Goal: Task Accomplishment & Management: Manage account settings

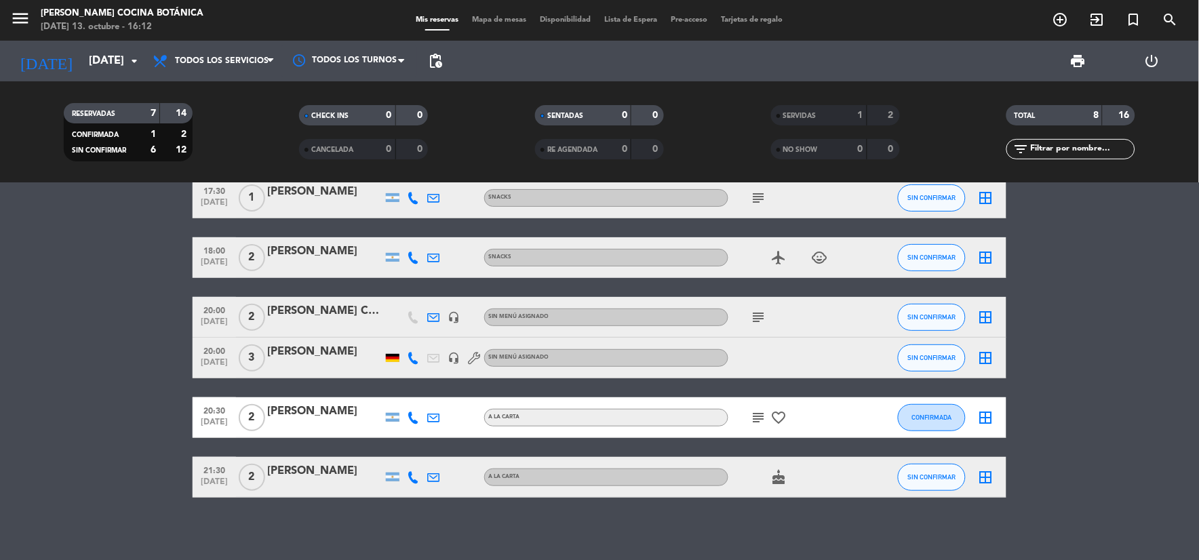
scroll to position [98, 0]
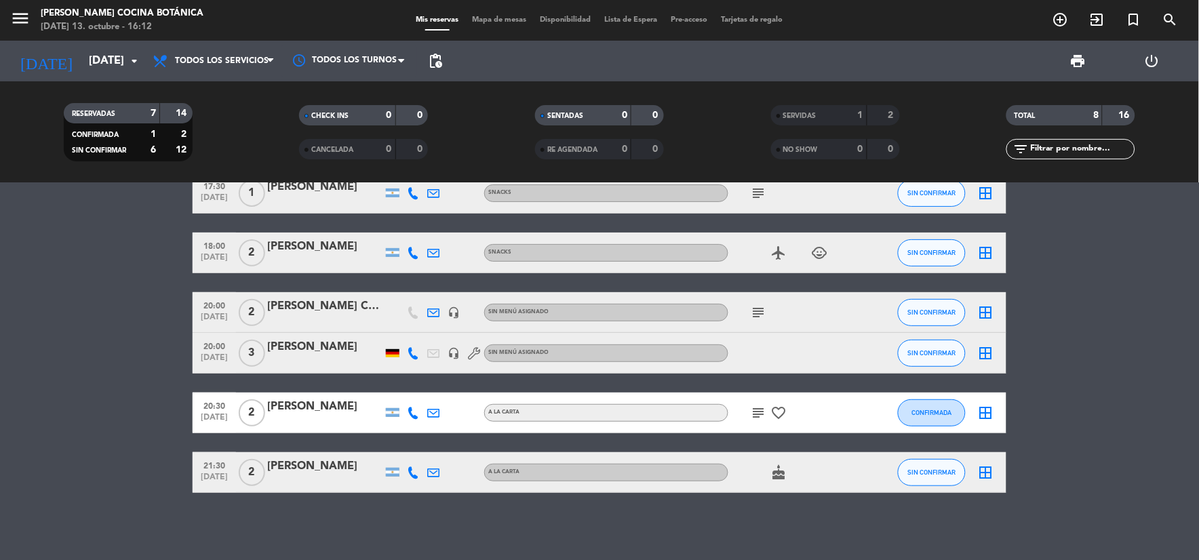
click at [215, 77] on div "Todos los servicios Desayuno Brunch Almuerzo Cena Todos los servicios Todos los…" at bounding box center [214, 61] width 136 height 41
click at [201, 48] on span "Todos los servicios" at bounding box center [214, 61] width 136 height 30
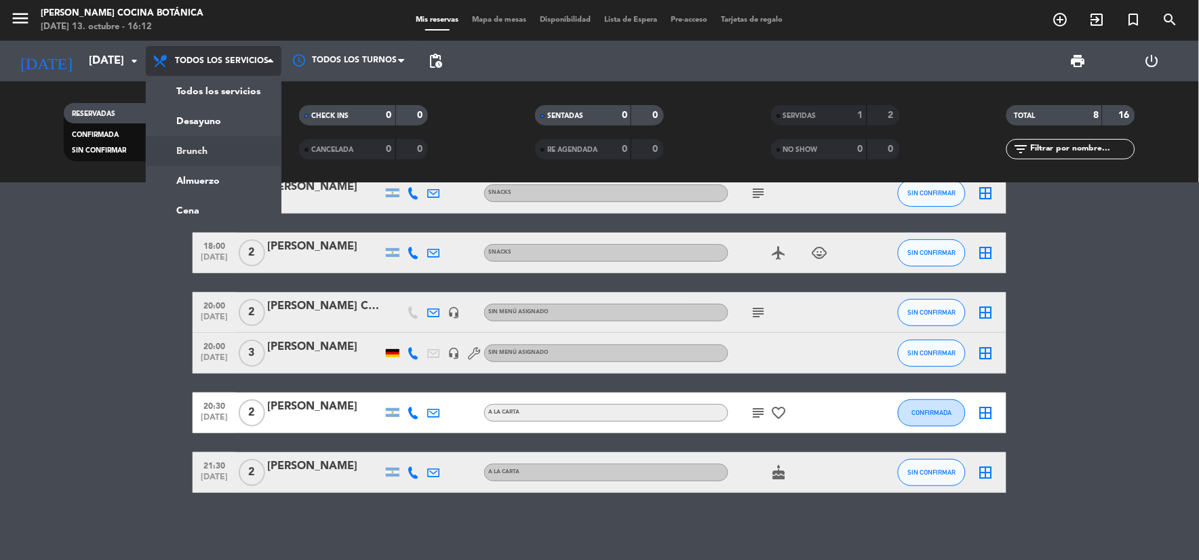
click at [216, 157] on div "menu Gioia Cocina Botánica lunes 13. octubre - 16:12 Mis reservas Mapa de mesas…" at bounding box center [599, 91] width 1199 height 183
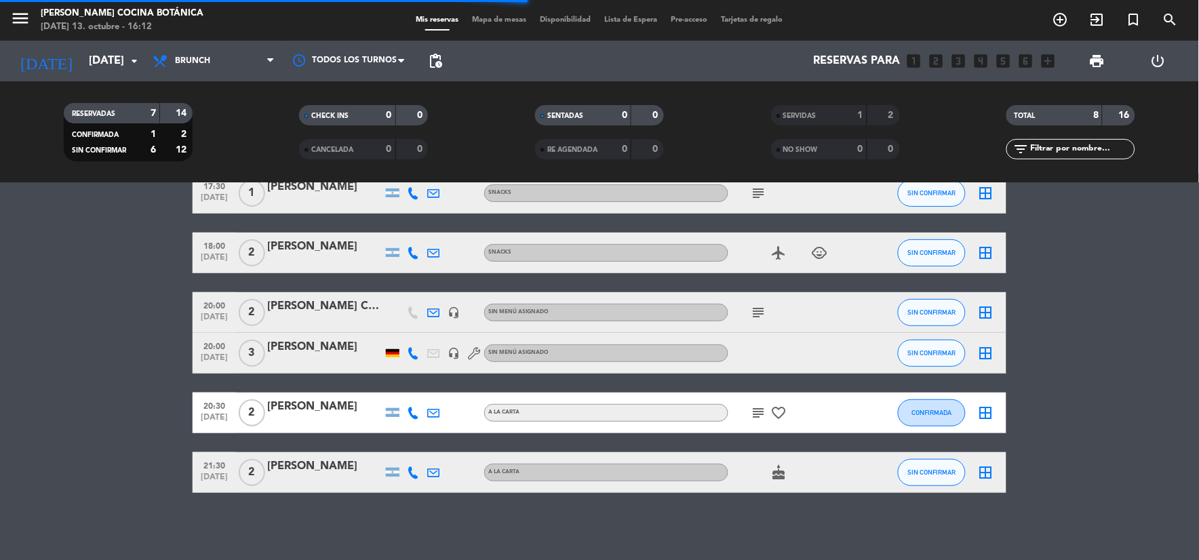
scroll to position [0, 0]
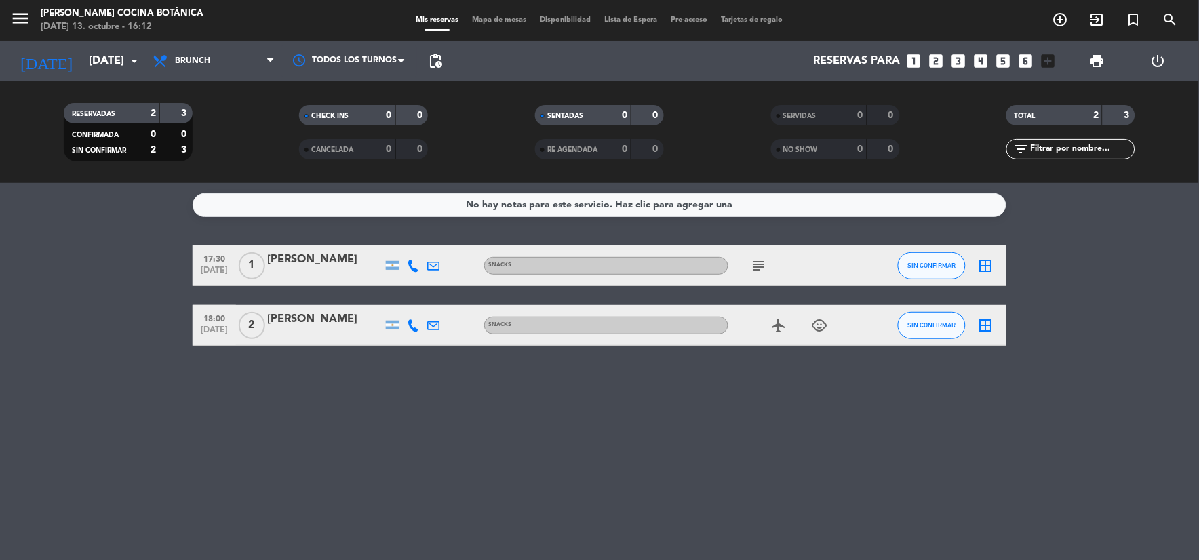
click at [758, 263] on icon "subject" at bounding box center [759, 266] width 16 height 16
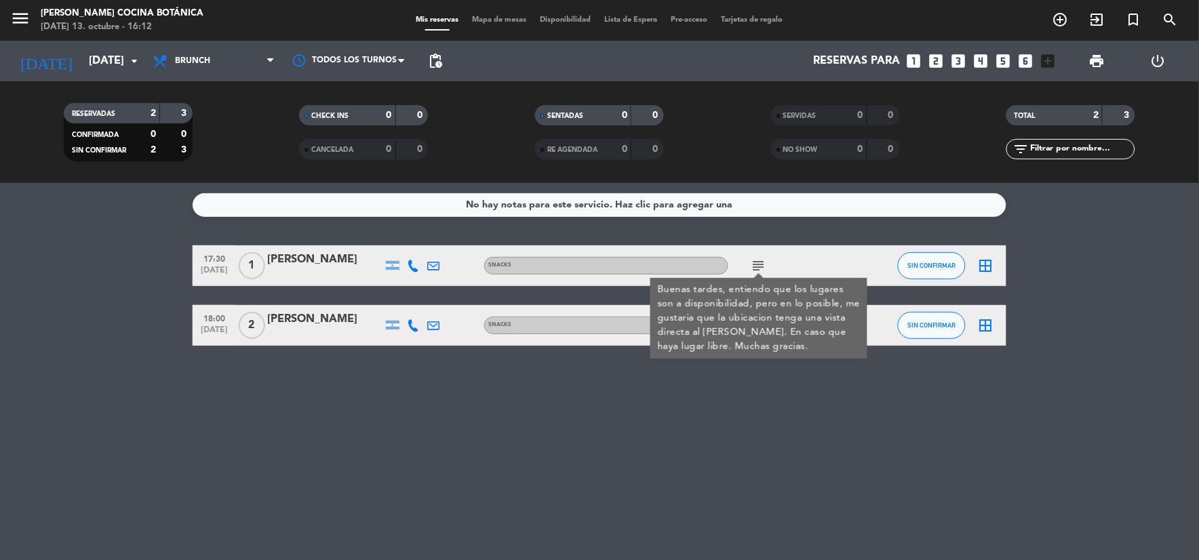
click at [801, 385] on div "No hay notas para este servicio. Haz clic para agregar una 17:30 oct. 13 1 Sant…" at bounding box center [599, 371] width 1199 height 377
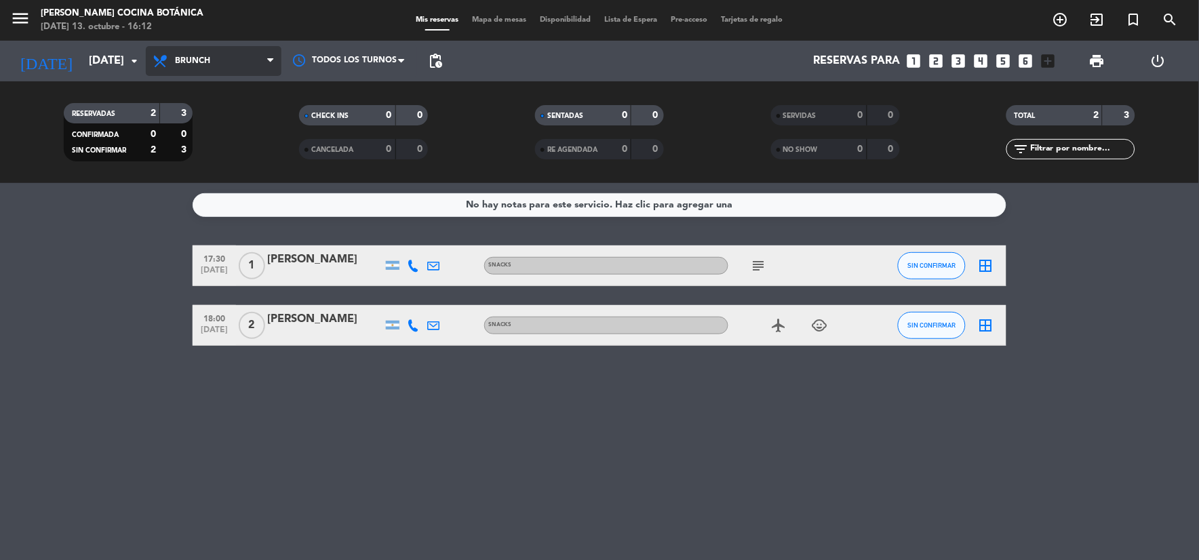
click at [191, 48] on span "Brunch" at bounding box center [214, 61] width 136 height 30
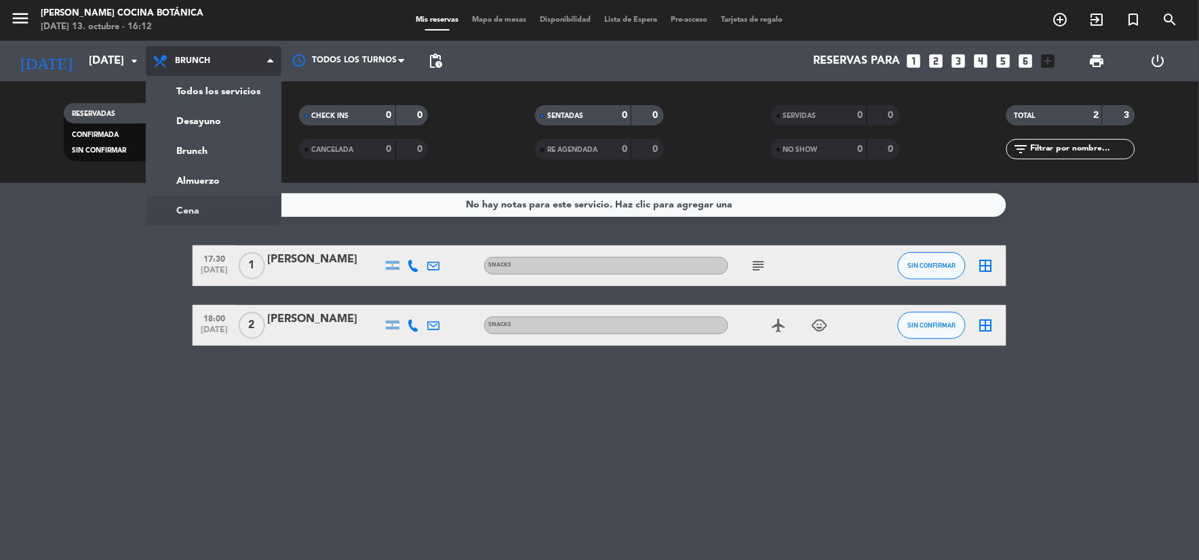
click at [209, 210] on ng-component "menu Gioia Cocina Botánica lunes 13. octubre - 16:12 Mis reservas Mapa de mesas…" at bounding box center [599, 280] width 1199 height 560
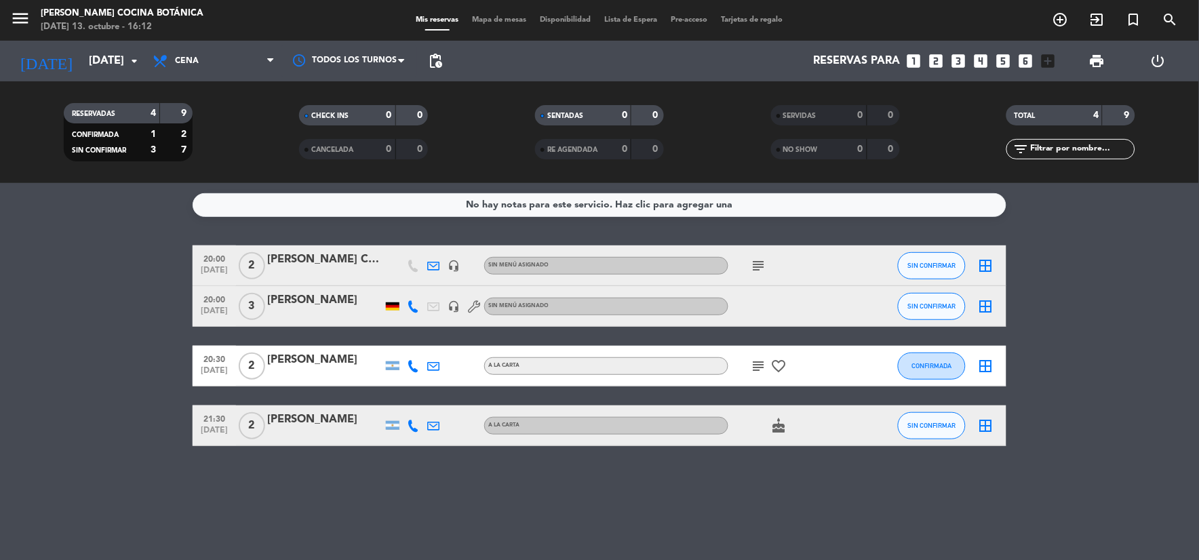
click at [765, 358] on icon "subject" at bounding box center [759, 366] width 16 height 16
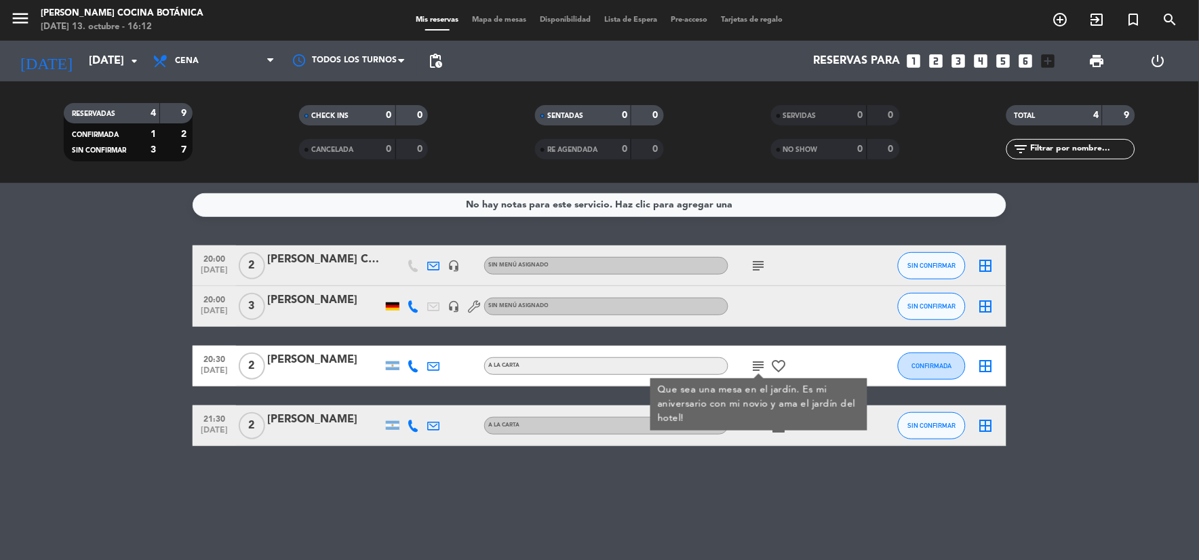
click at [762, 366] on icon "subject" at bounding box center [759, 366] width 16 height 16
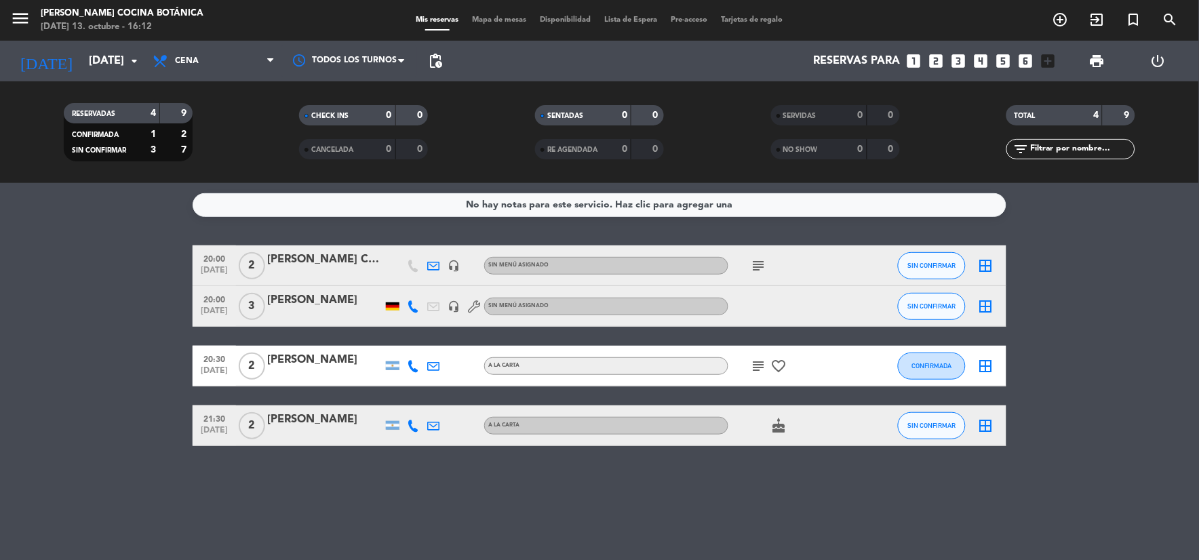
drag, startPoint x: 760, startPoint y: 261, endPoint x: 768, endPoint y: 338, distance: 77.0
click at [760, 262] on icon "subject" at bounding box center [759, 266] width 16 height 16
click at [761, 363] on icon "subject" at bounding box center [759, 366] width 16 height 16
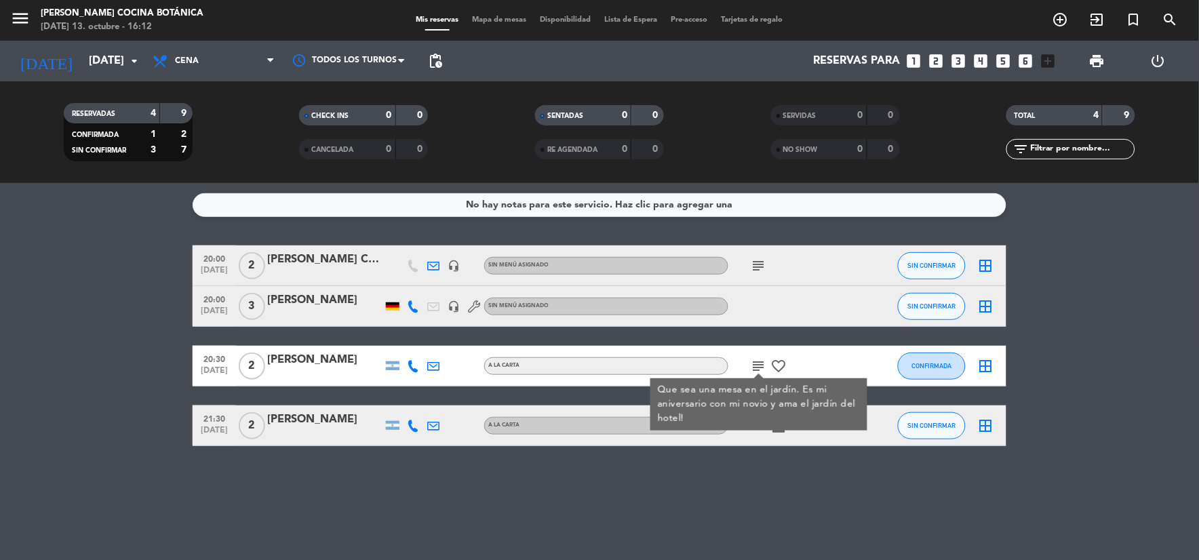
click at [778, 361] on icon "favorite_border" at bounding box center [779, 366] width 16 height 16
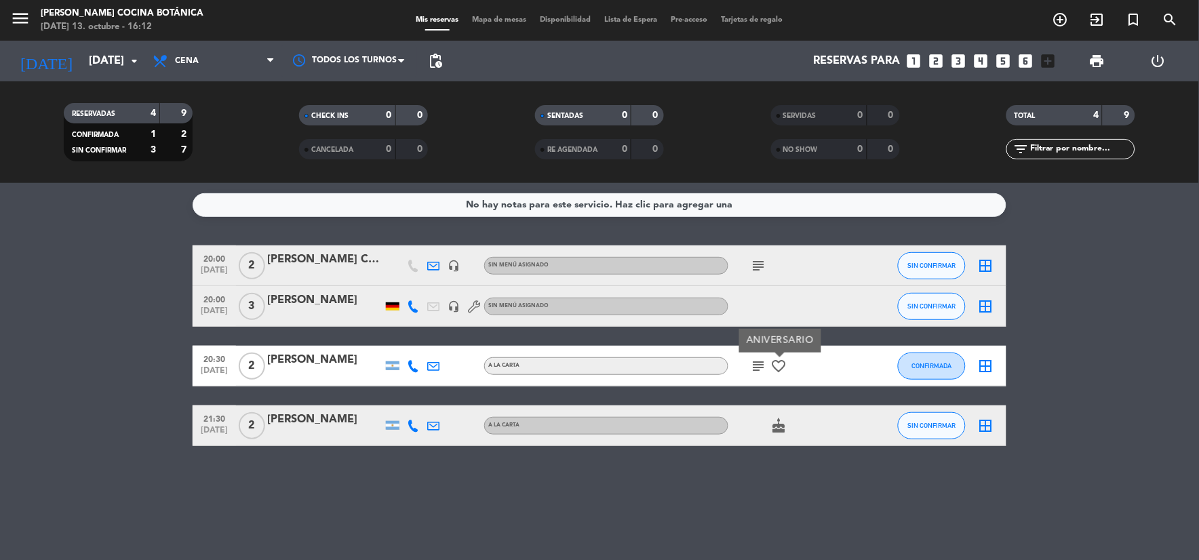
click at [782, 425] on icon "cake" at bounding box center [779, 426] width 16 height 16
click at [780, 365] on icon "favorite_border" at bounding box center [779, 366] width 16 height 16
click at [754, 369] on icon "subject" at bounding box center [759, 366] width 16 height 16
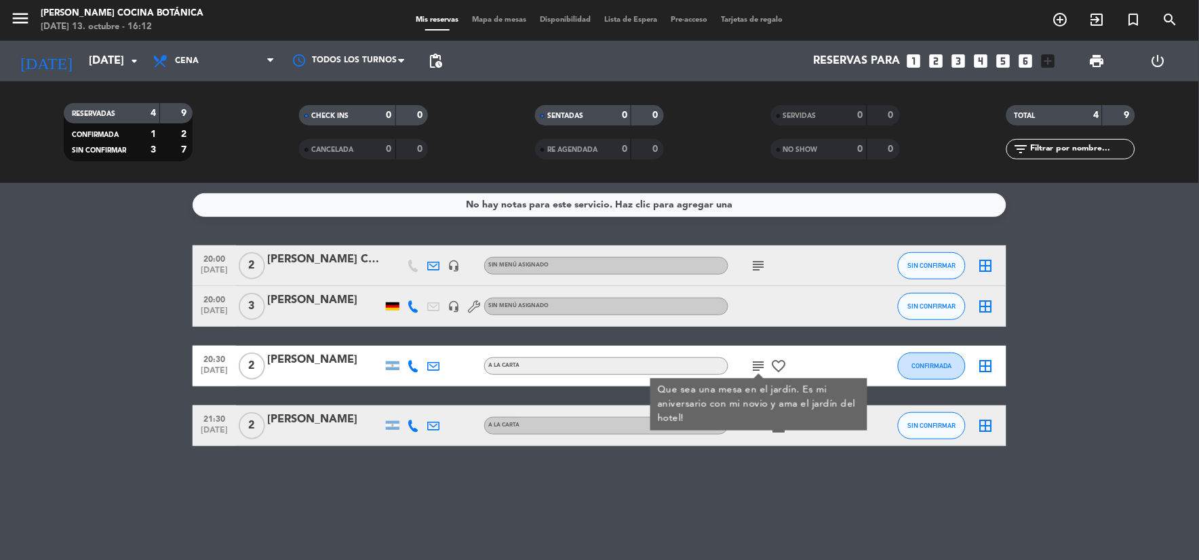
click at [775, 425] on div "Que sea una mesa en el jardín. Es mi aniversario con mi novio y ama el jardín d…" at bounding box center [759, 404] width 203 height 43
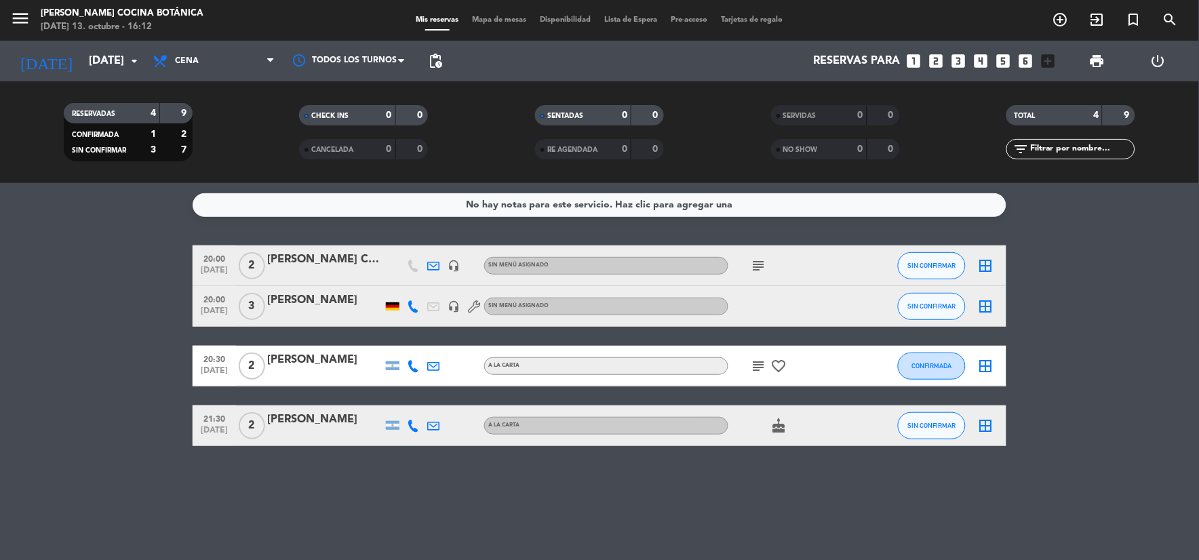
click at [775, 425] on icon "cake" at bounding box center [779, 426] width 16 height 16
click at [757, 266] on icon "subject" at bounding box center [759, 266] width 16 height 16
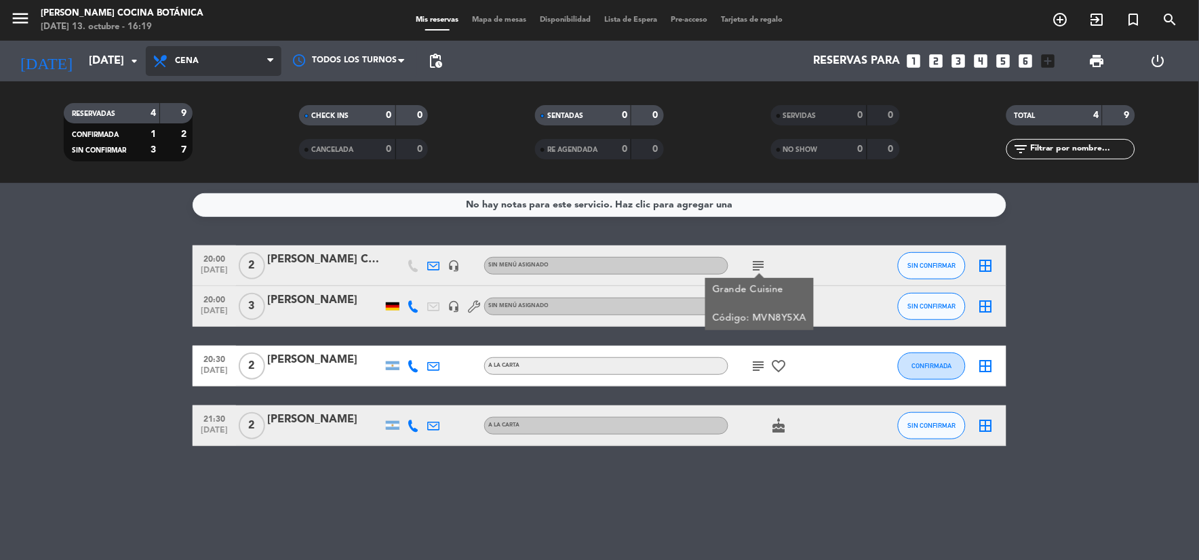
click at [186, 48] on span "Cena" at bounding box center [214, 61] width 136 height 30
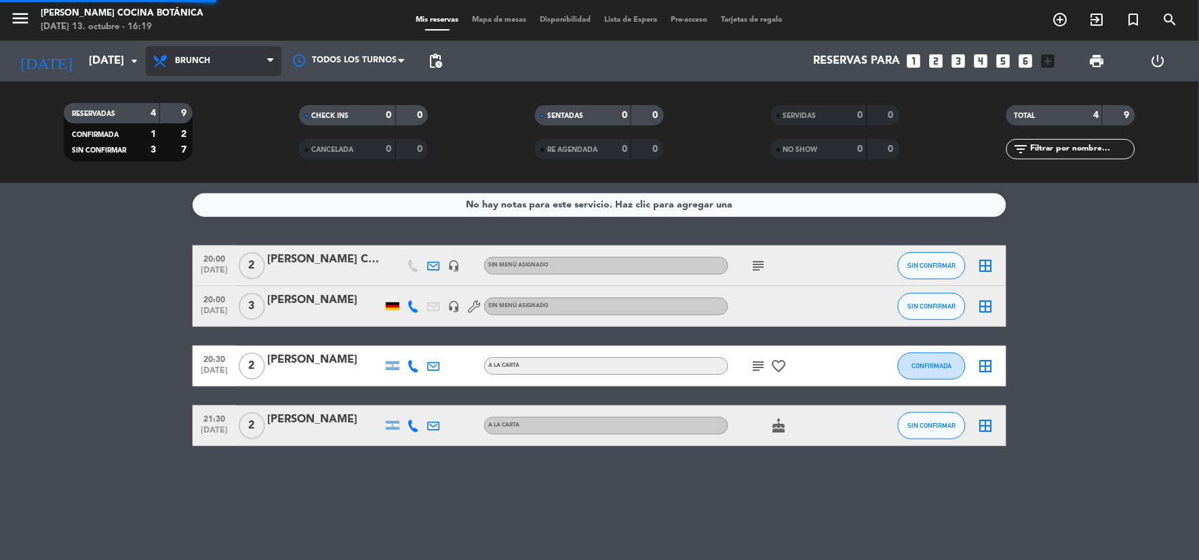
click at [190, 148] on div "menu Gioia Cocina Botánica lunes 13. octubre - 16:19 Mis reservas Mapa de mesas…" at bounding box center [599, 91] width 1199 height 183
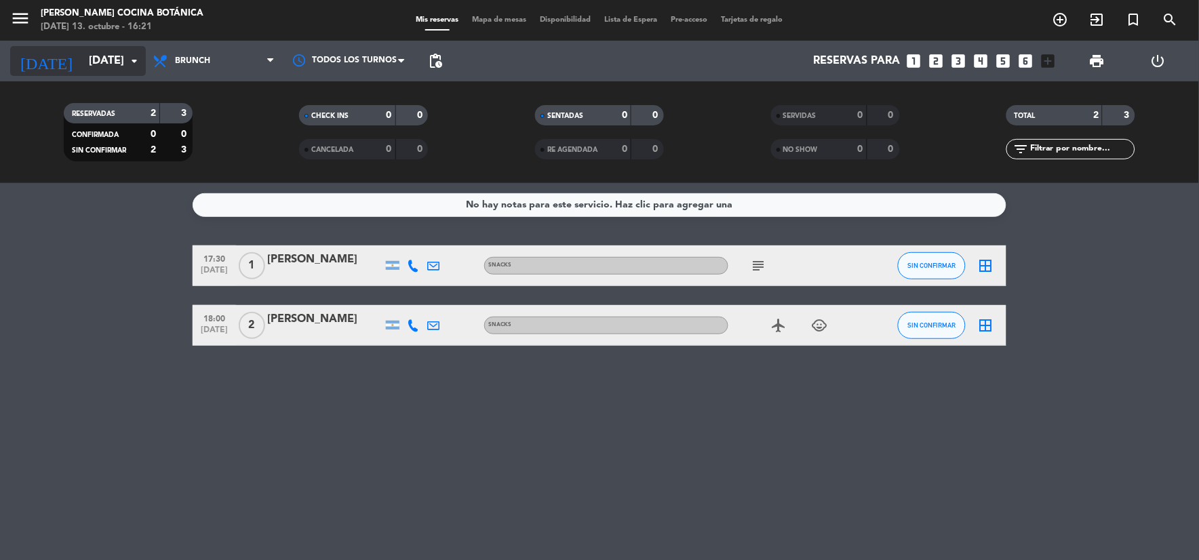
click at [48, 46] on div "today lun. 13 oct. arrow_drop_down" at bounding box center [78, 61] width 136 height 30
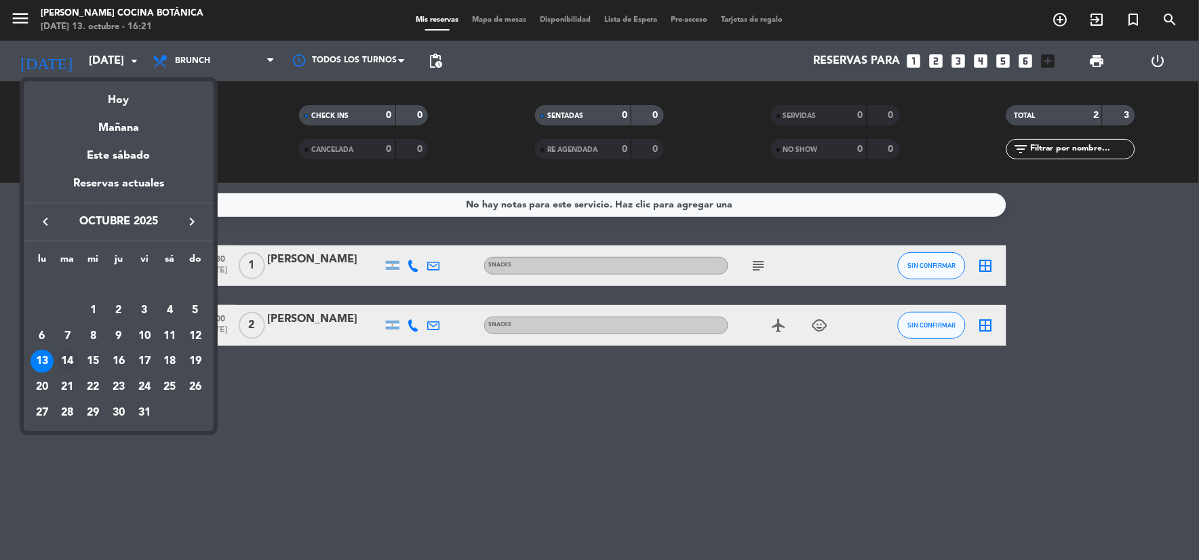
click at [71, 356] on div "14" at bounding box center [67, 361] width 23 height 23
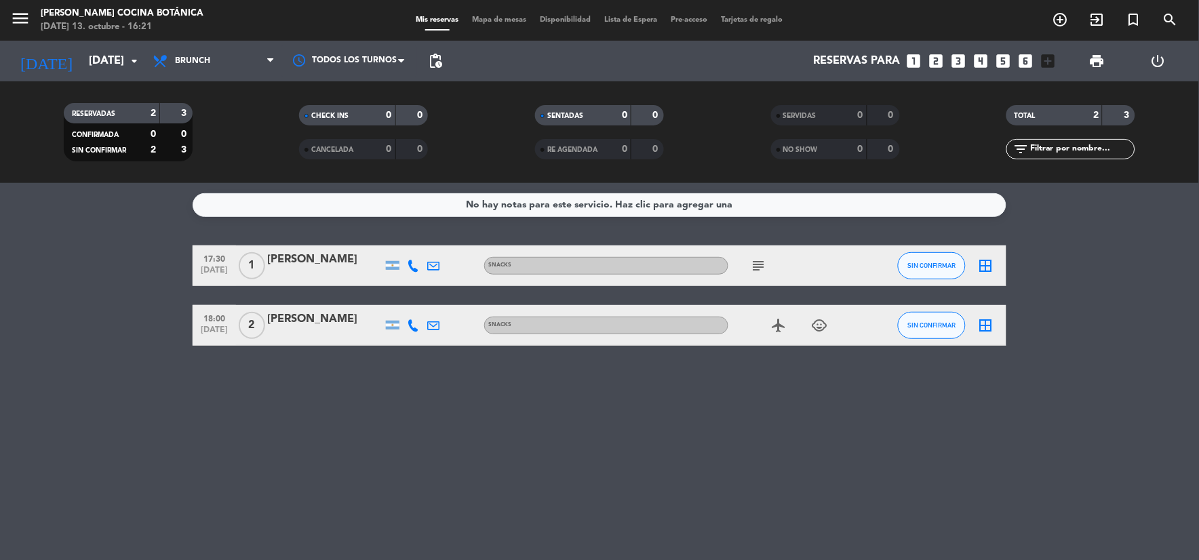
type input "mar. 14 oct."
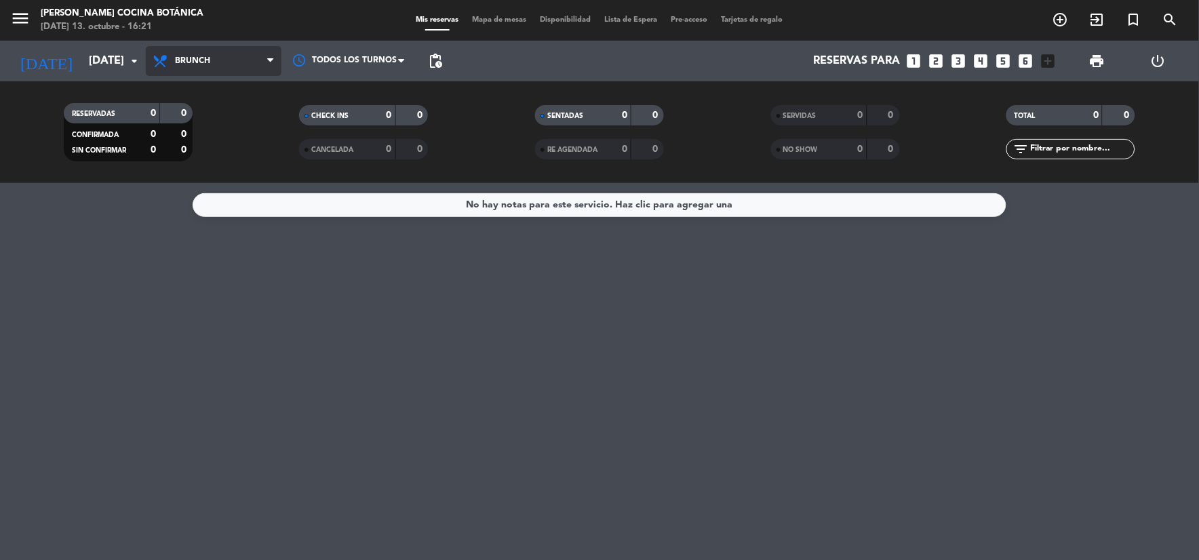
click at [220, 51] on span "Brunch" at bounding box center [214, 61] width 136 height 30
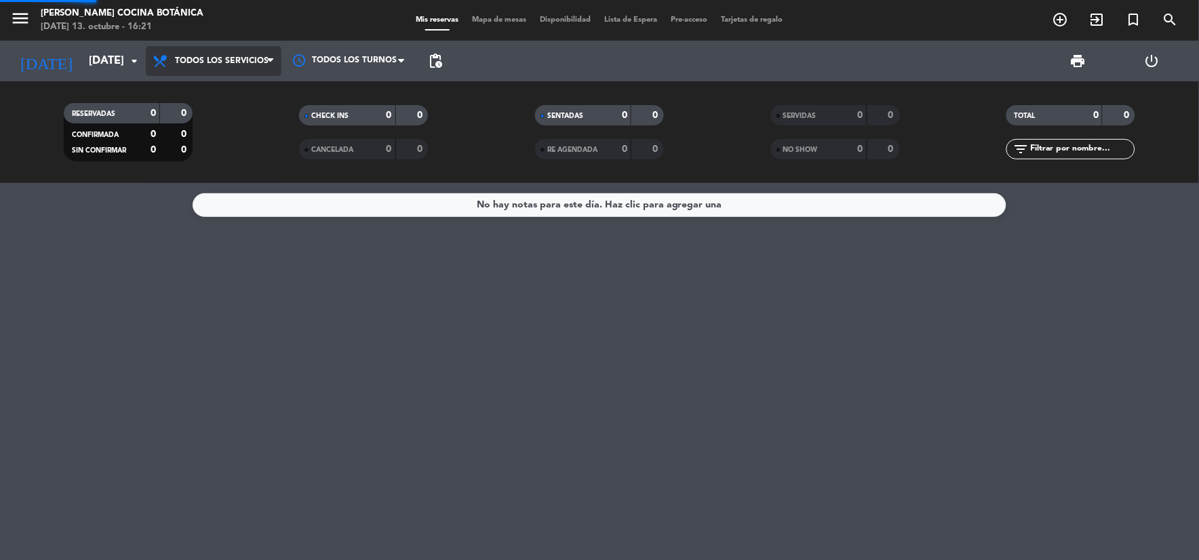
click at [227, 92] on div "menu Gioia Cocina Botánica lunes 13. octubre - 16:21 Mis reservas Mapa de mesas…" at bounding box center [599, 91] width 1199 height 183
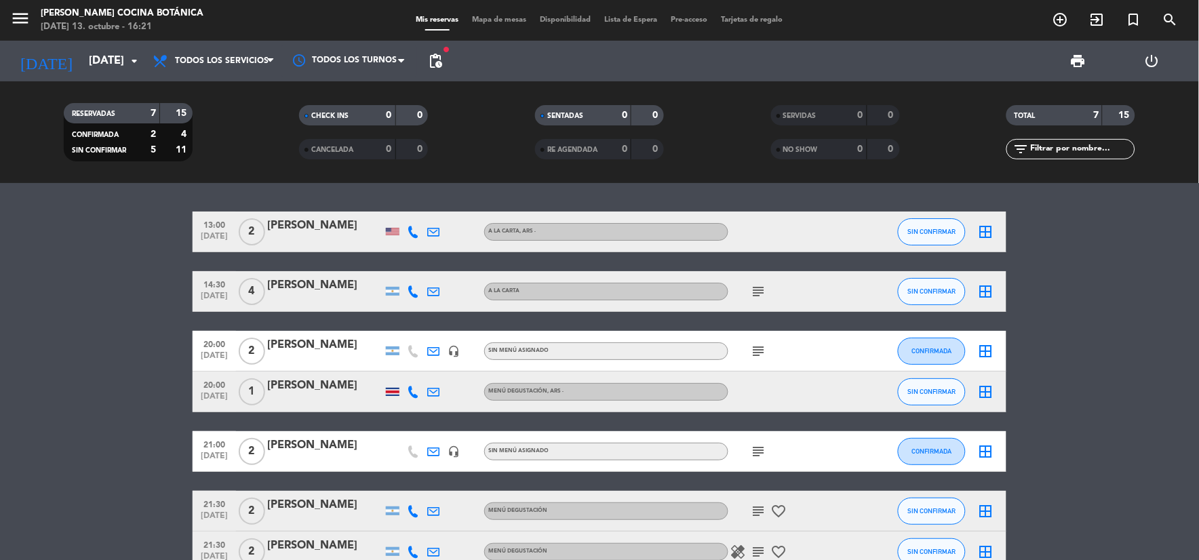
click at [764, 346] on icon "subject" at bounding box center [759, 351] width 16 height 16
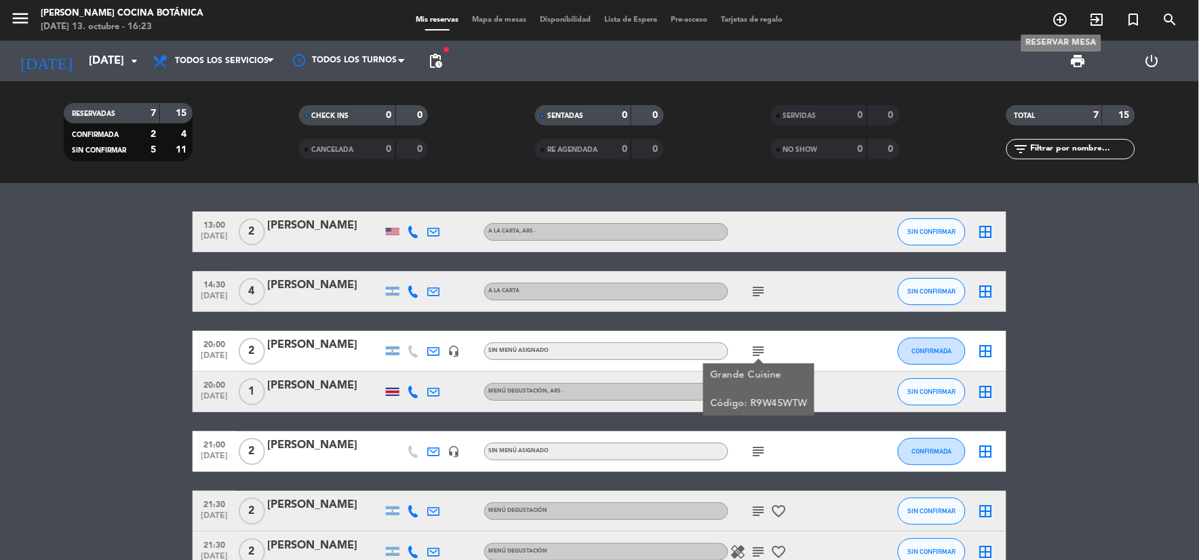
click at [1063, 18] on icon "add_circle_outline" at bounding box center [1060, 20] width 16 height 16
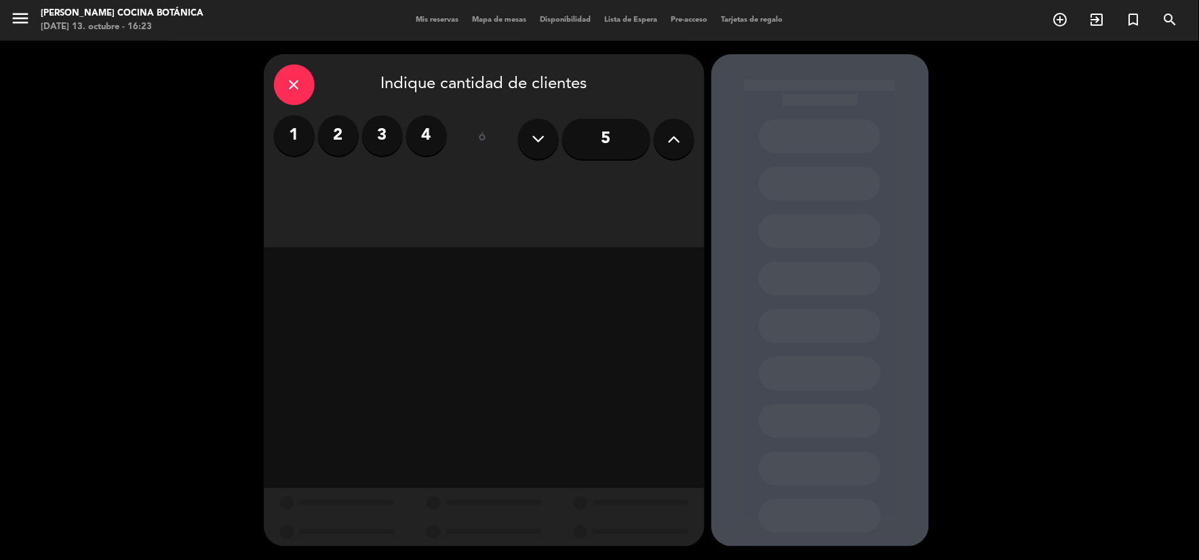
click at [295, 81] on icon "close" at bounding box center [294, 85] width 16 height 16
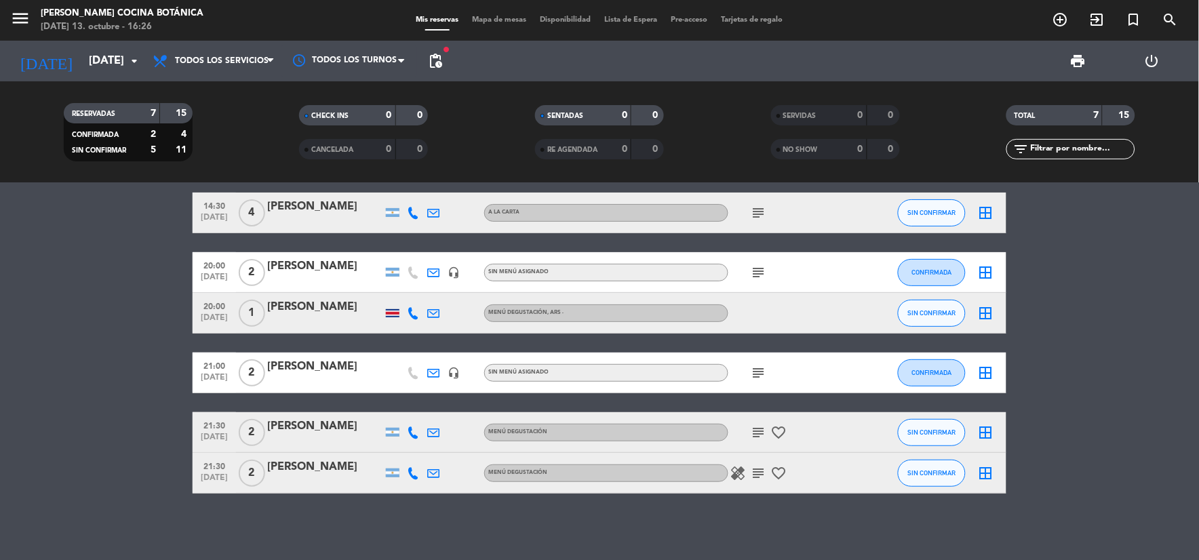
scroll to position [79, 0]
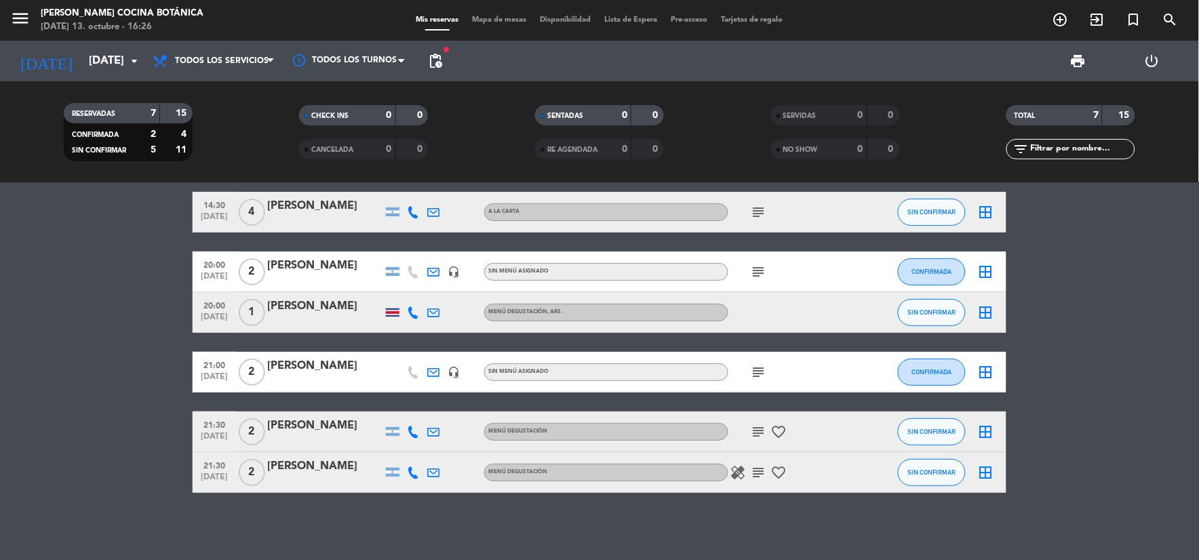
click at [732, 466] on icon "healing" at bounding box center [738, 472] width 16 height 16
click at [755, 475] on icon "subject" at bounding box center [759, 472] width 16 height 16
click at [778, 473] on icon "favorite_border" at bounding box center [779, 472] width 16 height 16
click at [755, 417] on div "subject favorite_border" at bounding box center [789, 432] width 122 height 40
click at [761, 425] on icon "subject" at bounding box center [759, 432] width 16 height 16
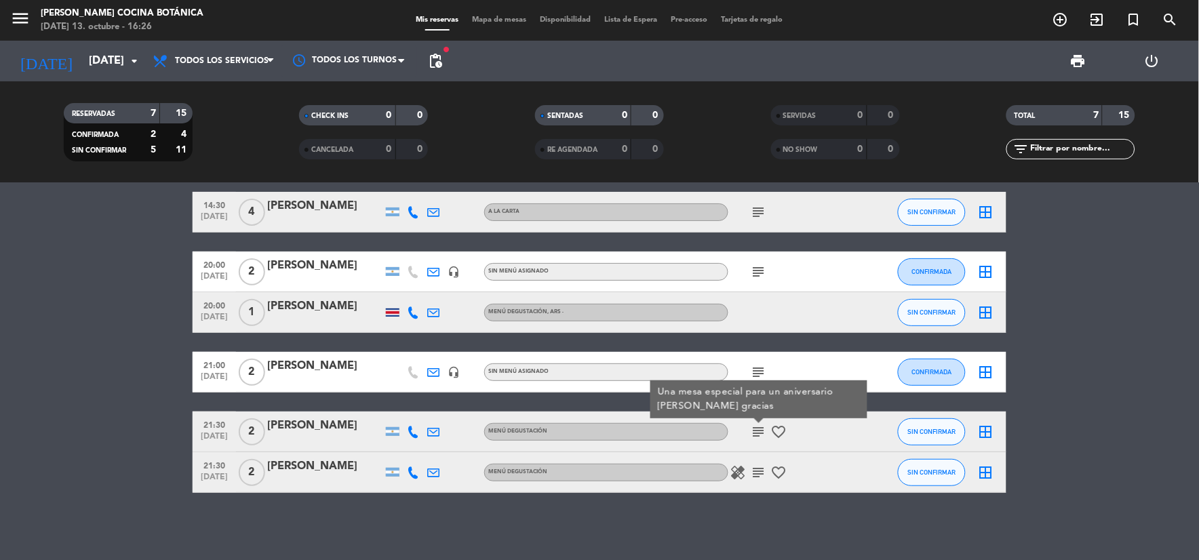
click at [776, 428] on icon "favorite_border" at bounding box center [779, 432] width 16 height 16
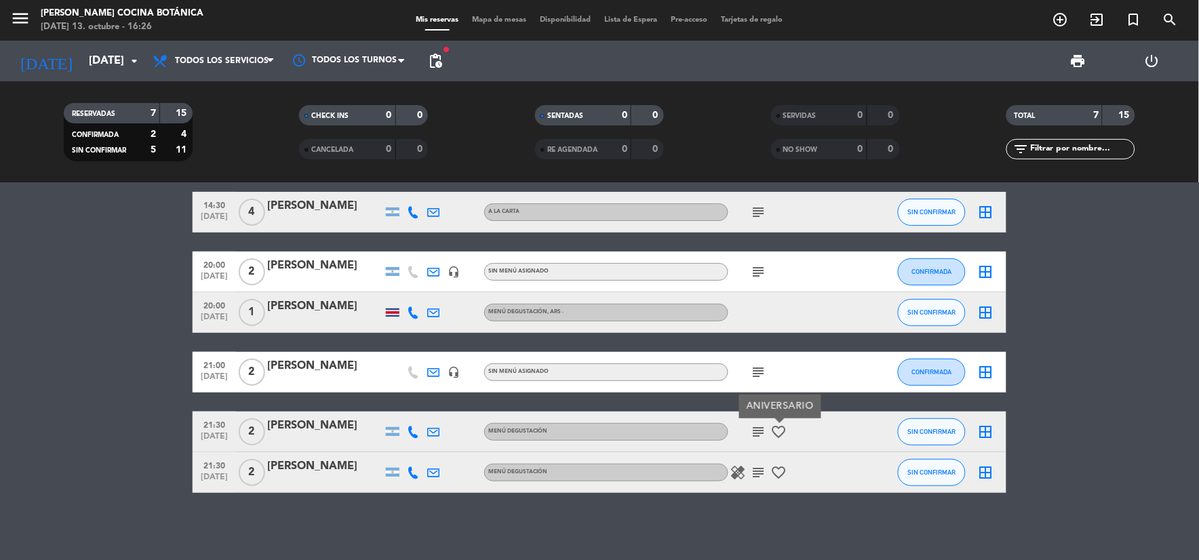
click at [319, 441] on div at bounding box center [324, 440] width 115 height 11
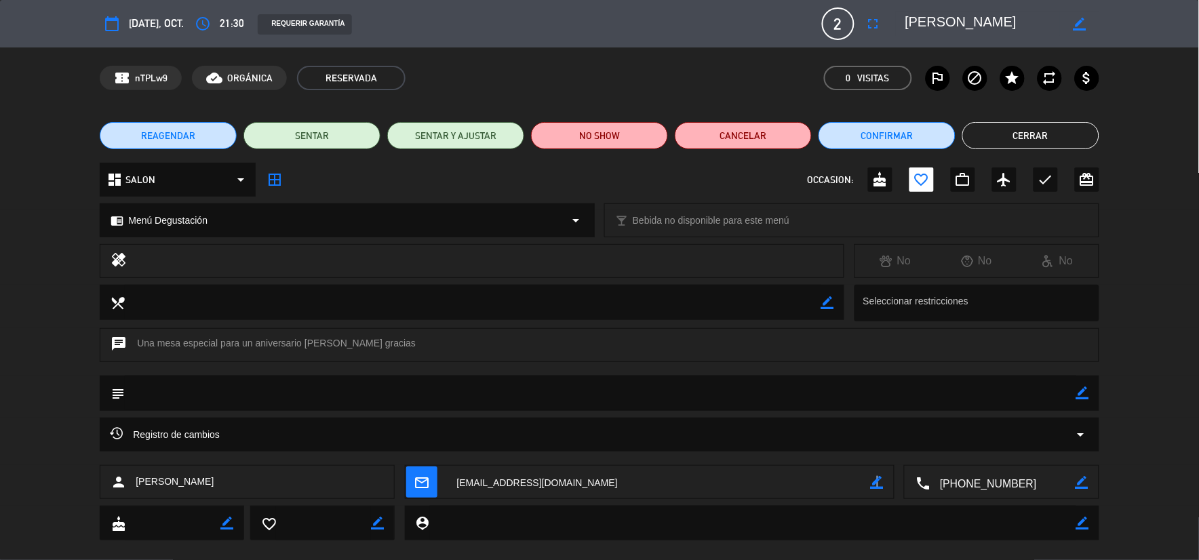
drag, startPoint x: 877, startPoint y: 479, endPoint x: 839, endPoint y: 483, distance: 38.2
click at [873, 479] on icon "border_color" at bounding box center [877, 482] width 13 height 13
drag, startPoint x: 621, startPoint y: 472, endPoint x: 366, endPoint y: 452, distance: 255.8
click at [366, 452] on div "calendar_today mar. 14, oct. access_time 21:30 REQUERIR GARANTÍA 2 Claudia Clau…" at bounding box center [599, 280] width 1199 height 560
type textarea "delfina.seguideluca@hyatt.com"
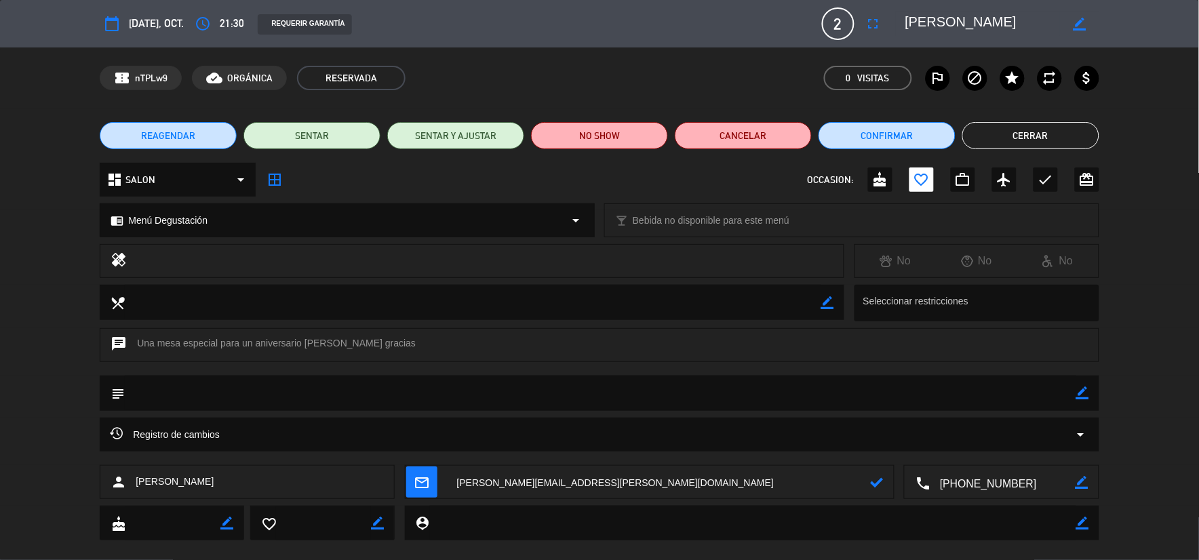
click at [876, 486] on icon at bounding box center [877, 482] width 13 height 13
click at [780, 137] on button "Cancelar" at bounding box center [743, 135] width 137 height 27
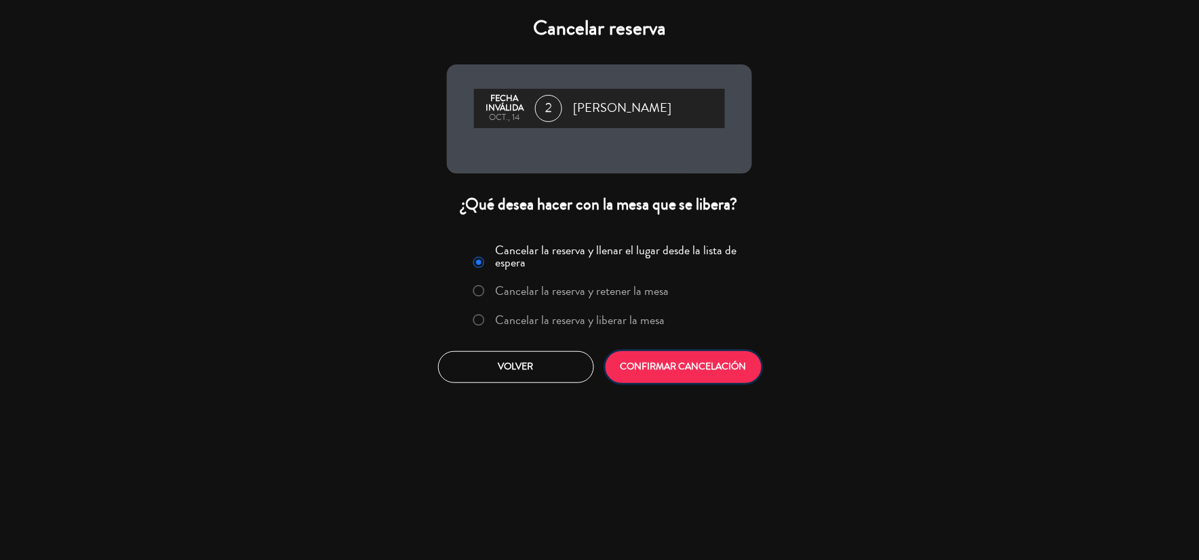
click at [711, 353] on button "CONFIRMAR CANCELACIÓN" at bounding box center [684, 367] width 156 height 32
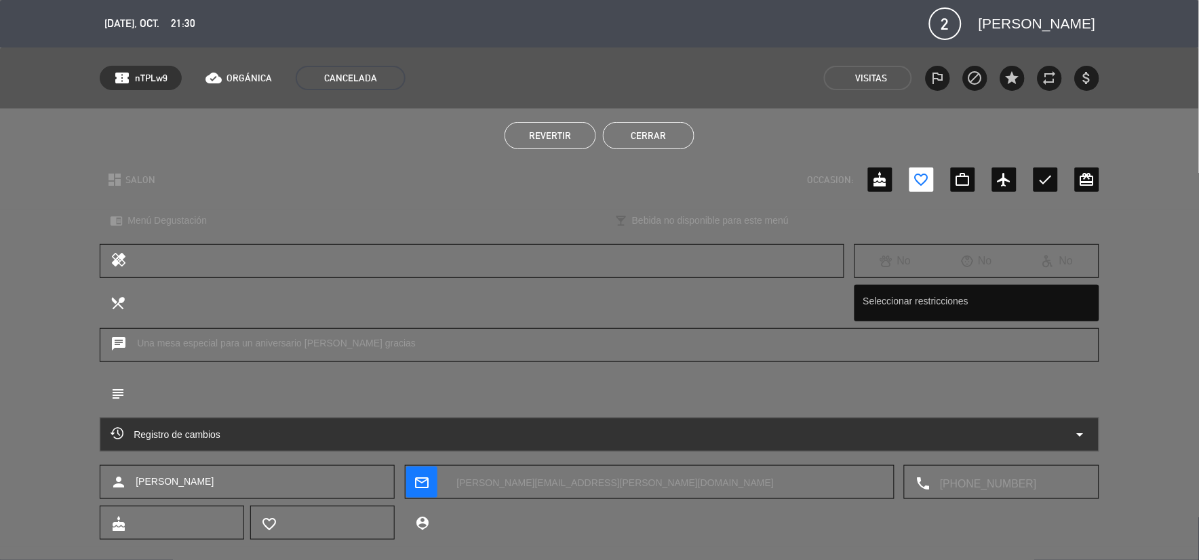
click at [653, 142] on button "Cerrar" at bounding box center [649, 135] width 92 height 27
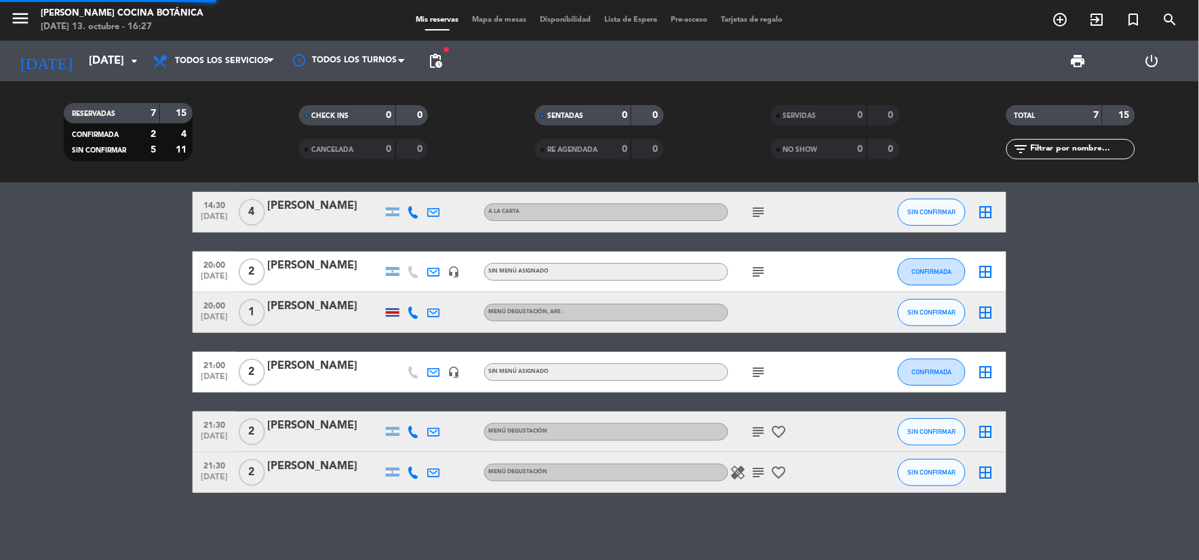
scroll to position [39, 0]
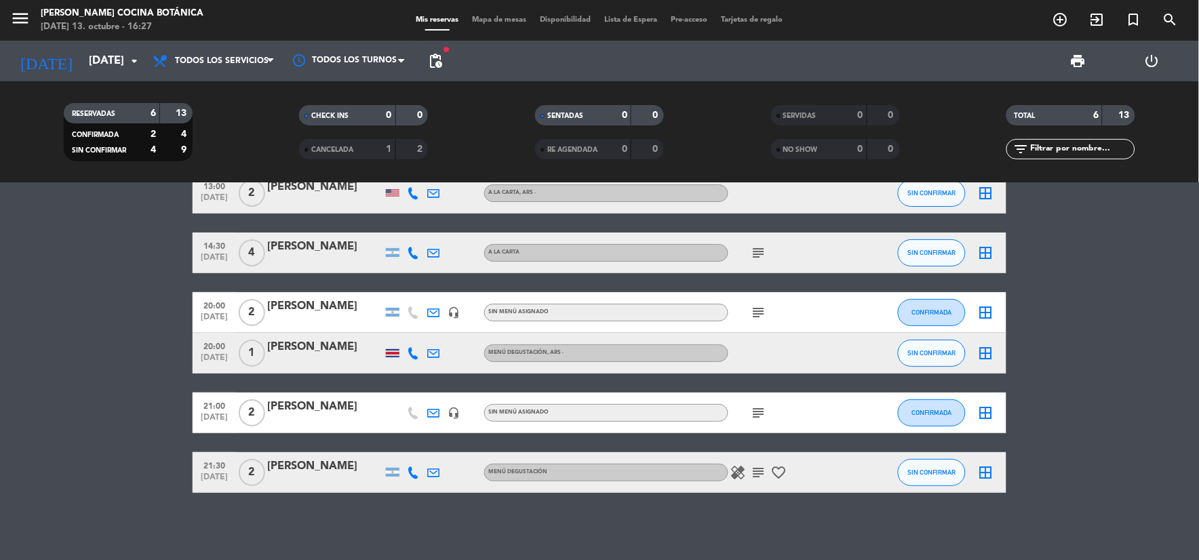
click at [761, 410] on icon "subject" at bounding box center [759, 413] width 16 height 16
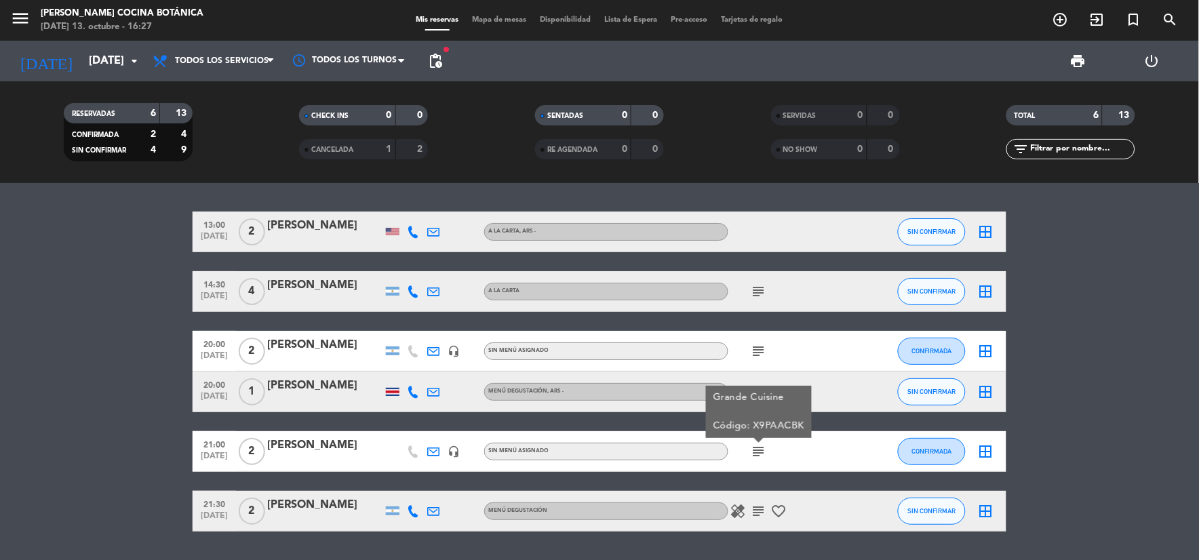
click at [755, 380] on div at bounding box center [789, 392] width 122 height 40
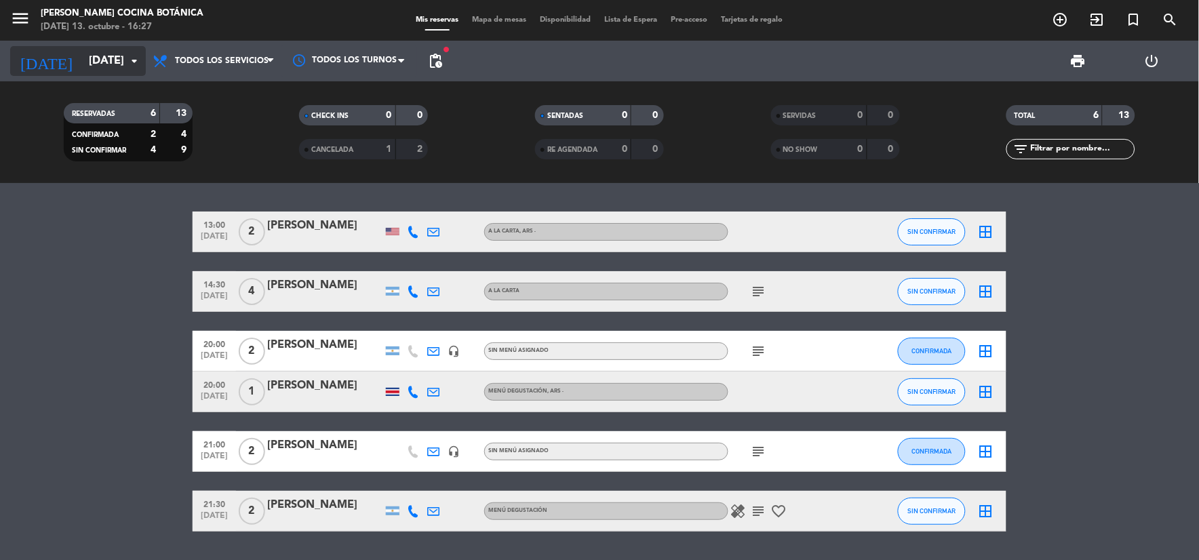
click at [84, 56] on input "mar. 14 oct." at bounding box center [154, 61] width 144 height 26
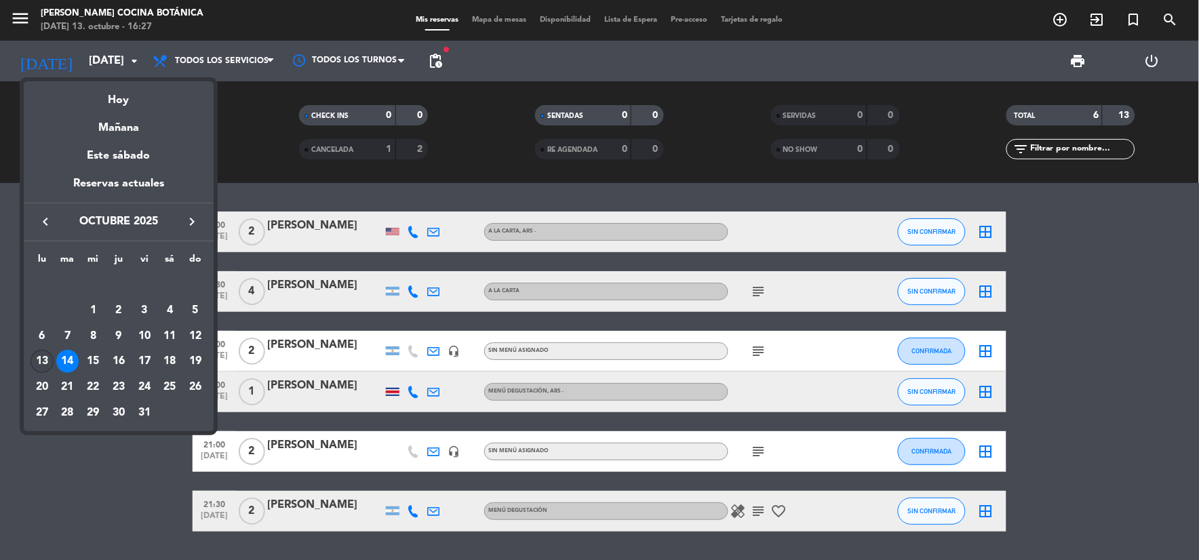
click at [37, 366] on div "13" at bounding box center [42, 361] width 23 height 23
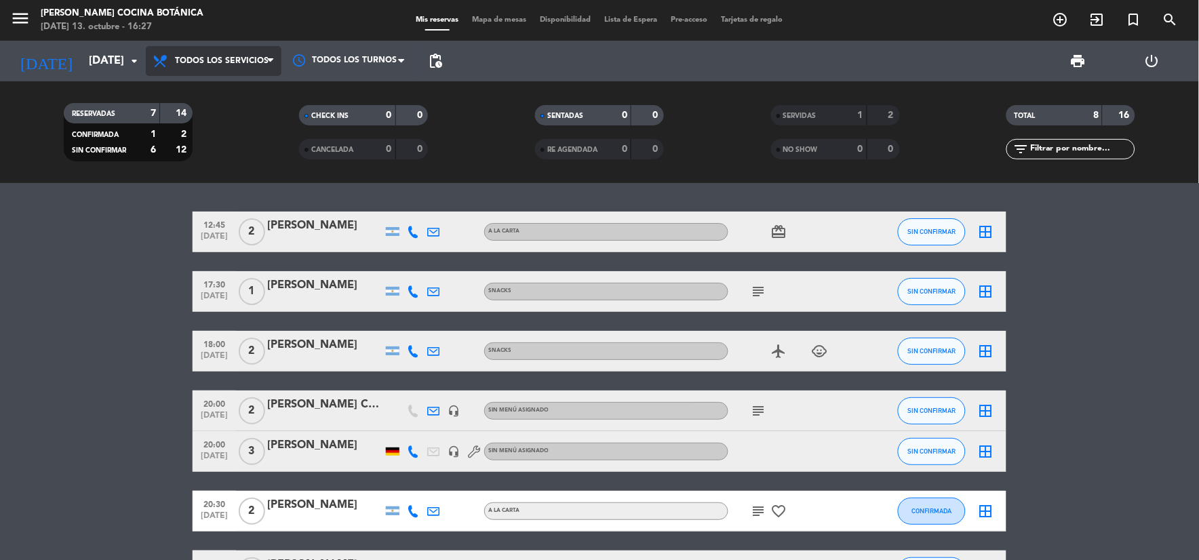
click at [262, 64] on span "Todos los servicios" at bounding box center [222, 60] width 94 height 9
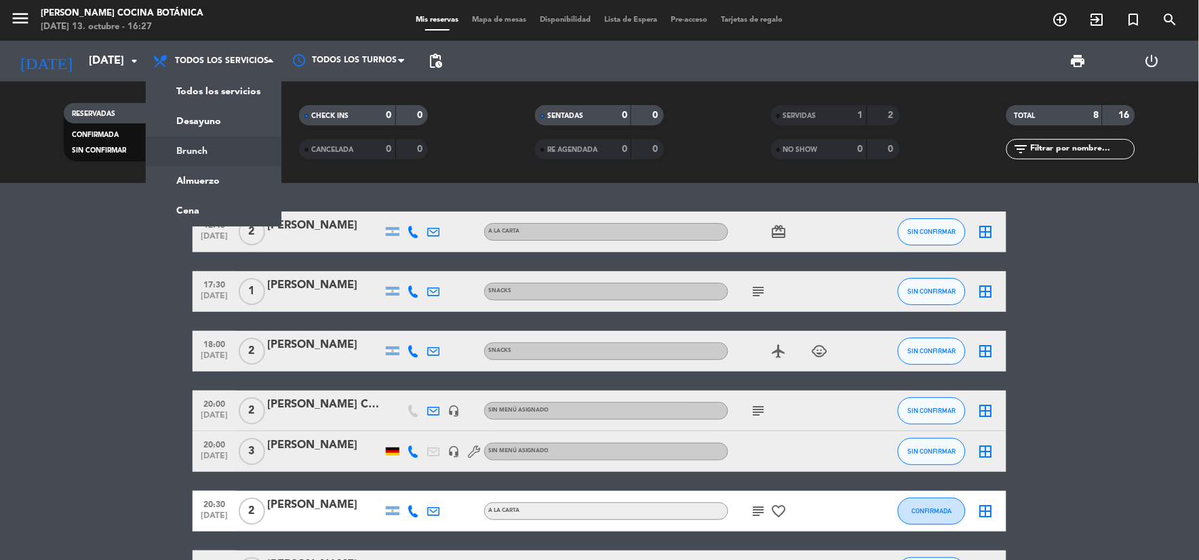
drag, startPoint x: 255, startPoint y: 148, endPoint x: 245, endPoint y: 127, distance: 23.1
click at [254, 148] on div "menu Gioia Cocina Botánica lunes 13. octubre - 16:27 Mis reservas Mapa de mesas…" at bounding box center [599, 91] width 1199 height 183
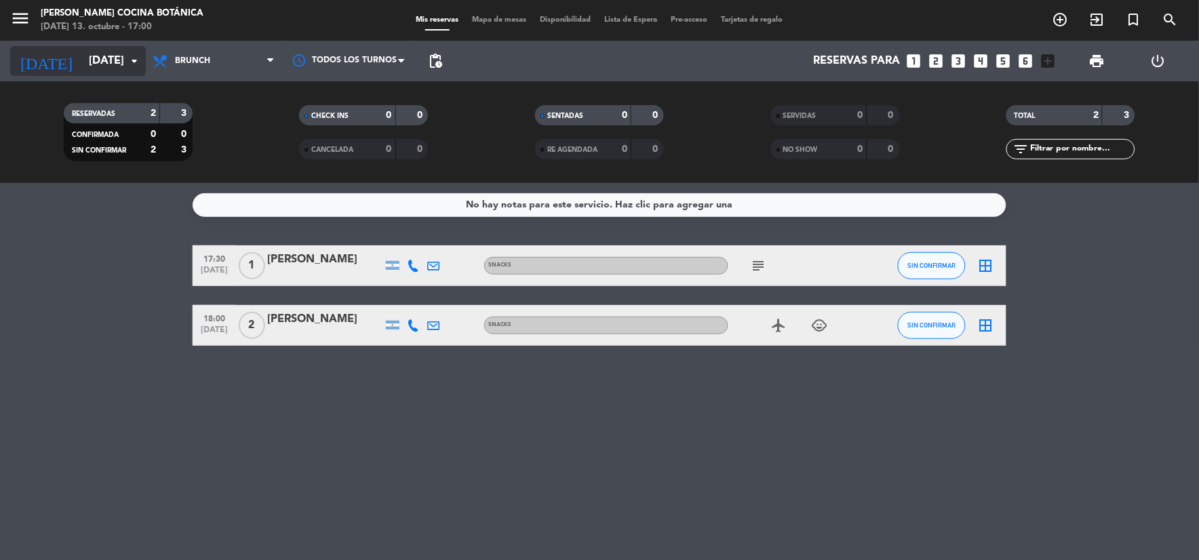
click at [36, 56] on icon "[DATE]" at bounding box center [46, 61] width 72 height 30
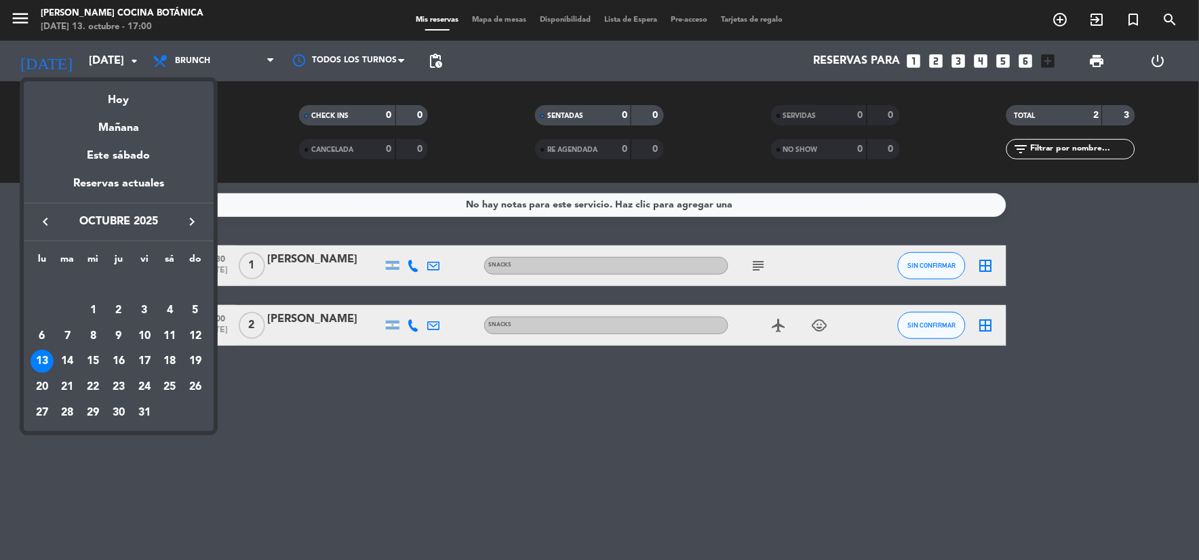
click at [247, 417] on div at bounding box center [599, 280] width 1199 height 560
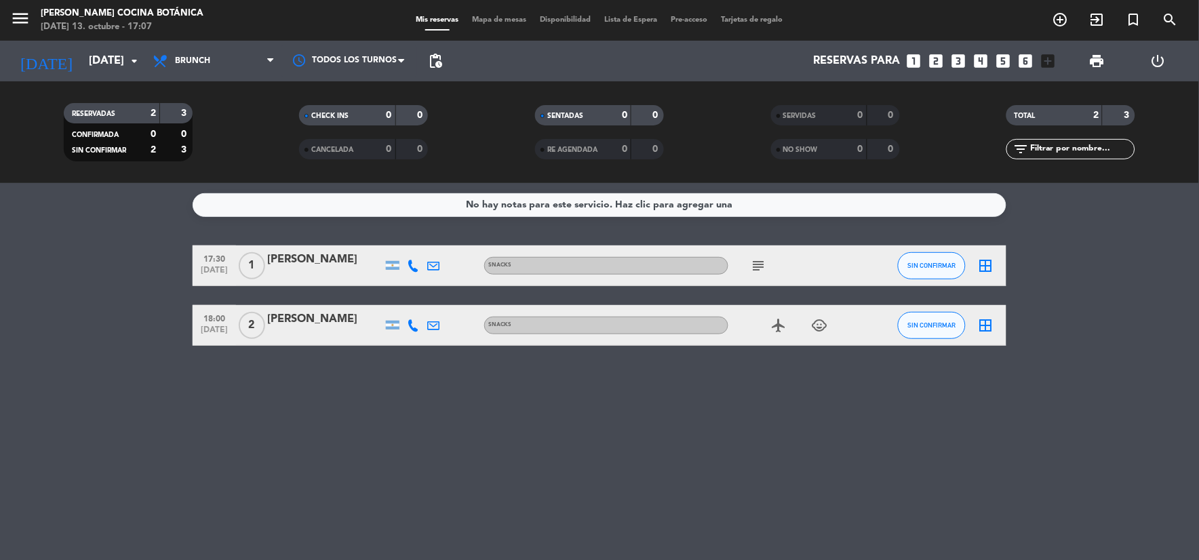
click at [869, 403] on div "No hay notas para este servicio. Haz clic para agregar una 17:30 oct. 13 1 Sant…" at bounding box center [599, 371] width 1199 height 377
click at [120, 56] on input "[DATE]" at bounding box center [154, 61] width 144 height 26
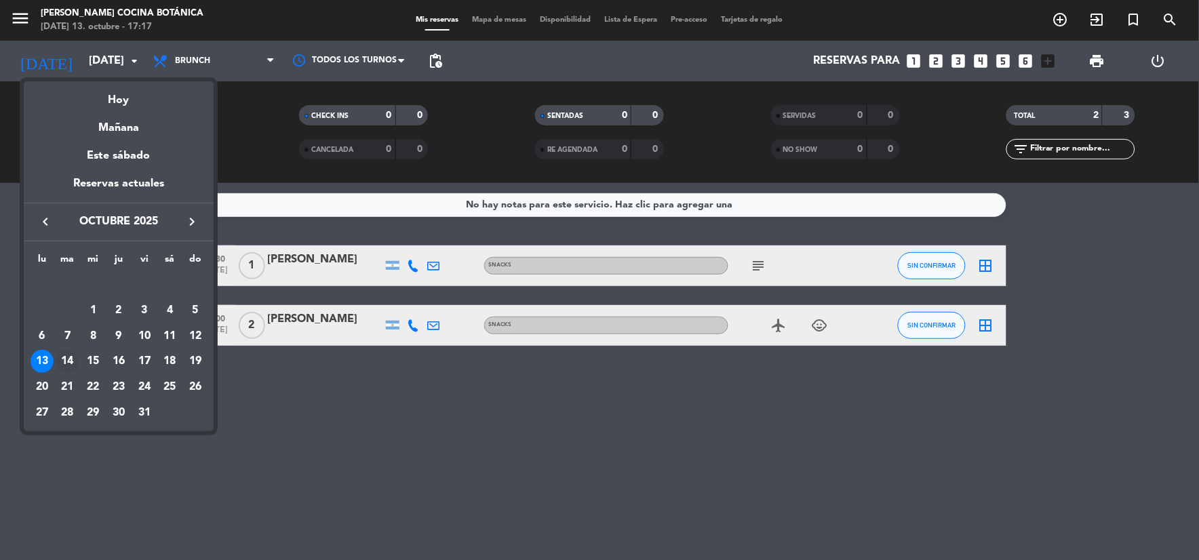
click at [70, 361] on div "14" at bounding box center [67, 361] width 23 height 23
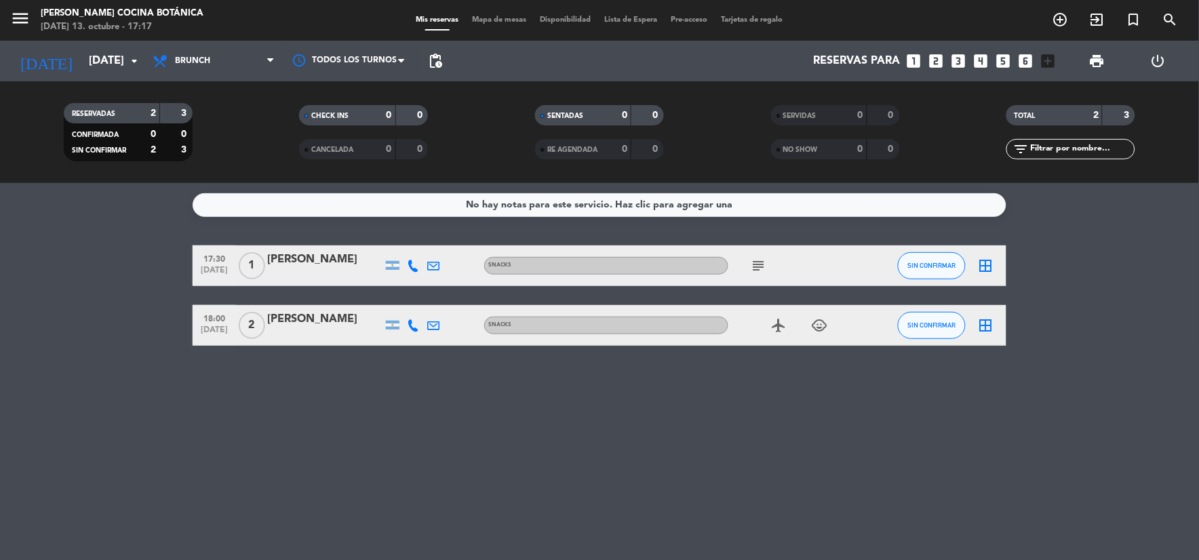
type input "mar. 14 oct."
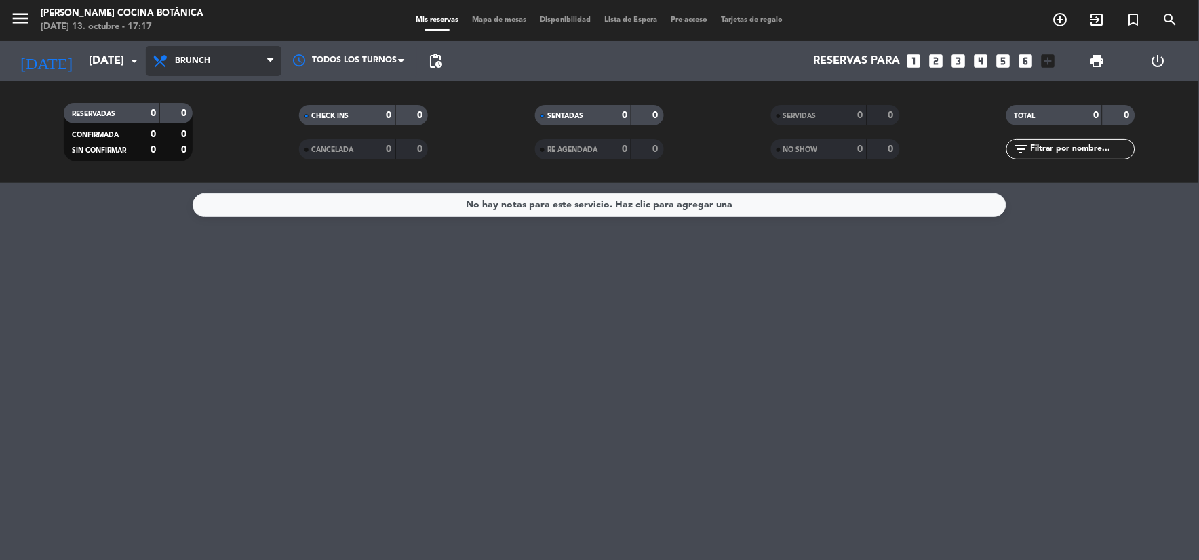
click at [191, 68] on span "Brunch" at bounding box center [214, 61] width 136 height 30
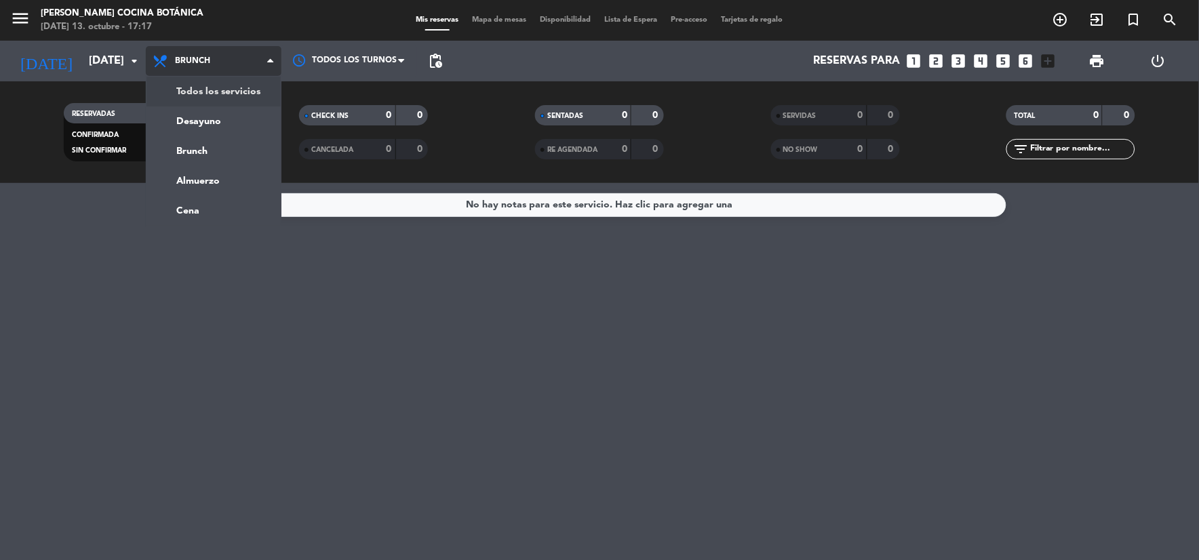
click at [204, 88] on div "menu Gioia Cocina Botánica lunes 13. octubre - 17:17 Mis reservas Mapa de mesas…" at bounding box center [599, 91] width 1199 height 183
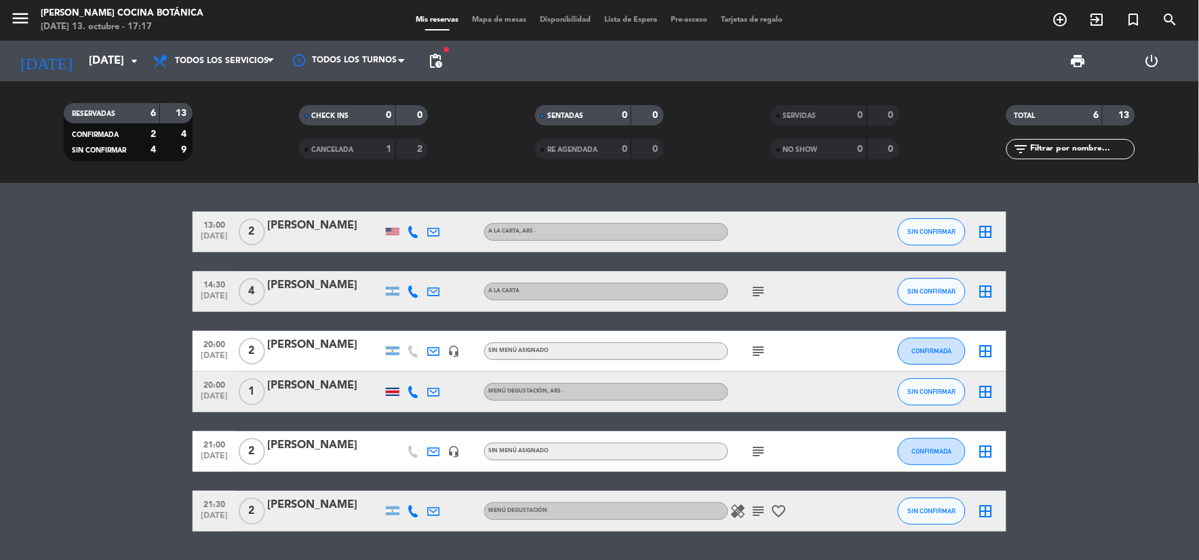
click at [281, 395] on div "Larissa Franco Tristan" at bounding box center [324, 386] width 115 height 18
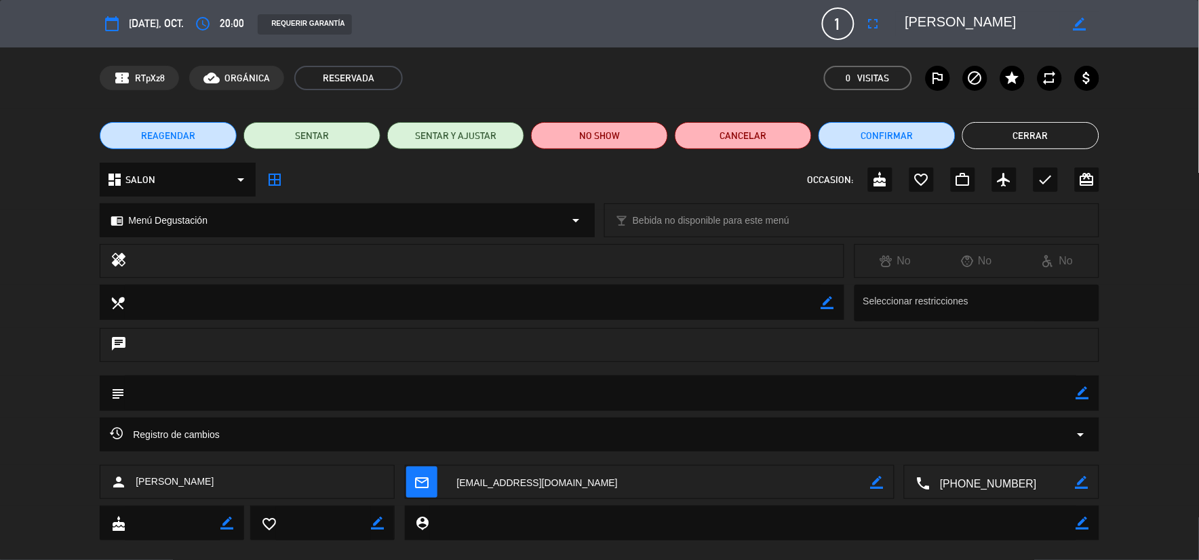
click at [218, 132] on button "REAGENDAR" at bounding box center [168, 135] width 137 height 27
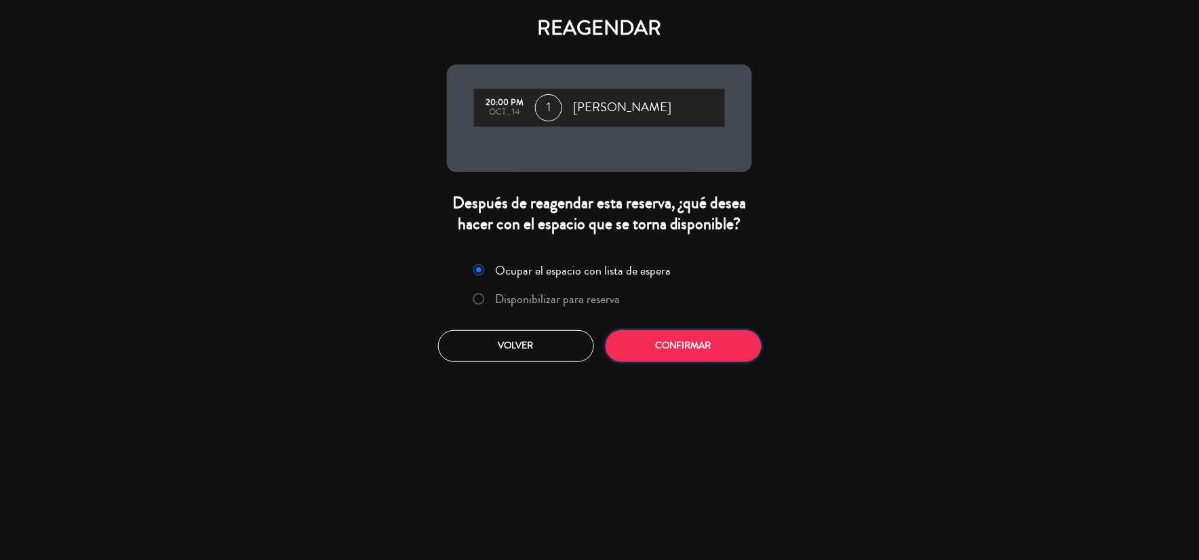
click at [646, 338] on button "Confirmar" at bounding box center [684, 346] width 156 height 32
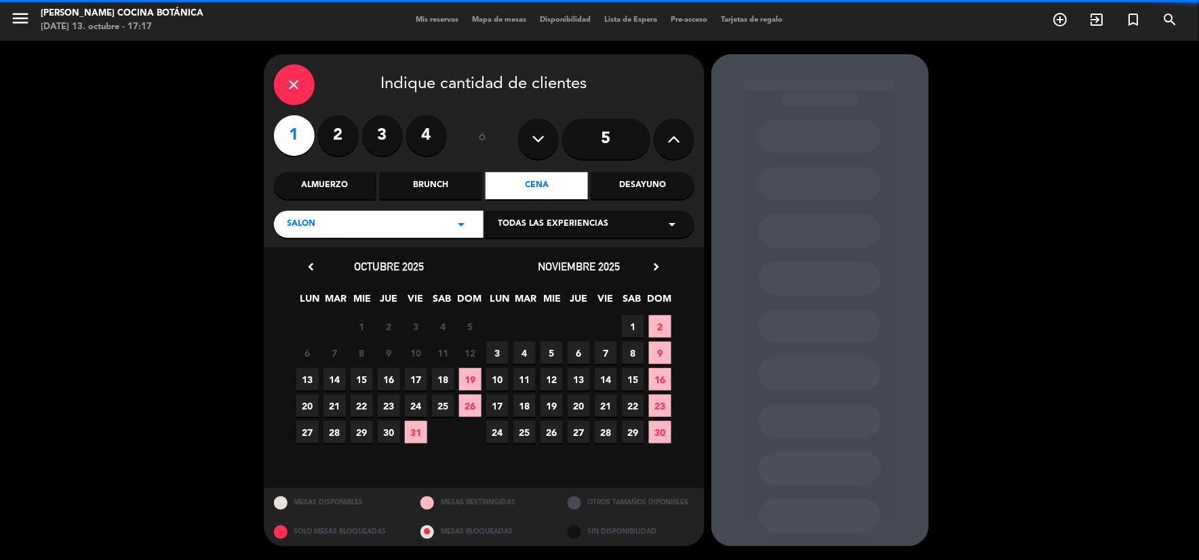
click at [358, 173] on div "Almuerzo" at bounding box center [325, 185] width 102 height 27
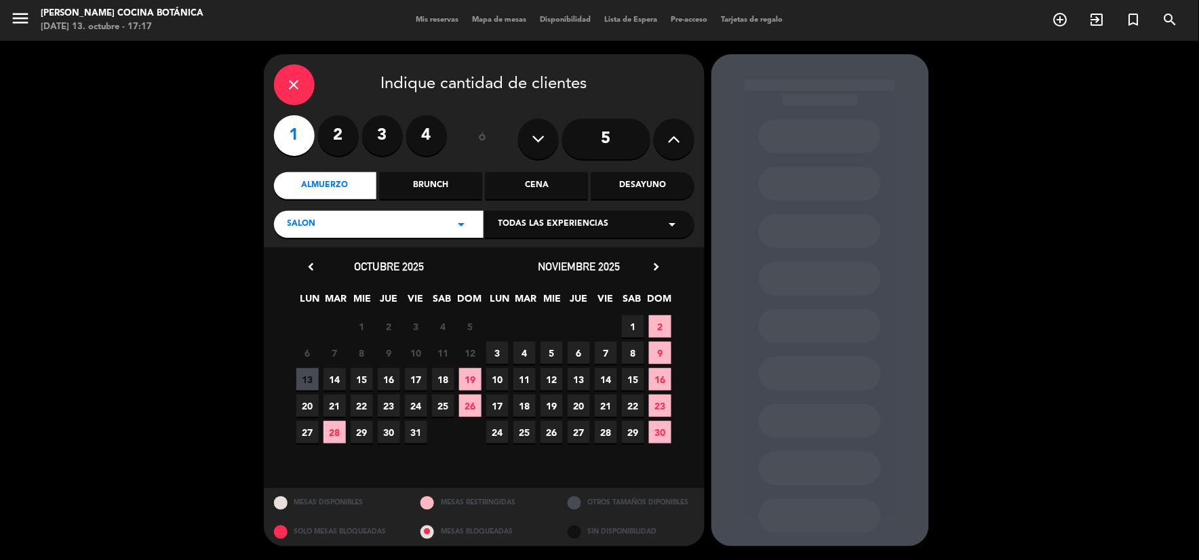
click at [334, 384] on span "14" at bounding box center [334, 379] width 22 height 22
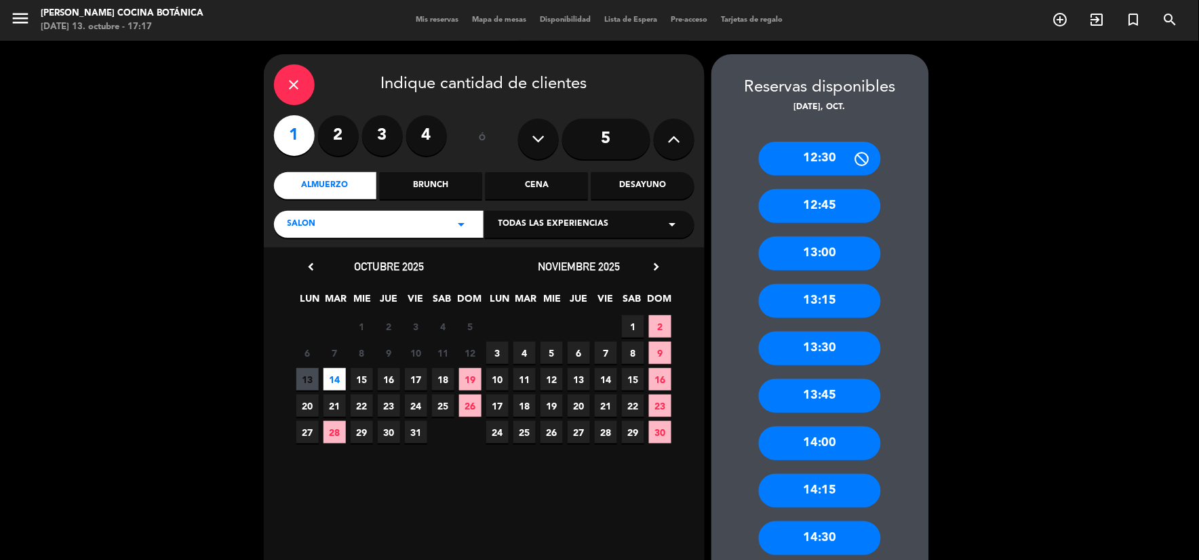
click at [820, 160] on div "12:30" at bounding box center [820, 159] width 122 height 34
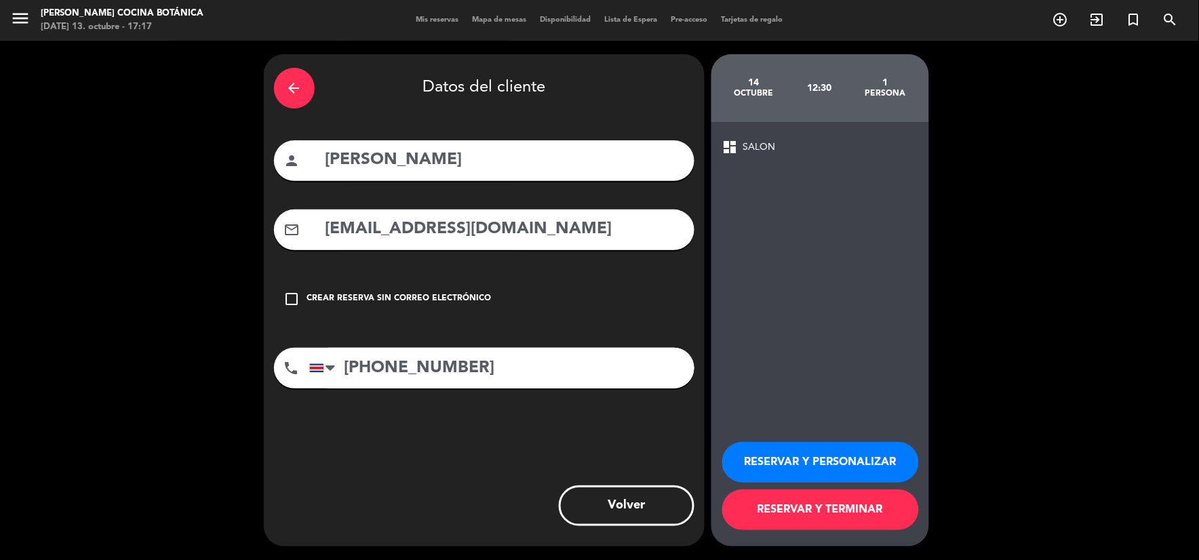
click at [808, 502] on button "RESERVAR Y TERMINAR" at bounding box center [820, 510] width 197 height 41
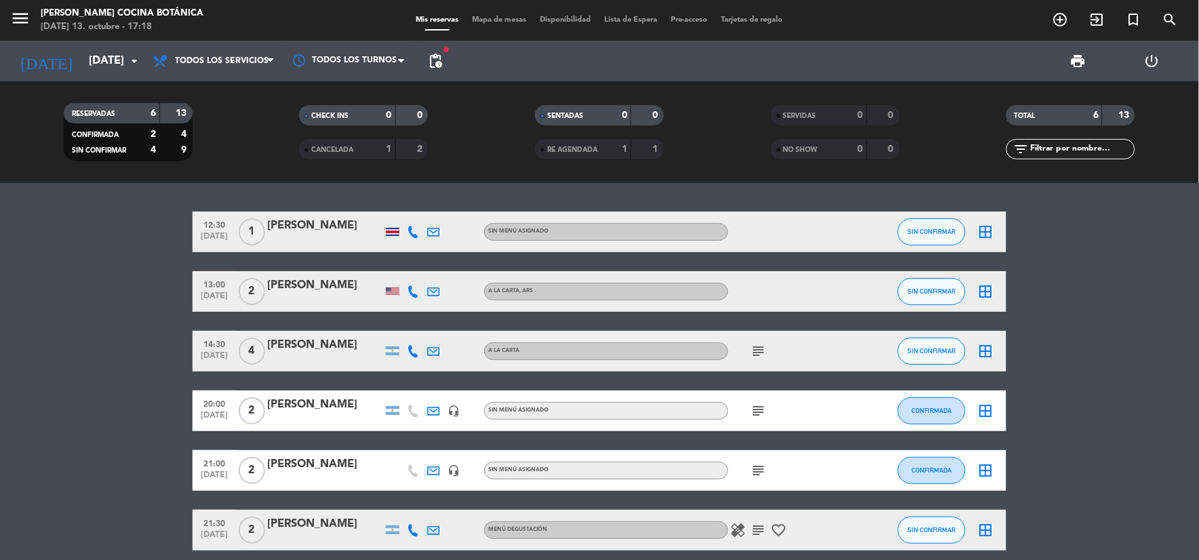
click at [340, 227] on div "Larissa Franco Tristan" at bounding box center [324, 226] width 115 height 18
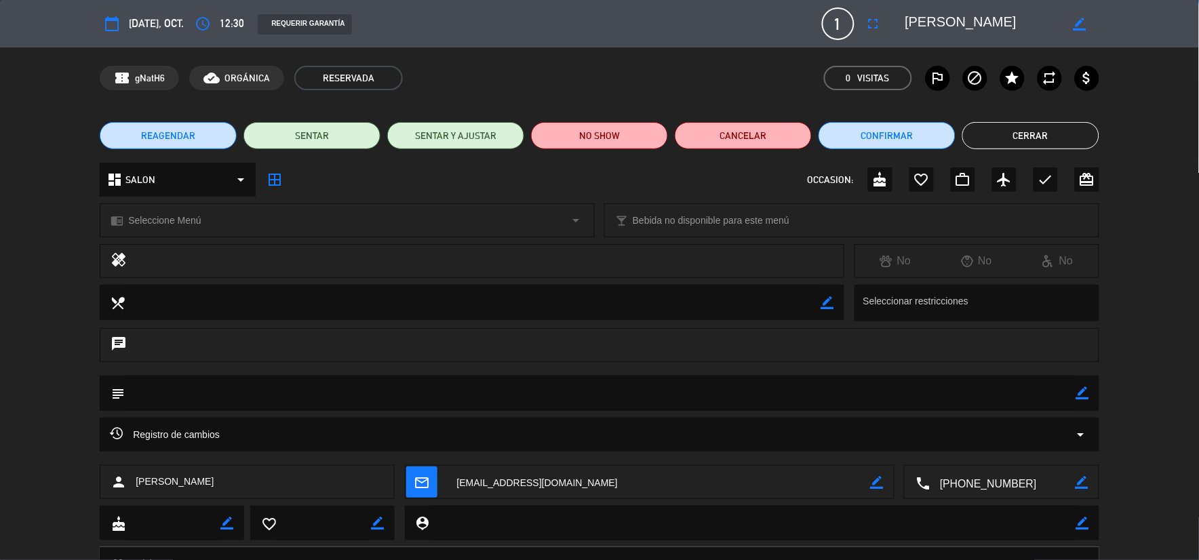
click at [165, 129] on span "REAGENDAR" at bounding box center [168, 136] width 54 height 14
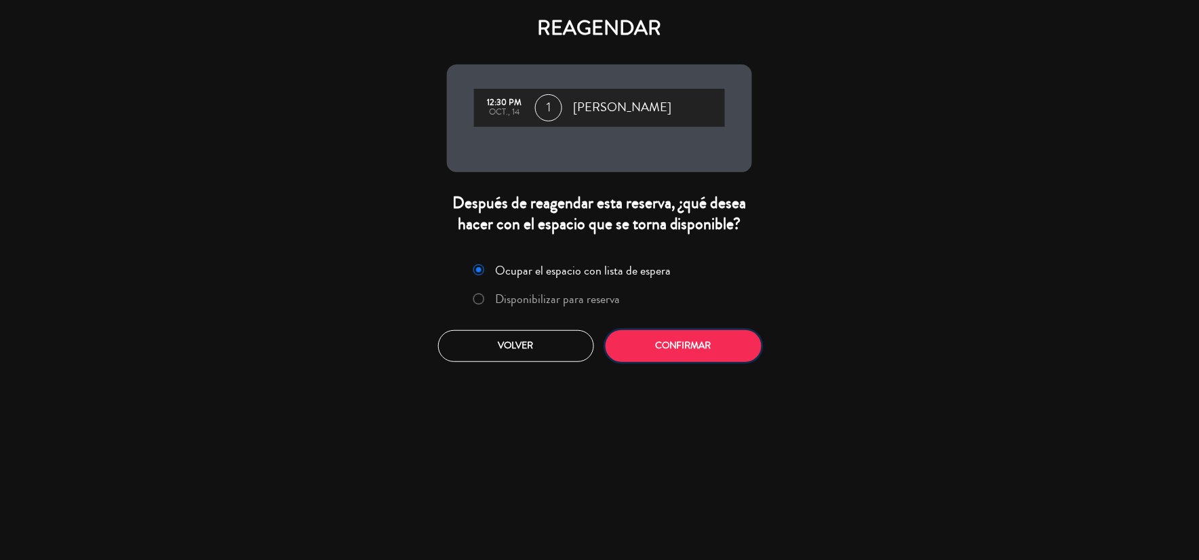
click at [717, 337] on button "Confirmar" at bounding box center [684, 346] width 156 height 32
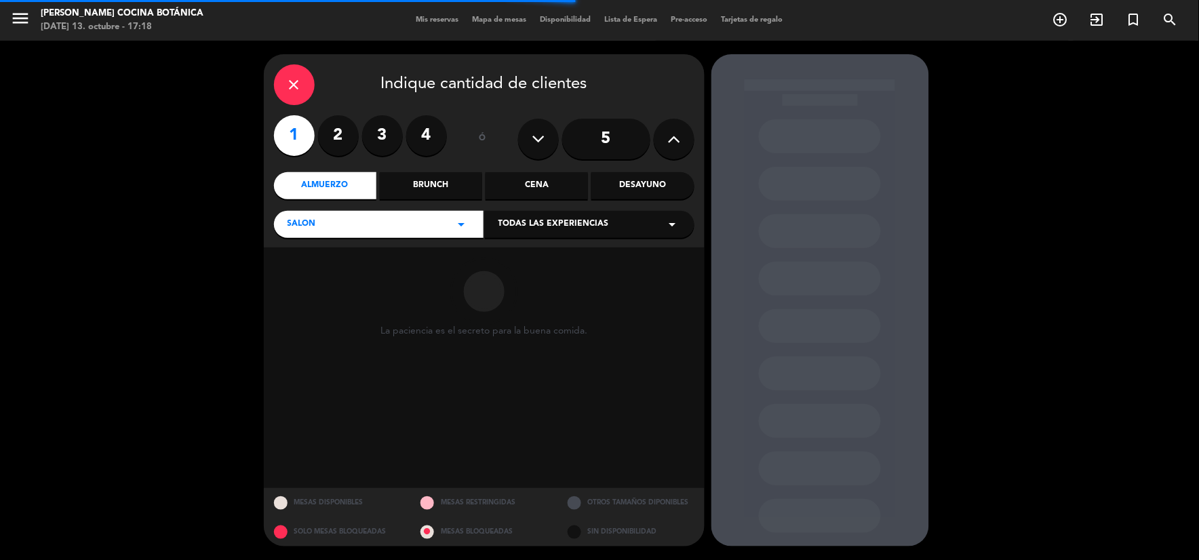
click at [527, 182] on div "Cena" at bounding box center [536, 185] width 102 height 27
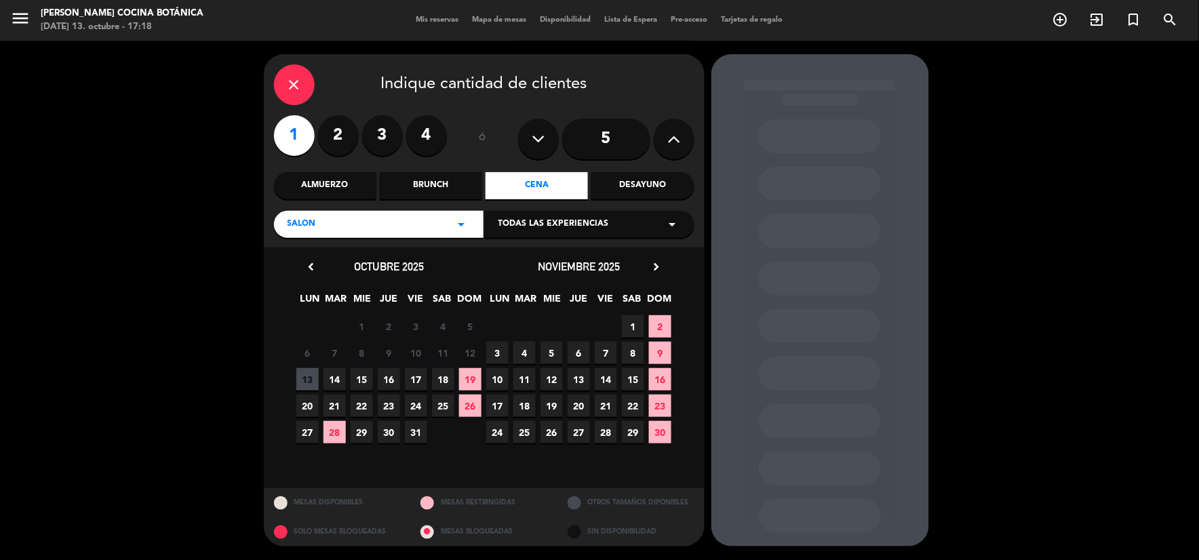
click at [335, 380] on span "14" at bounding box center [334, 379] width 22 height 22
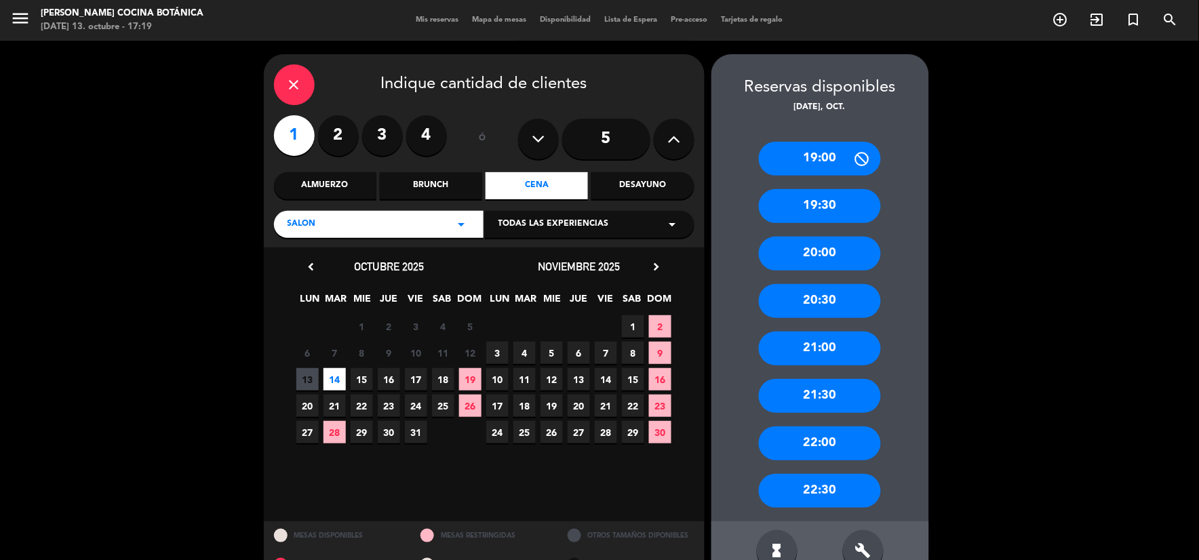
click at [827, 206] on div "19:30" at bounding box center [820, 206] width 122 height 34
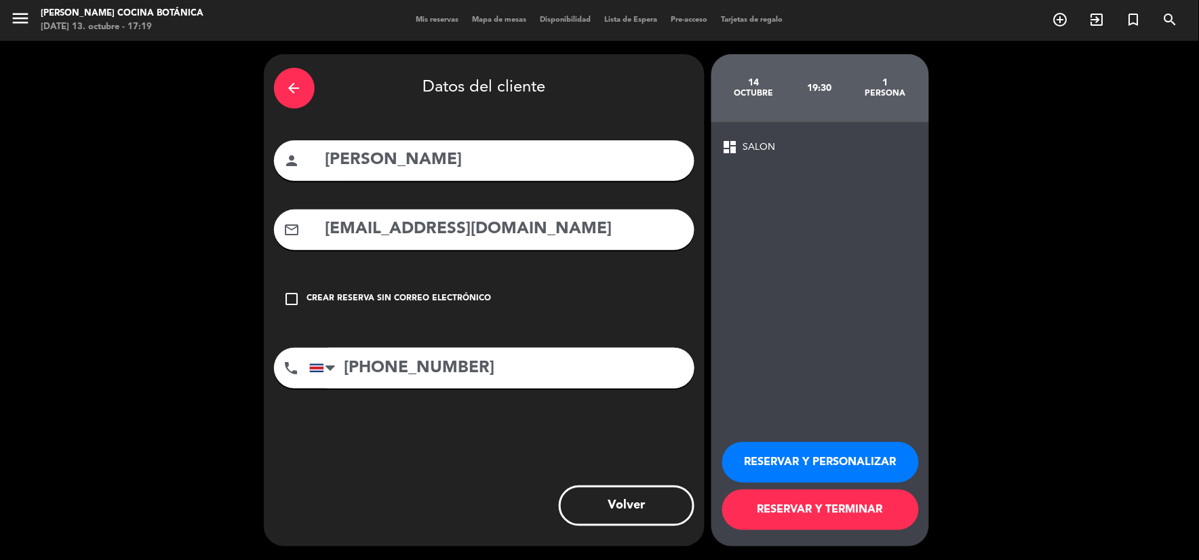
click at [827, 498] on button "RESERVAR Y TERMINAR" at bounding box center [820, 510] width 197 height 41
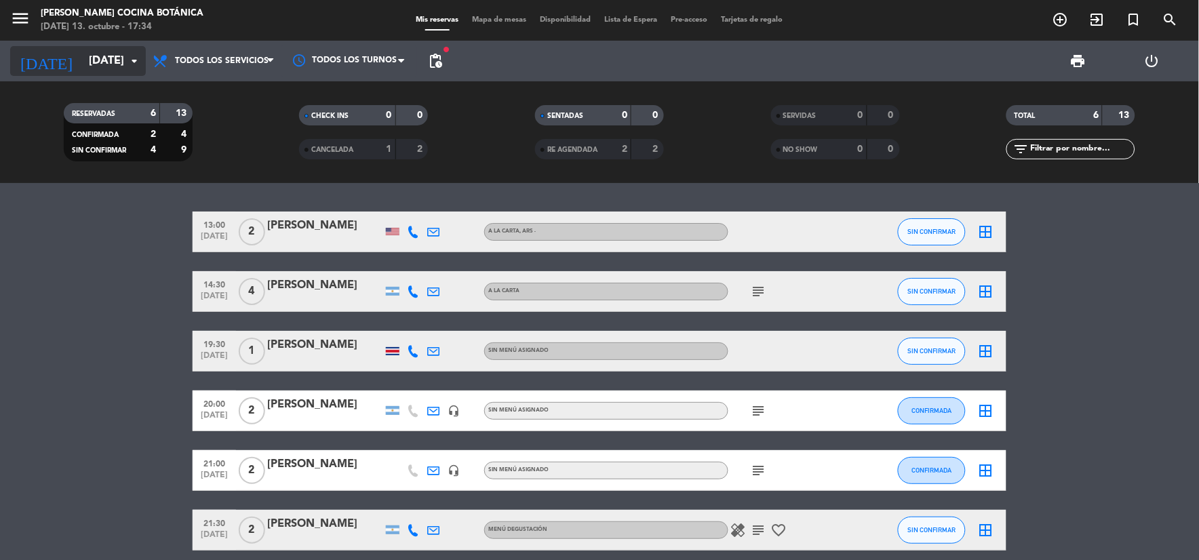
click at [118, 55] on input "mar. 14 oct." at bounding box center [154, 61] width 144 height 26
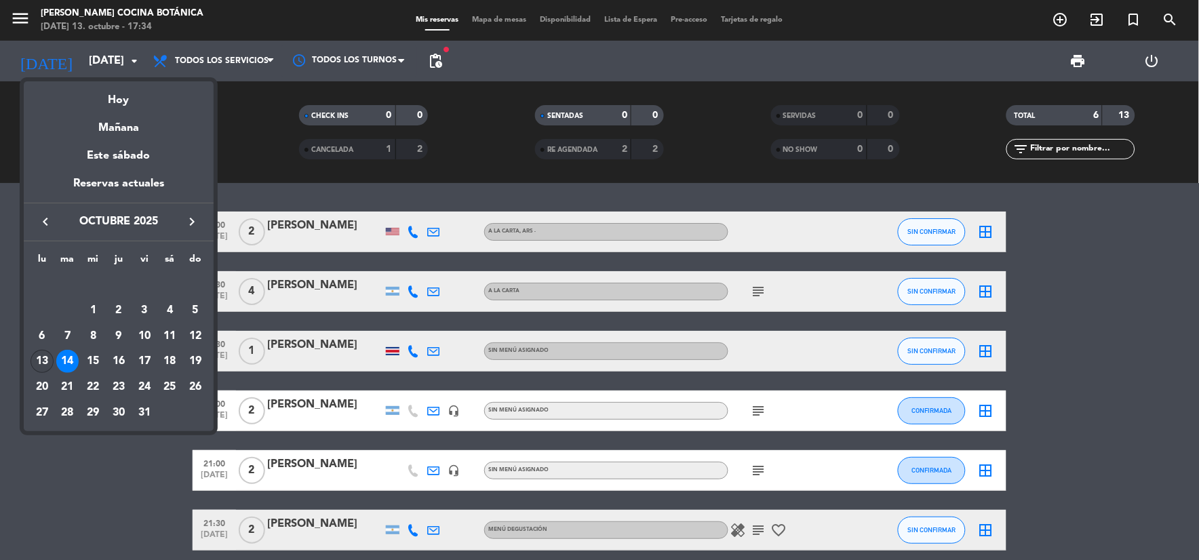
click at [35, 366] on div "13" at bounding box center [42, 361] width 23 height 23
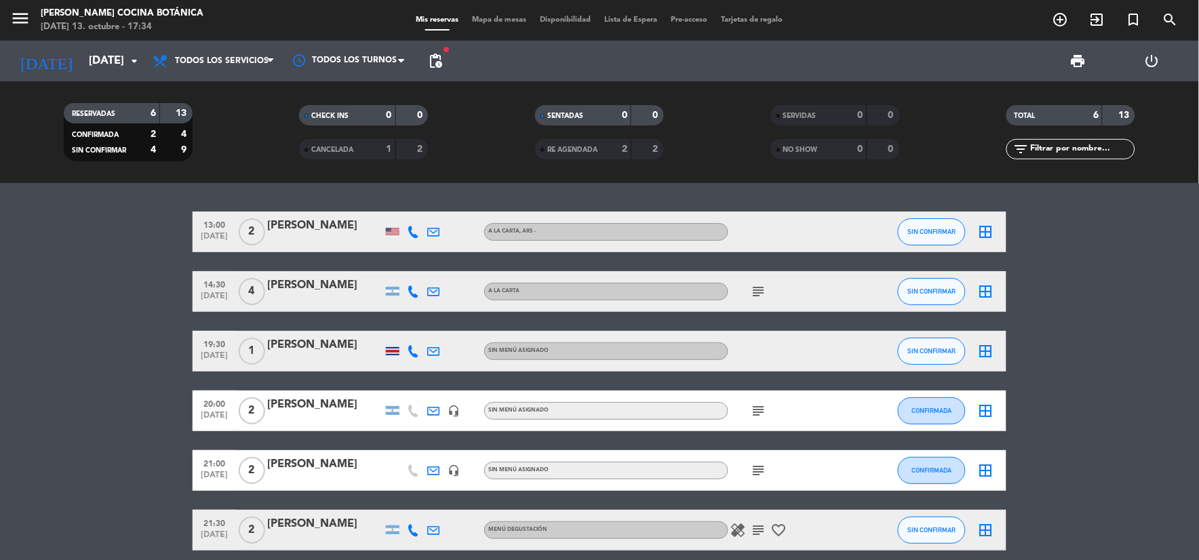
type input "[DATE]"
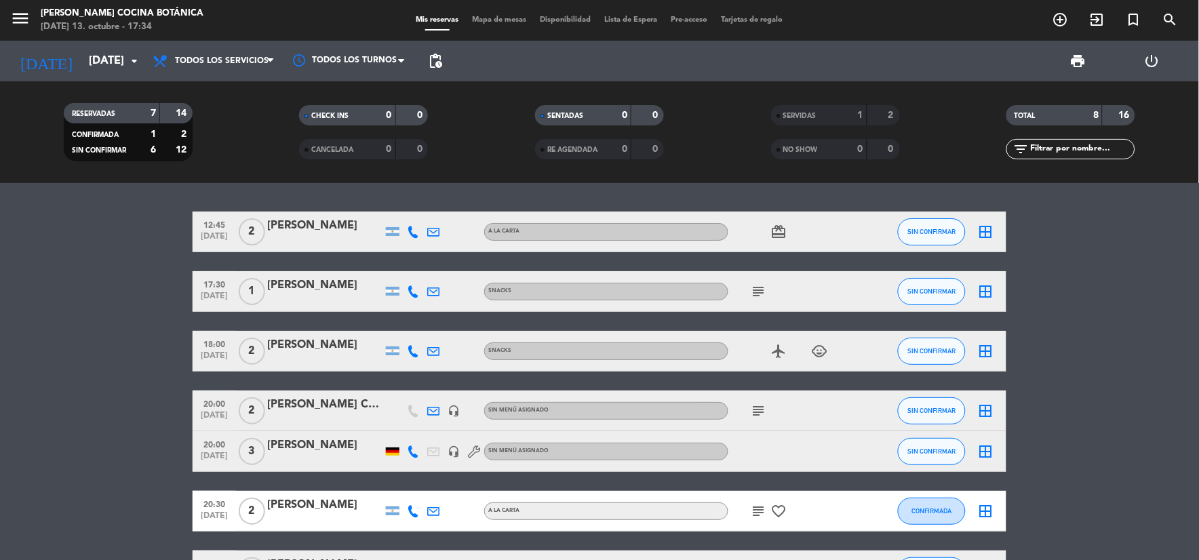
click at [755, 286] on icon "subject" at bounding box center [759, 291] width 16 height 16
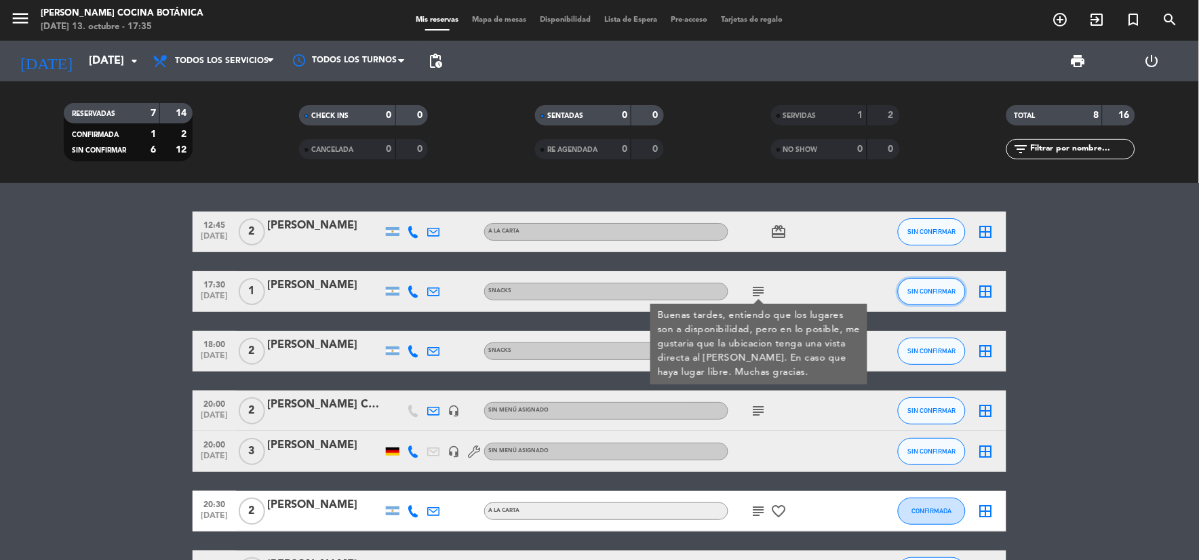
click at [929, 287] on span "SIN CONFIRMAR" at bounding box center [932, 290] width 48 height 7
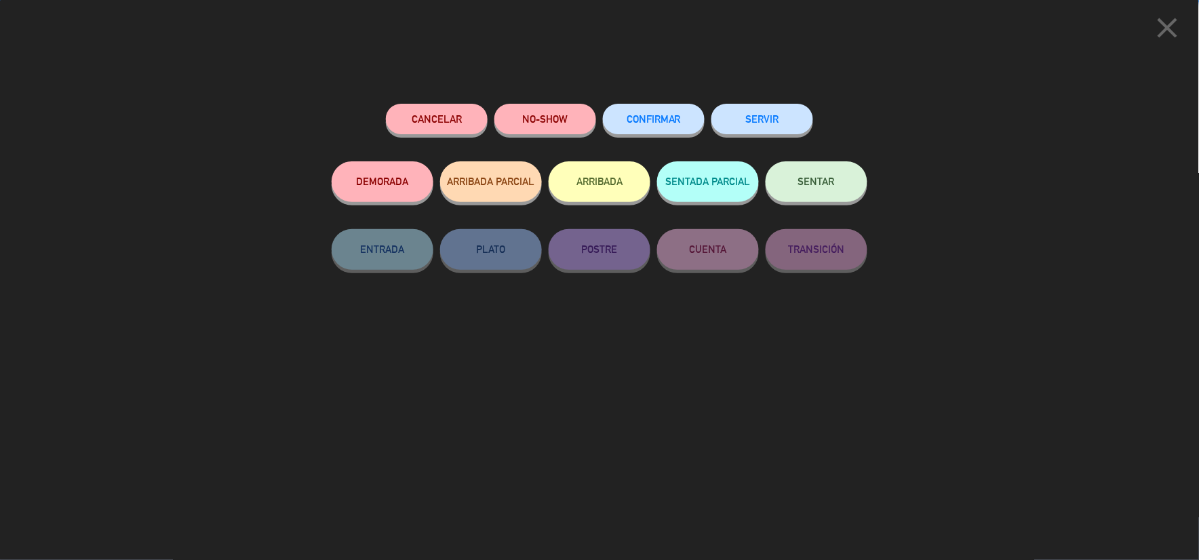
click at [785, 122] on button "SERVIR" at bounding box center [762, 119] width 102 height 31
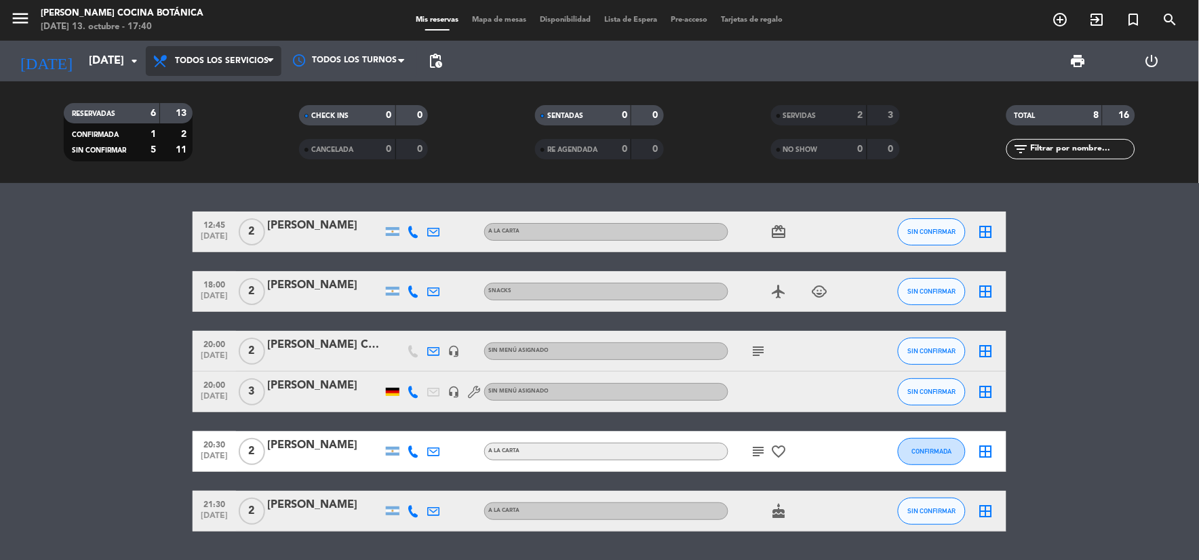
click at [252, 64] on span "Todos los servicios" at bounding box center [222, 60] width 94 height 9
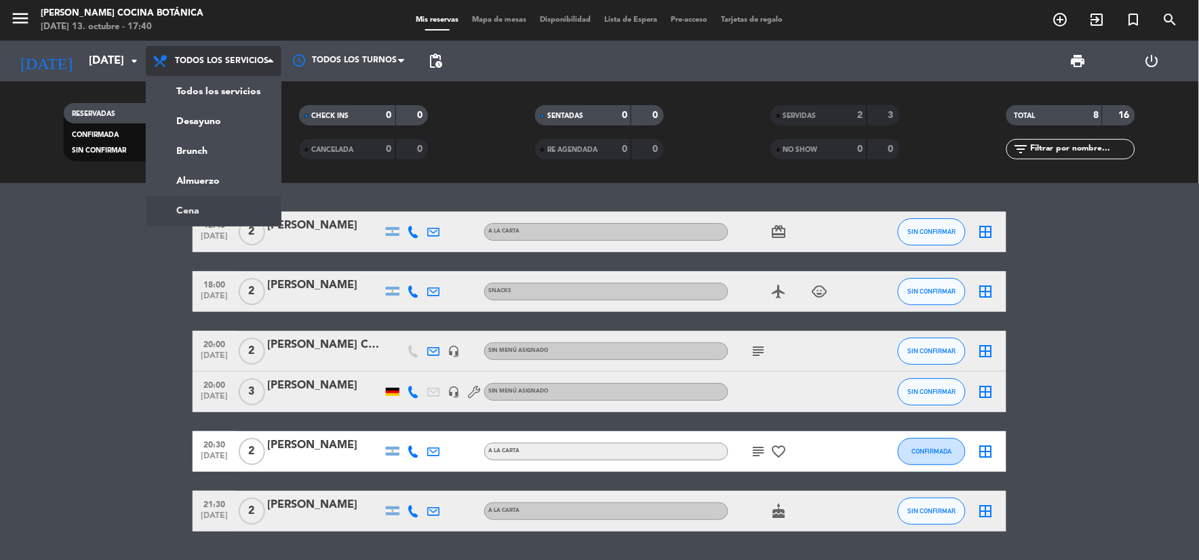
click at [222, 206] on ng-component "menu Gioia Cocina Botánica lunes 13. octubre - 17:40 Mis reservas Mapa de mesas…" at bounding box center [599, 280] width 1199 height 560
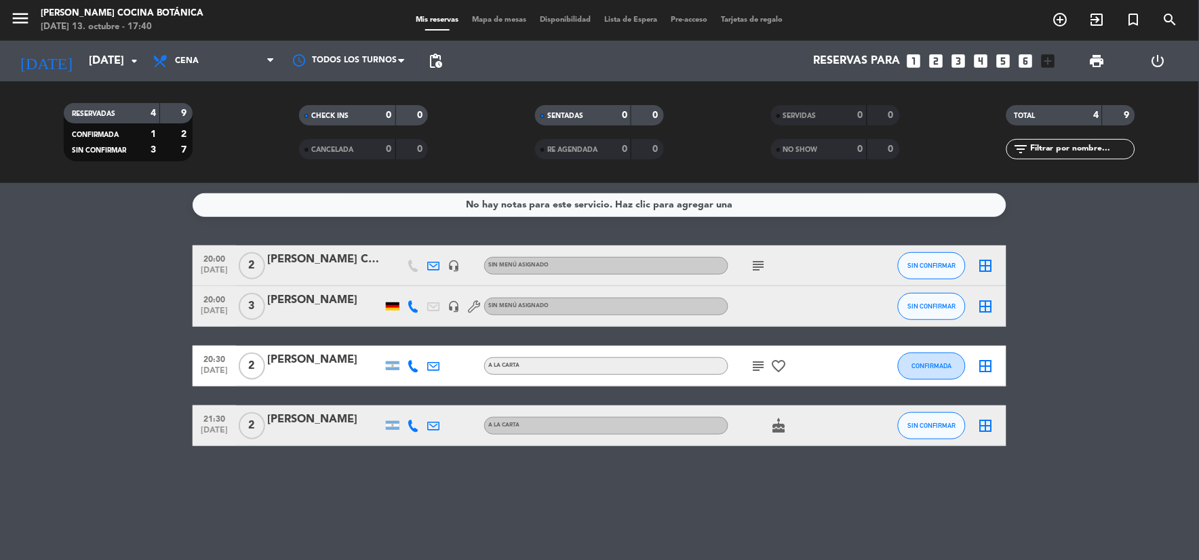
click at [761, 264] on icon "subject" at bounding box center [759, 266] width 16 height 16
click at [934, 66] on icon "looks_two" at bounding box center [936, 61] width 18 height 18
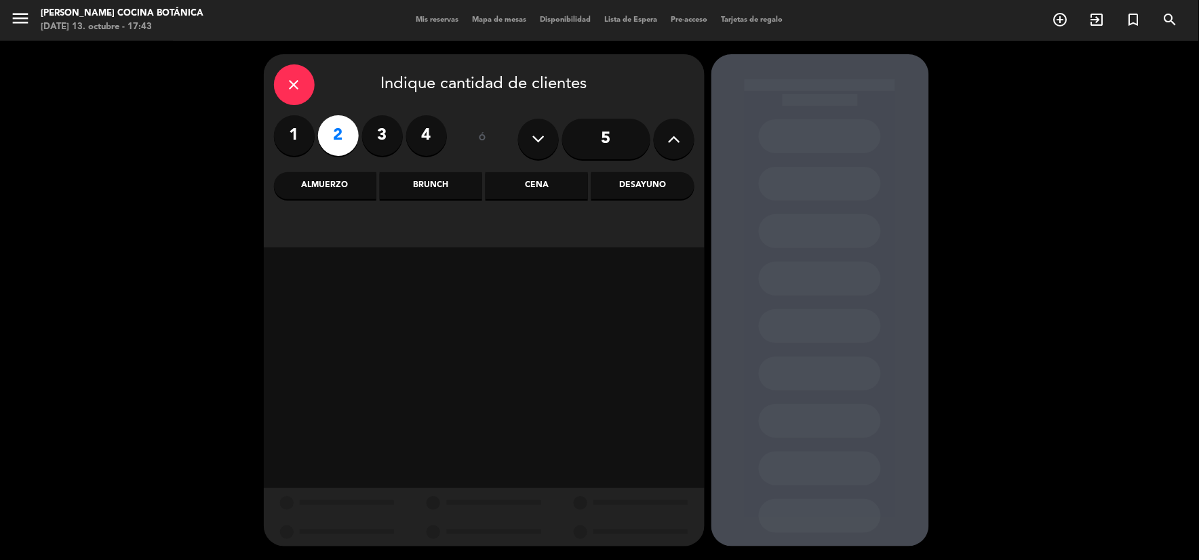
click at [546, 183] on div "Cena" at bounding box center [536, 185] width 102 height 27
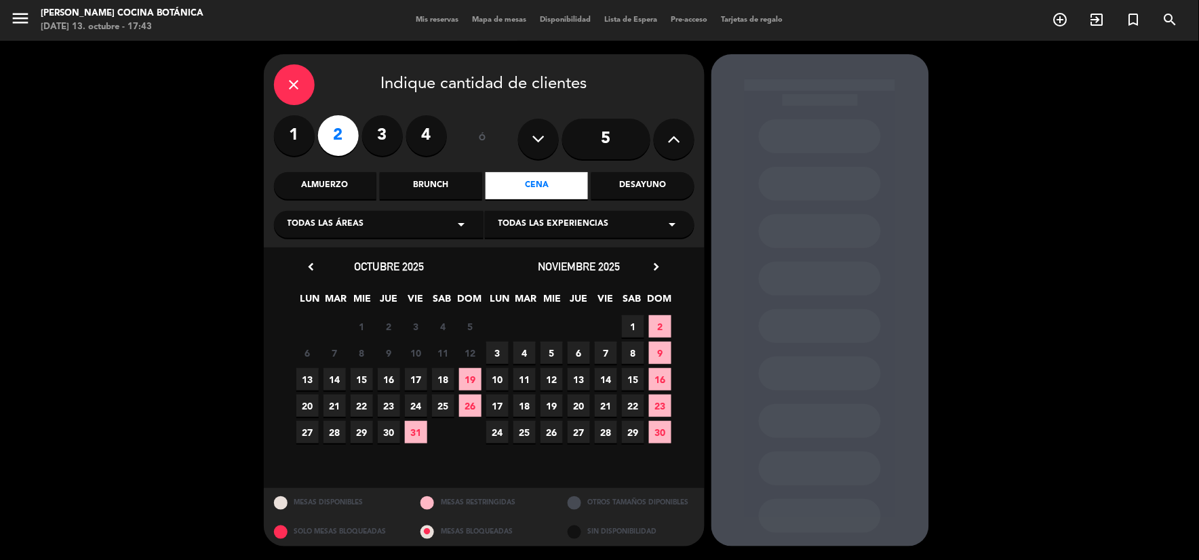
click at [308, 370] on span "13" at bounding box center [307, 379] width 22 height 22
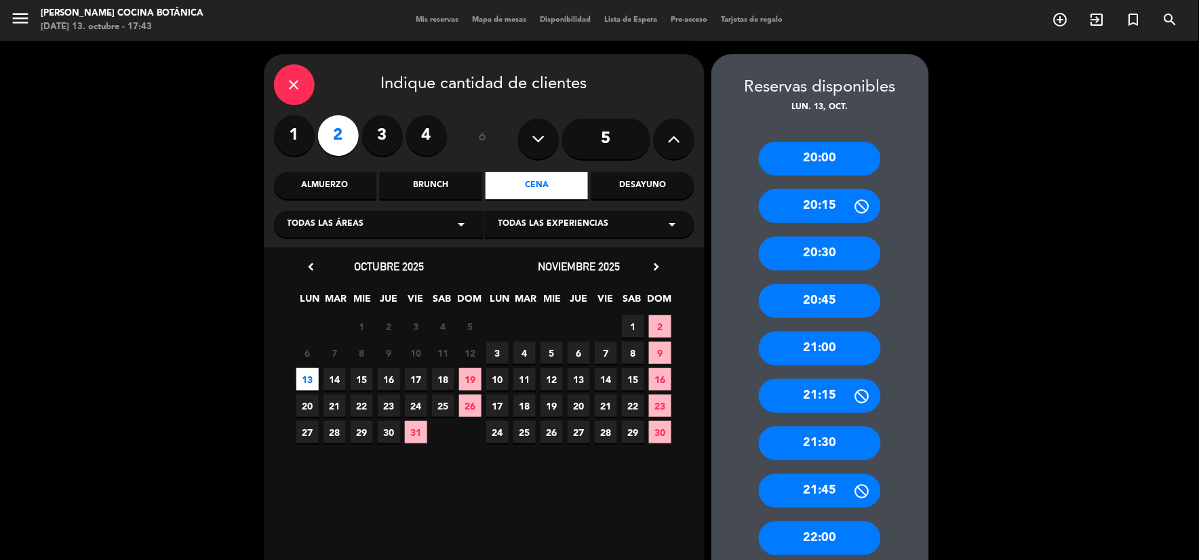
click at [826, 523] on div "22:00" at bounding box center [820, 538] width 122 height 34
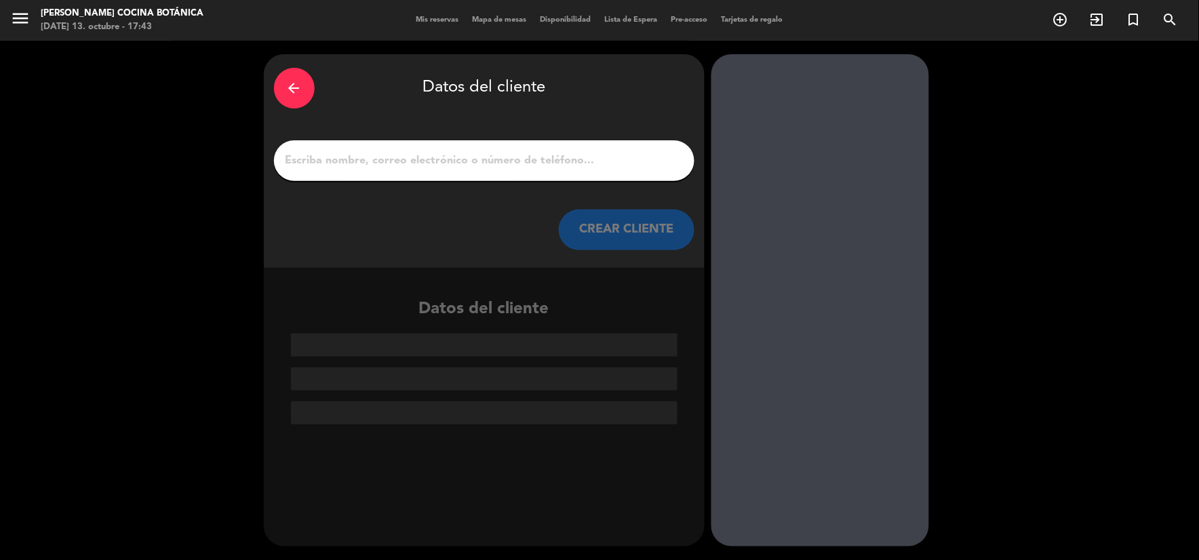
click at [509, 176] on div at bounding box center [484, 160] width 420 height 41
click at [504, 160] on input "1" at bounding box center [484, 160] width 400 height 19
paste input "[PERSON_NAME]"
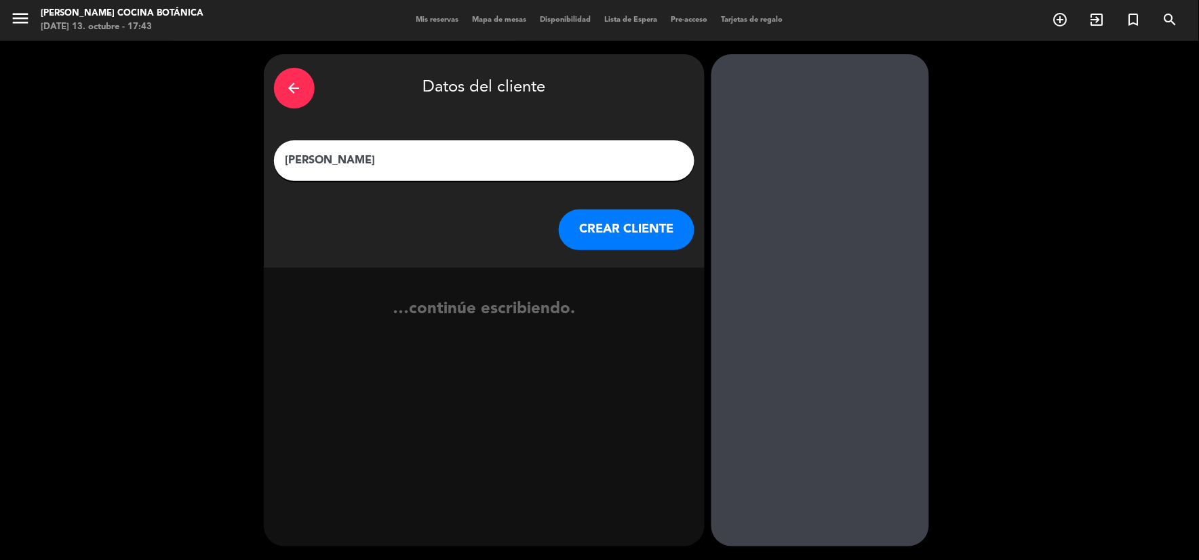
type input "[PERSON_NAME]"
click at [587, 220] on button "CREAR CLIENTE" at bounding box center [627, 230] width 136 height 41
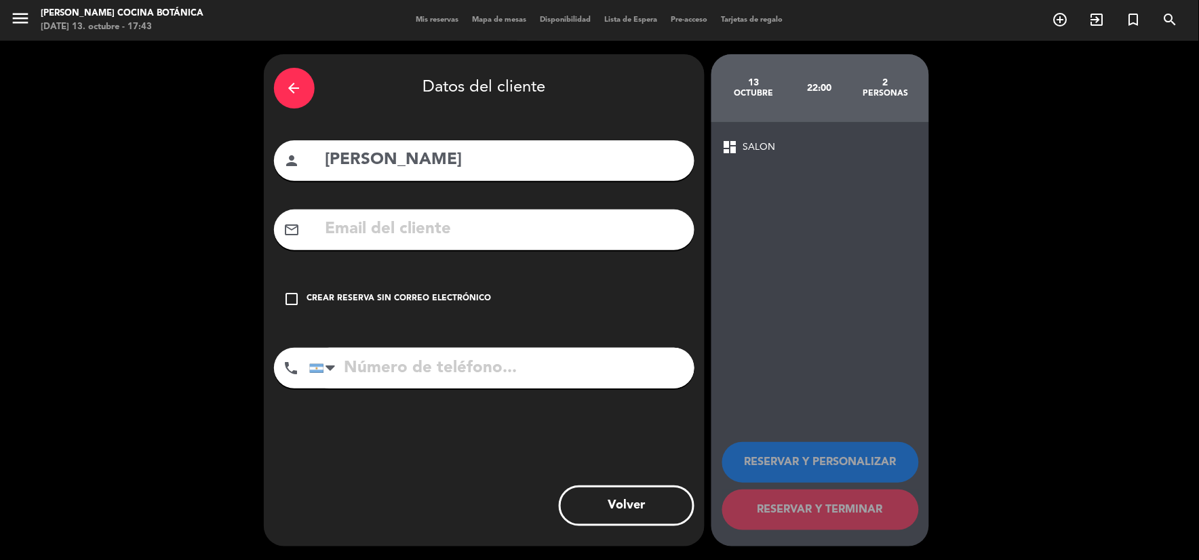
click at [484, 232] on input "text" at bounding box center [504, 230] width 360 height 28
paste input "laroccayasociados@hotmail.com"
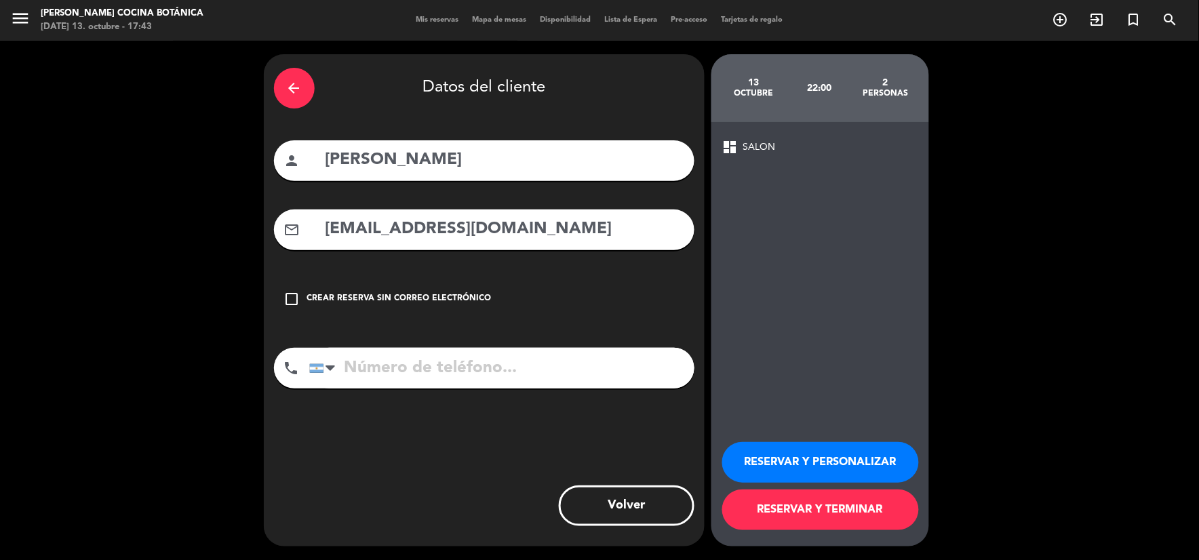
type input "laroccayasociados@hotmail.com"
click at [756, 458] on button "RESERVAR Y PERSONALIZAR" at bounding box center [820, 462] width 197 height 41
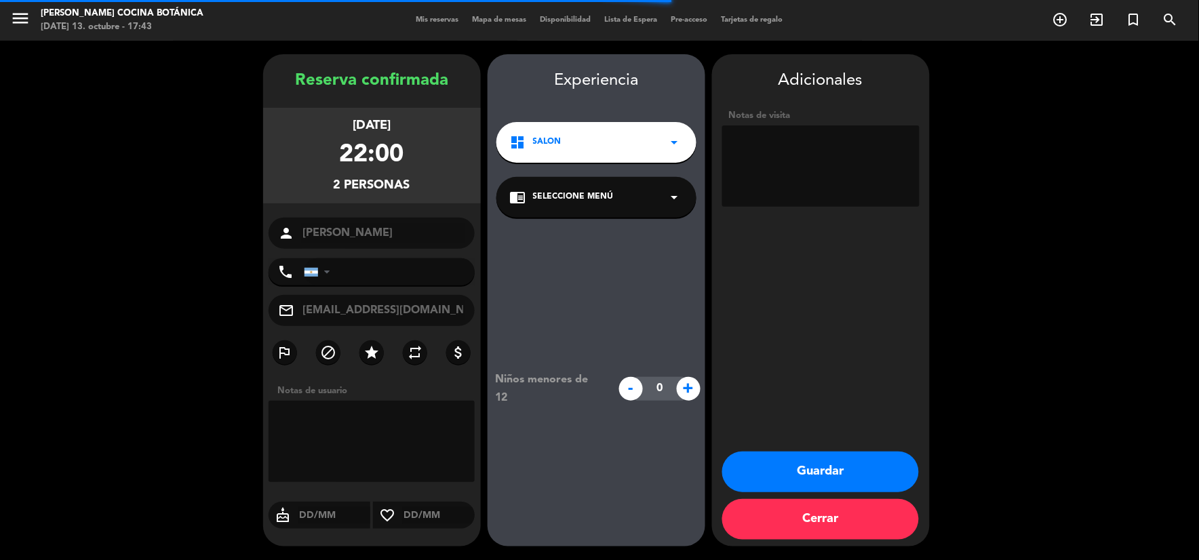
click at [791, 147] on textarea at bounding box center [820, 165] width 197 height 81
paste textarea "Grande Cuisine Código: 8WDRK3I7"
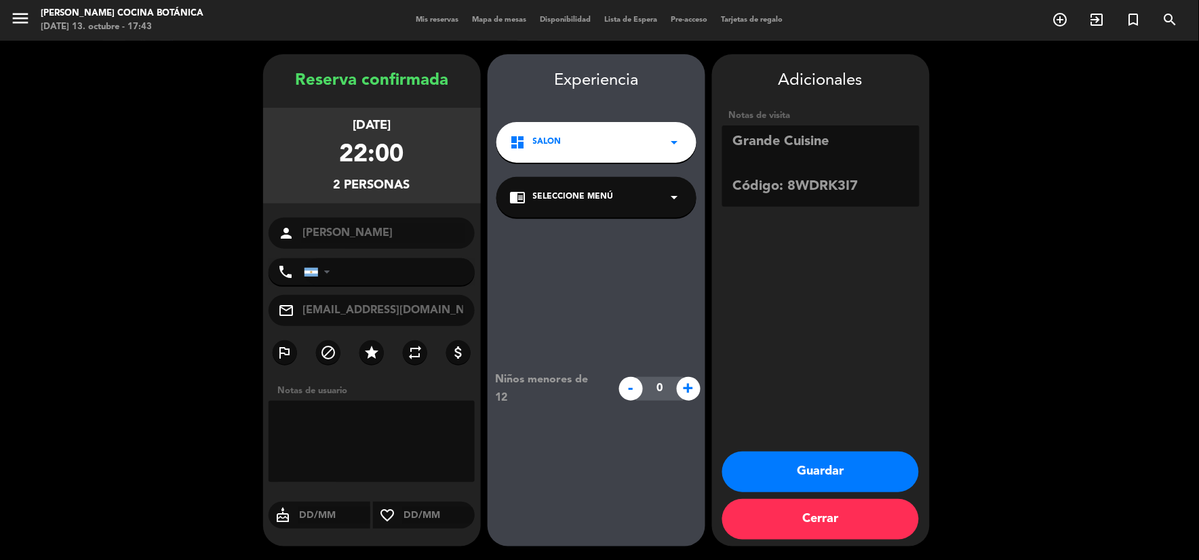
type textarea "Grande Cuisine Código: 8WDRK3I7"
click at [856, 464] on button "Guardar" at bounding box center [820, 472] width 197 height 41
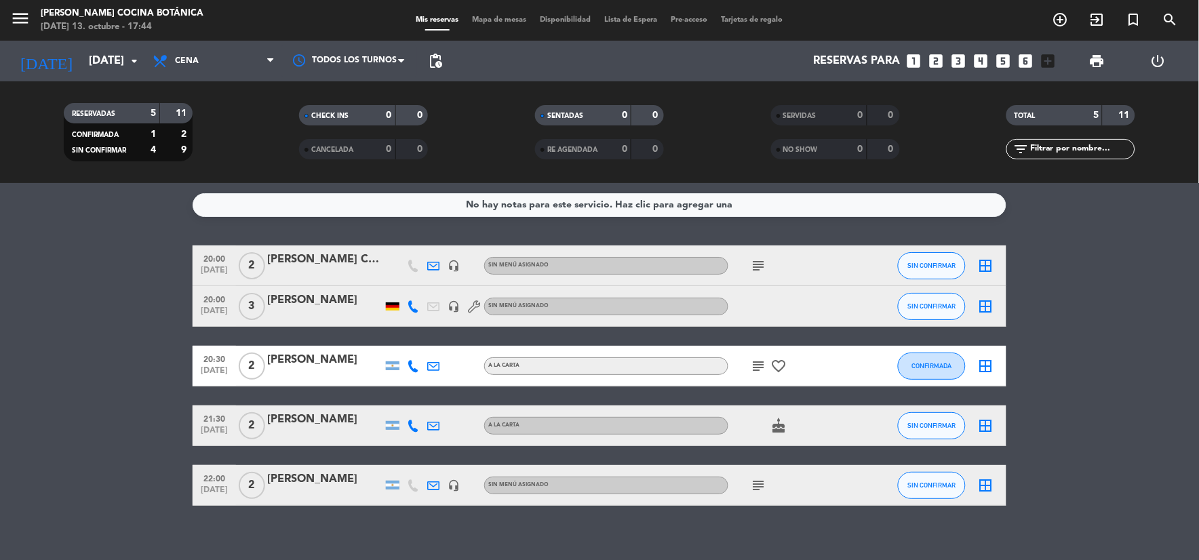
click at [756, 477] on icon "subject" at bounding box center [759, 485] width 16 height 16
click at [1189, 265] on bookings-row "20:00 oct. 13 2 Elida Aida Comercio headset_mic Sin menú asignado subject SIN C…" at bounding box center [599, 375] width 1199 height 260
click at [757, 269] on icon "subject" at bounding box center [759, 266] width 16 height 16
click at [1058, 336] on bookings-row "20:00 oct. 13 2 Elida Aida Comercio headset_mic Sin menú asignado subject Grand…" at bounding box center [599, 375] width 1199 height 260
click at [82, 64] on input "[DATE]" at bounding box center [154, 61] width 144 height 26
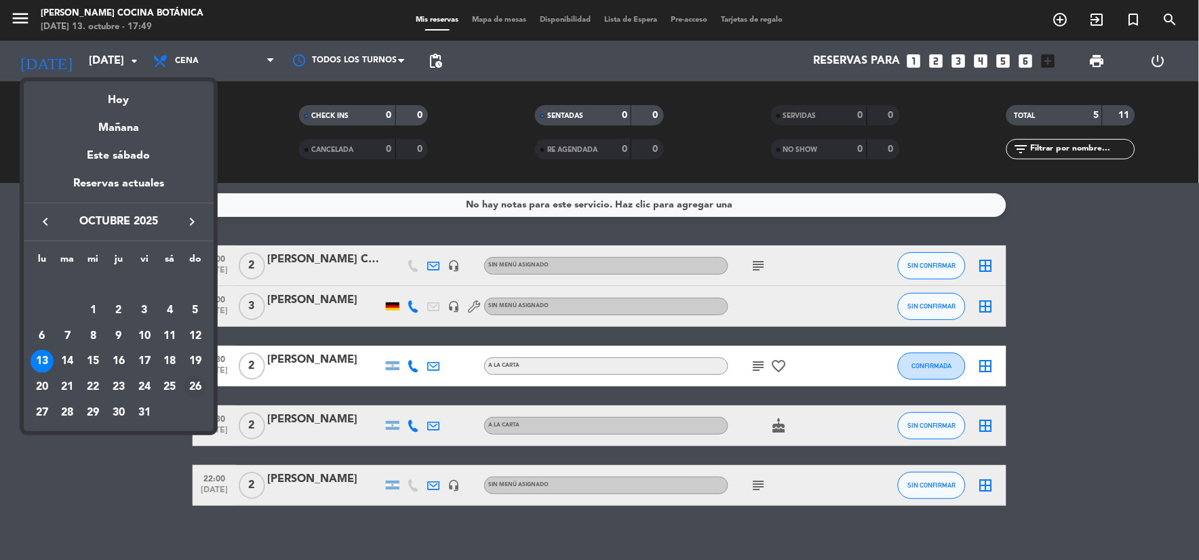
click at [199, 383] on div "26" at bounding box center [195, 387] width 23 height 23
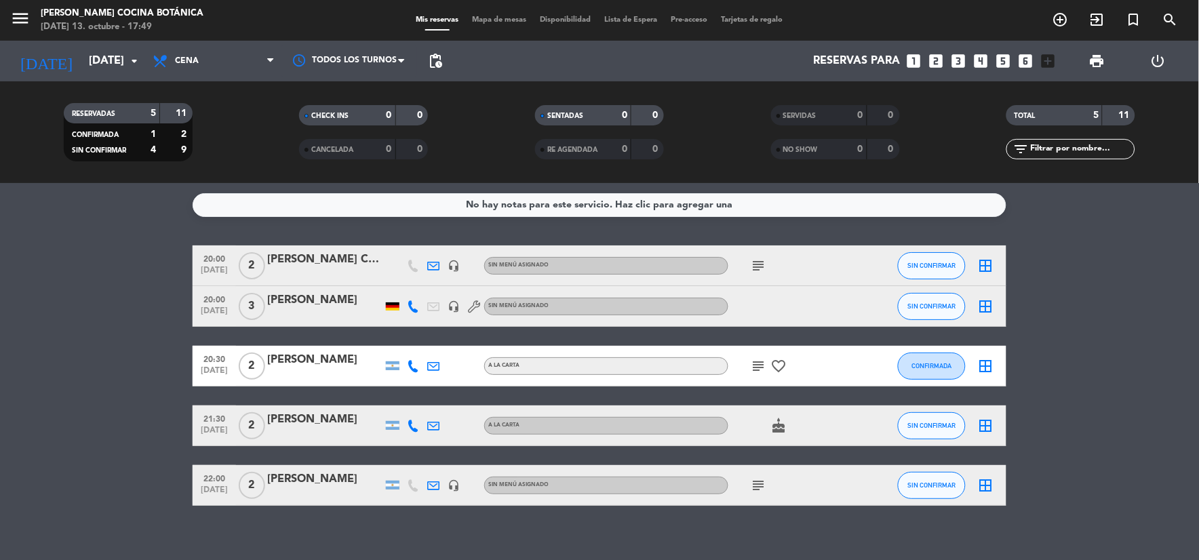
type input "[DATE]"
click at [156, 53] on icon at bounding box center [162, 61] width 20 height 16
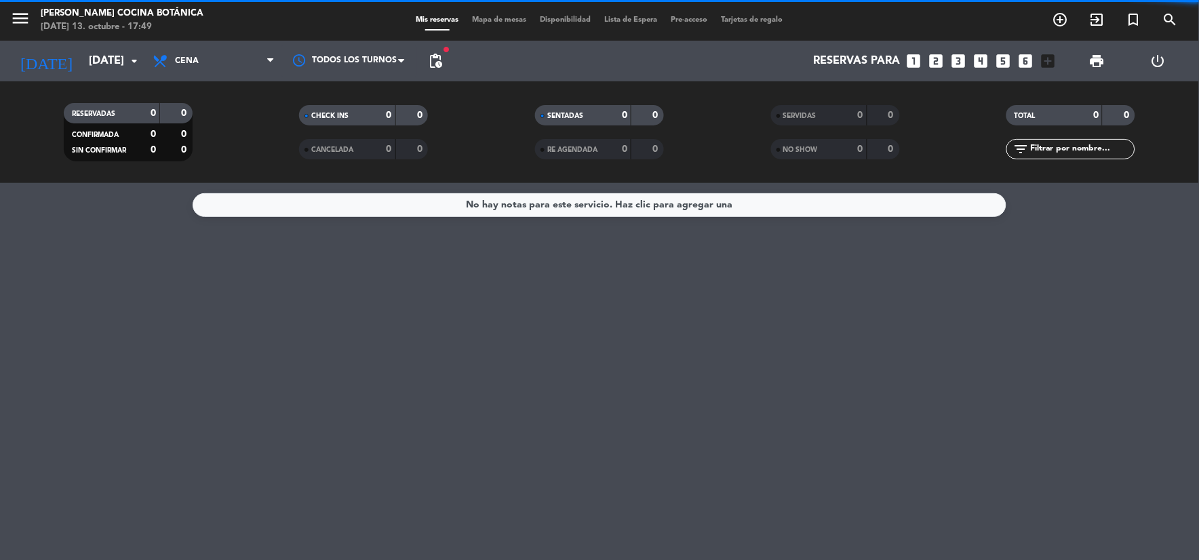
click at [12, 36] on div "menu Gioia Cocina Botánica lunes 13. octubre - 17:49 Mis reservas Mapa de mesas…" at bounding box center [599, 20] width 1199 height 41
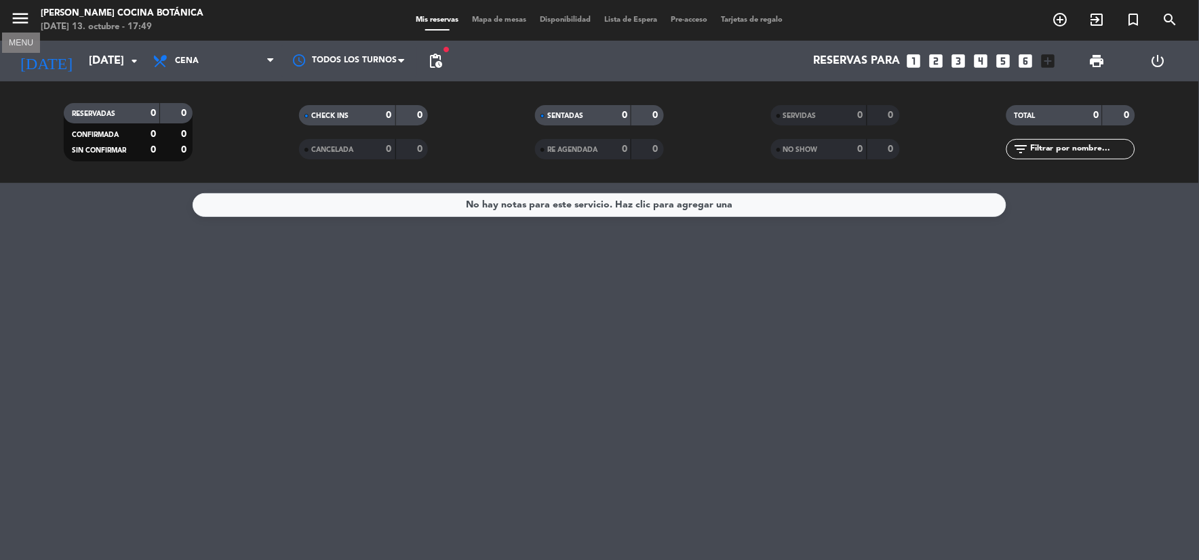
click at [14, 26] on icon "menu" at bounding box center [20, 18] width 20 height 20
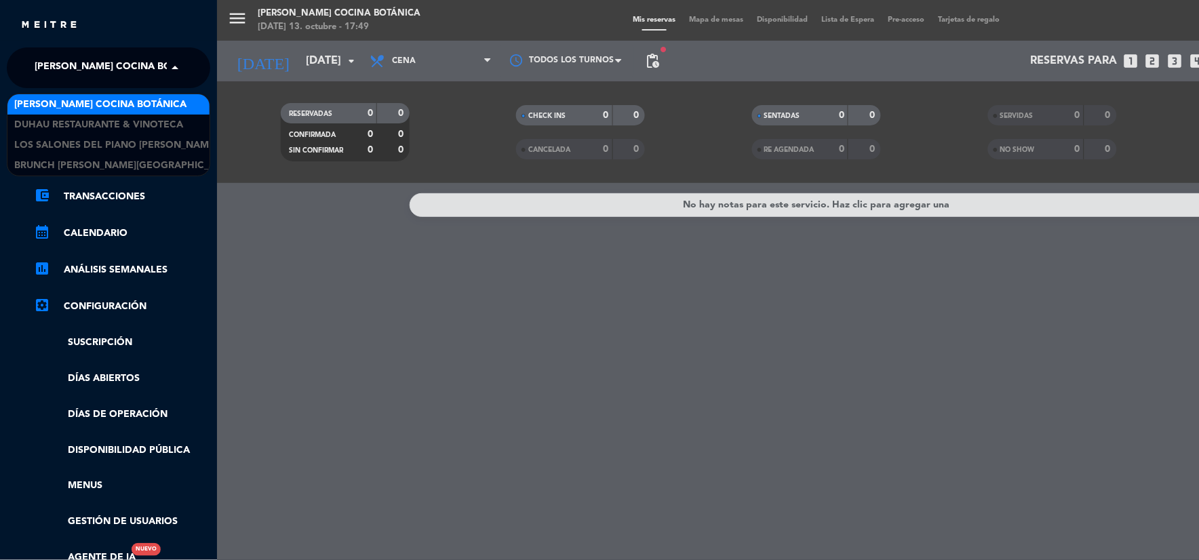
drag, startPoint x: 54, startPoint y: 64, endPoint x: 79, endPoint y: 87, distance: 33.1
click at [55, 64] on span "[PERSON_NAME] Cocina Botánica" at bounding box center [121, 68] width 172 height 28
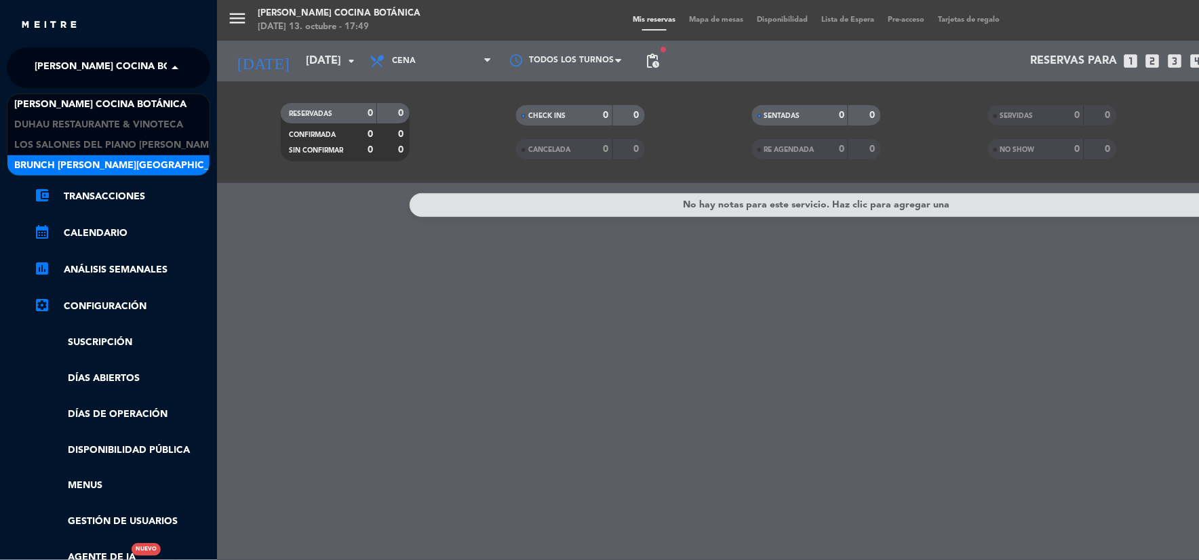
click at [113, 157] on div "Brunch [PERSON_NAME][GEOGRAPHIC_DATA][PERSON_NAME]" at bounding box center [108, 165] width 202 height 20
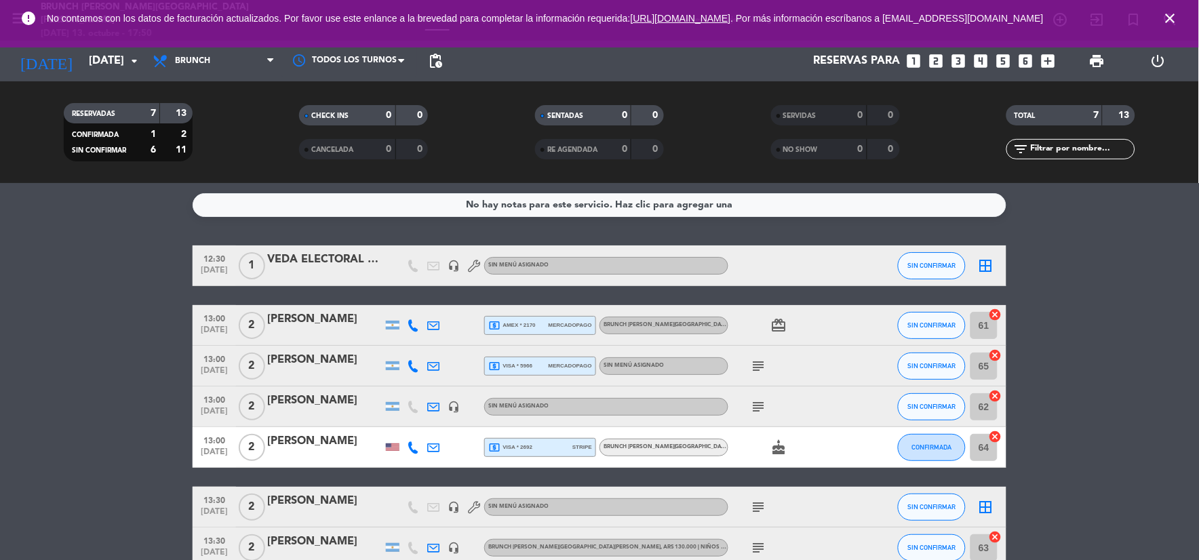
click at [571, 330] on div "local_atm amex * 2170 mercadopago" at bounding box center [540, 326] width 104 height 18
click at [561, 351] on div "13:00 [DATE] 2 [PERSON_NAME] local_atm visa * 5966 mercadopago Sin menú asignad…" at bounding box center [600, 366] width 814 height 41
click at [563, 358] on div "local_atm visa * 5966 mercadopago" at bounding box center [540, 366] width 104 height 18
click at [758, 401] on icon "subject" at bounding box center [759, 407] width 16 height 16
drag, startPoint x: 758, startPoint y: 401, endPoint x: 755, endPoint y: 378, distance: 23.3
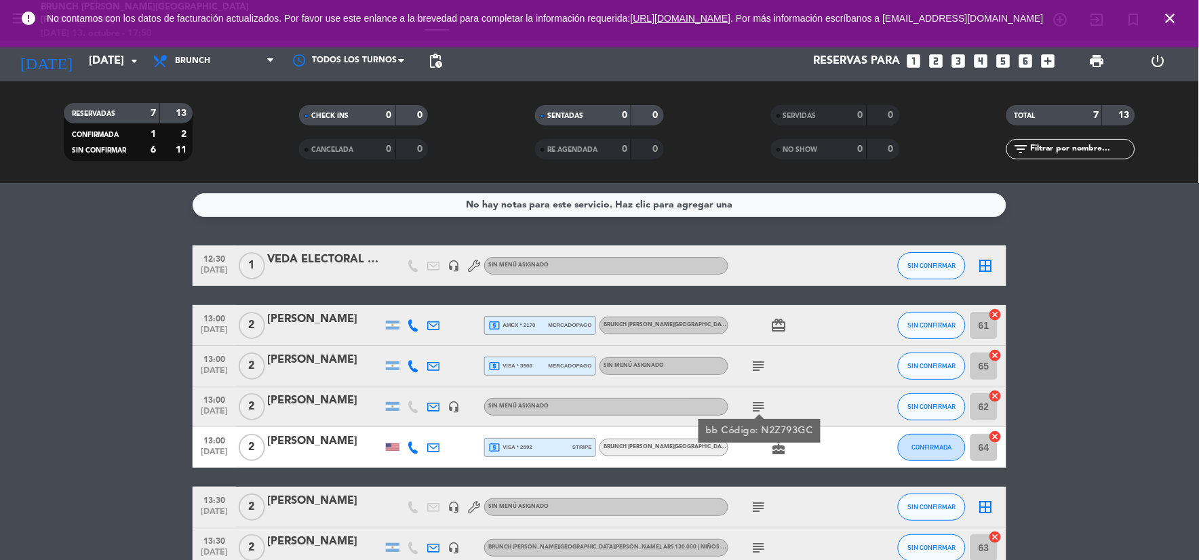
click at [755, 378] on div "subject" at bounding box center [789, 366] width 122 height 40
drag, startPoint x: 757, startPoint y: 368, endPoint x: 769, endPoint y: 358, distance: 15.5
click at [757, 368] on icon "subject" at bounding box center [759, 366] width 16 height 16
click at [781, 326] on icon "card_giftcard" at bounding box center [779, 325] width 16 height 16
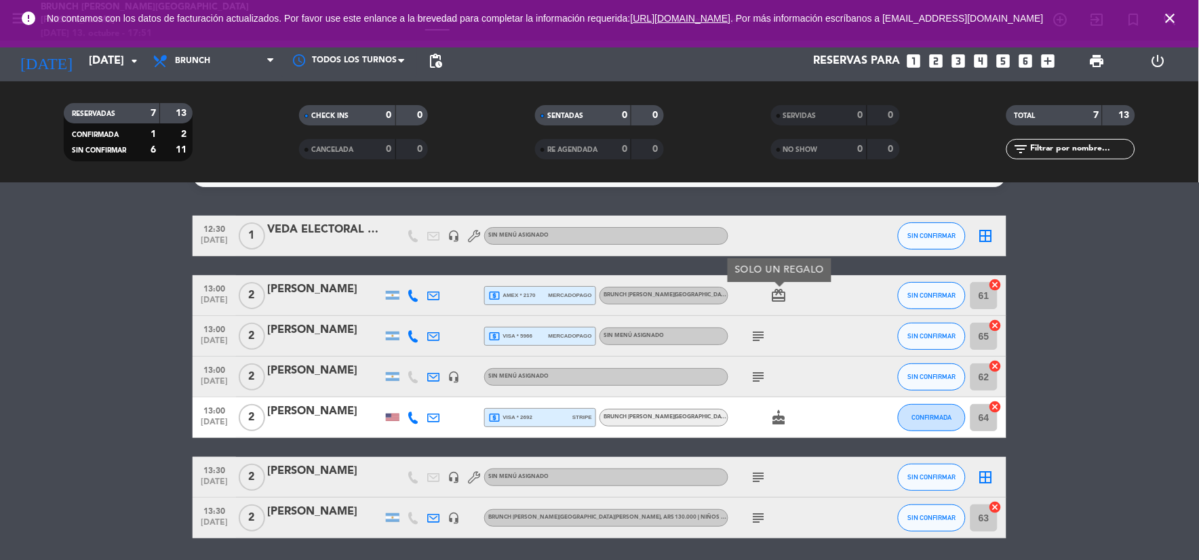
scroll to position [75, 0]
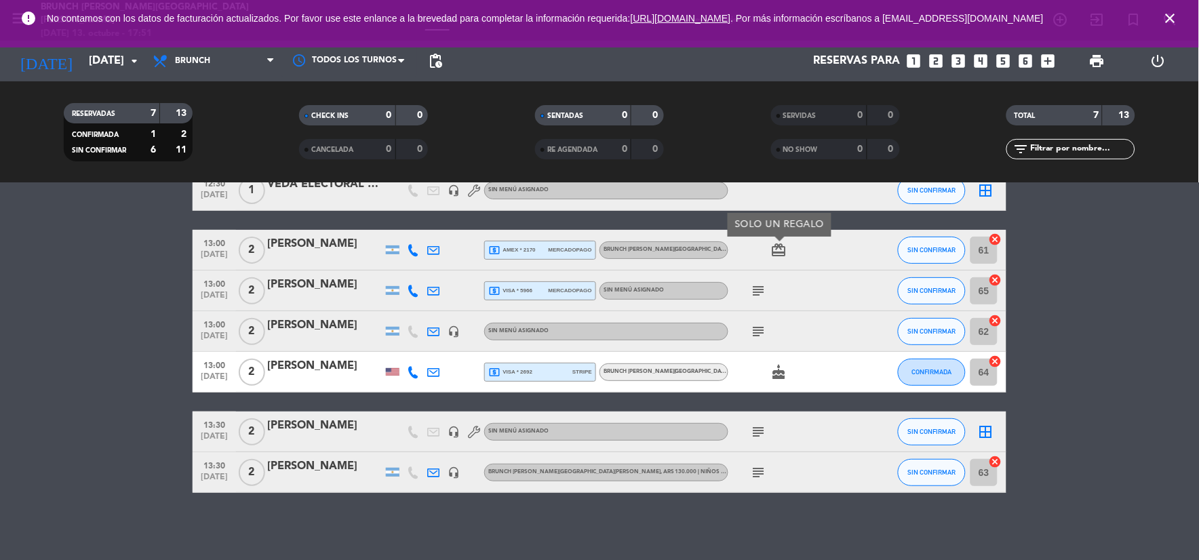
click at [530, 370] on span "local_atm visa * 2692" at bounding box center [510, 372] width 44 height 12
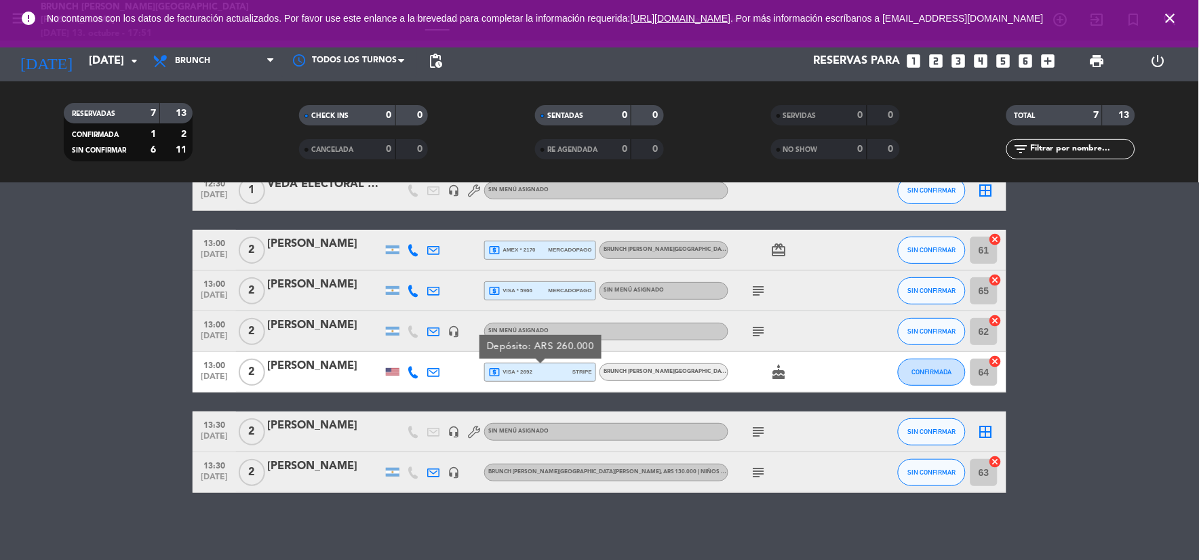
click at [774, 435] on div "subject" at bounding box center [789, 432] width 122 height 40
click at [757, 429] on icon "subject" at bounding box center [759, 432] width 16 height 16
click at [514, 371] on span "local_atm visa * 2692" at bounding box center [510, 372] width 44 height 12
click at [755, 468] on icon "subject" at bounding box center [759, 472] width 16 height 16
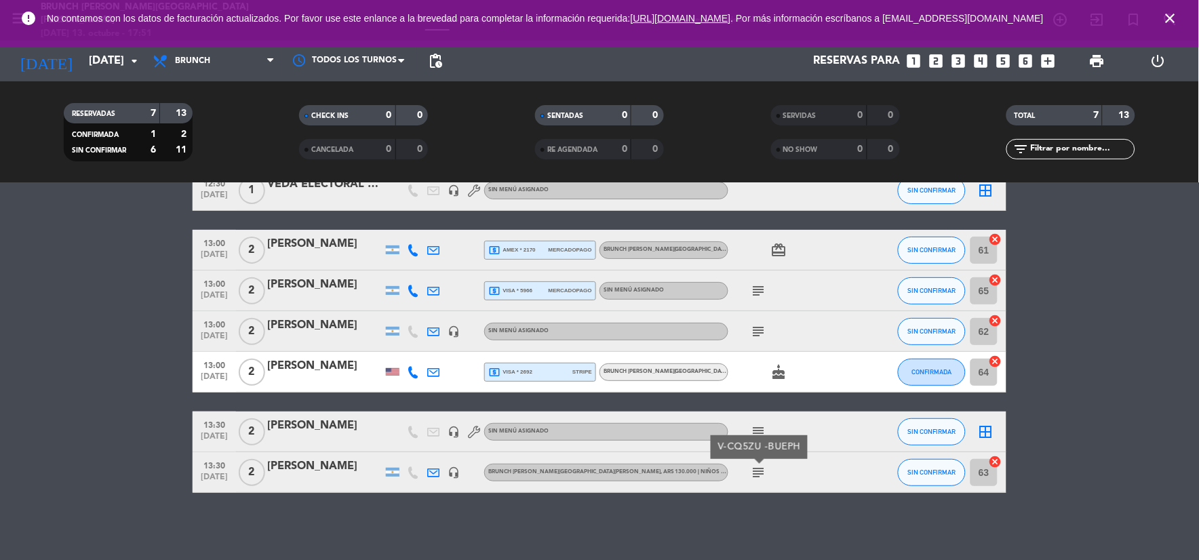
click at [761, 424] on icon "subject" at bounding box center [759, 432] width 16 height 16
click at [782, 367] on icon "cake" at bounding box center [779, 372] width 16 height 16
click at [504, 368] on span "local_atm visa * 2692" at bounding box center [510, 372] width 44 height 12
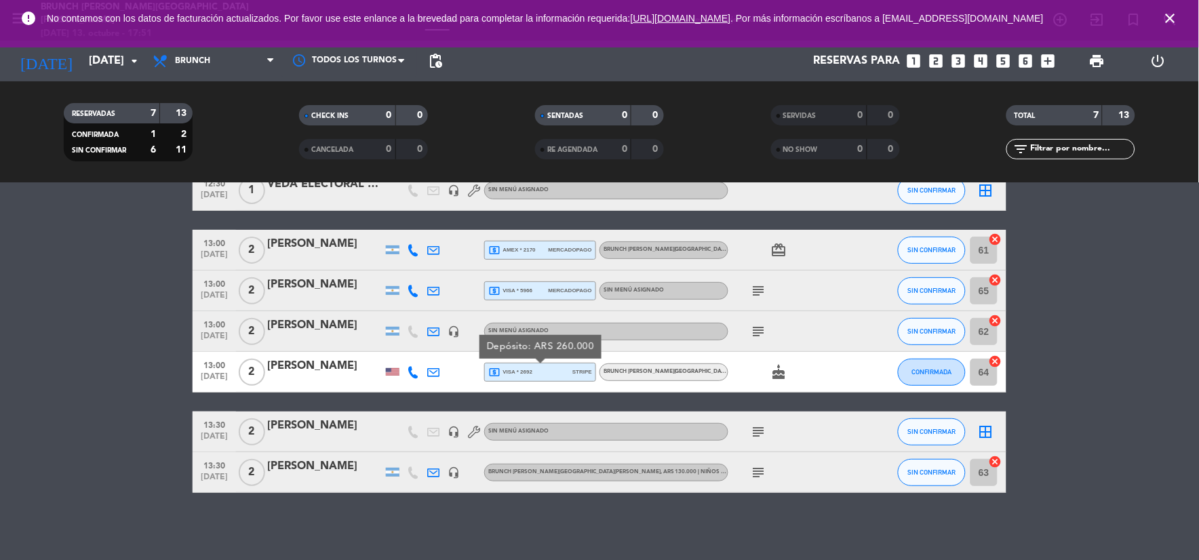
click at [511, 285] on span "local_atm visa * 5966" at bounding box center [510, 291] width 44 height 12
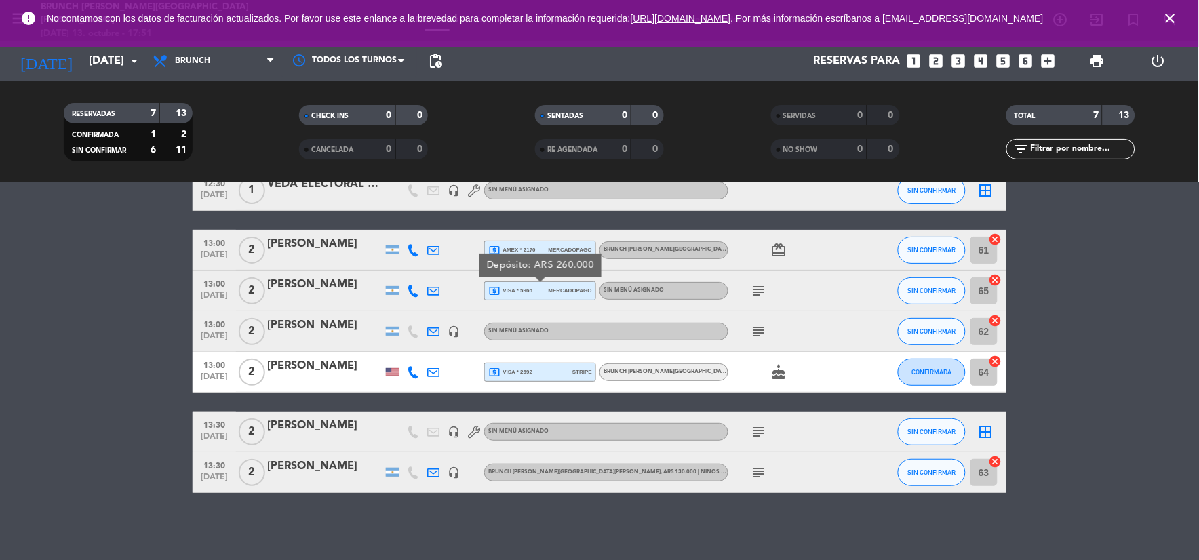
click at [517, 244] on span "local_atm amex * 2170" at bounding box center [511, 250] width 47 height 12
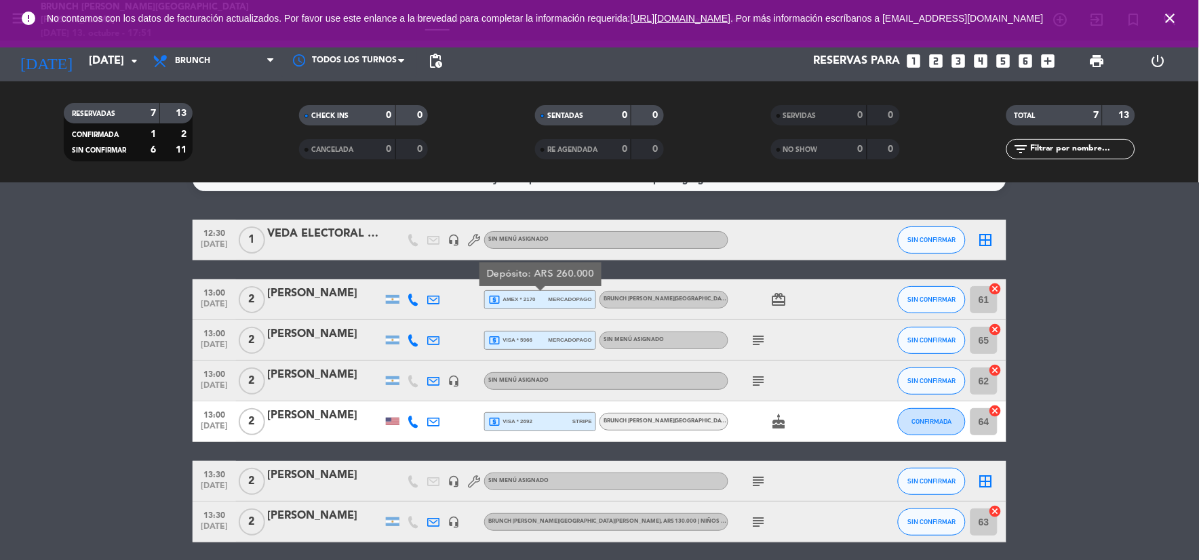
scroll to position [0, 0]
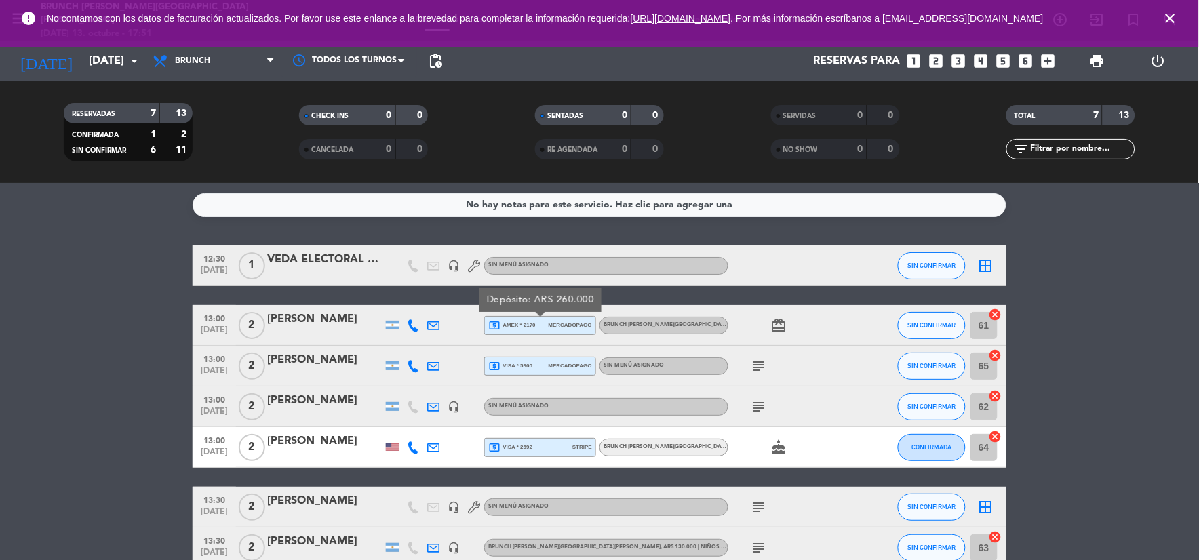
click at [504, 439] on div "local_atm visa * 2692 stripe" at bounding box center [540, 448] width 104 height 18
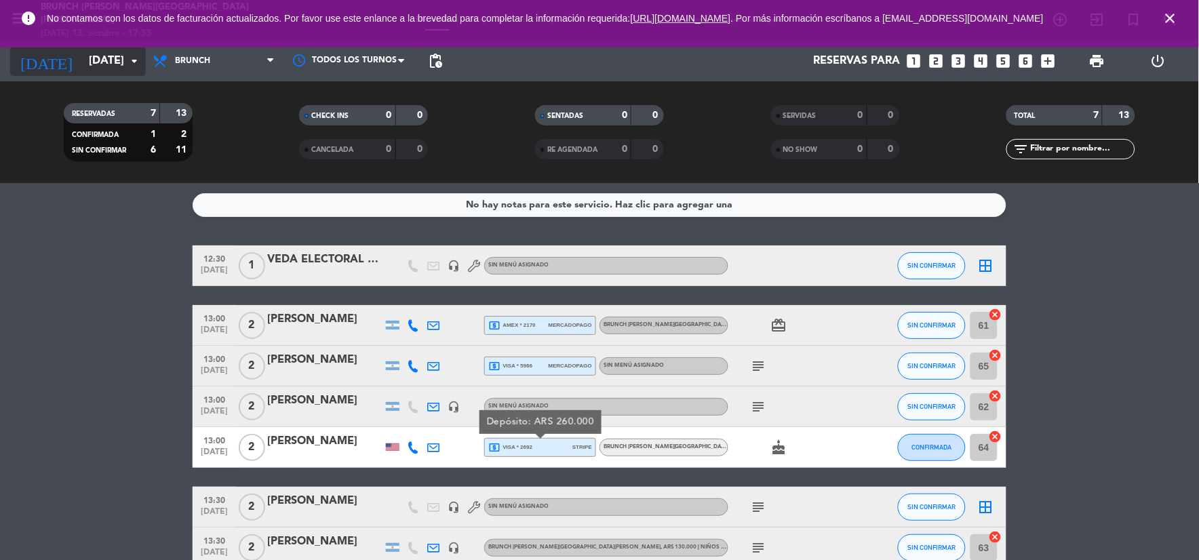
click at [97, 55] on input "[DATE]" at bounding box center [154, 61] width 144 height 26
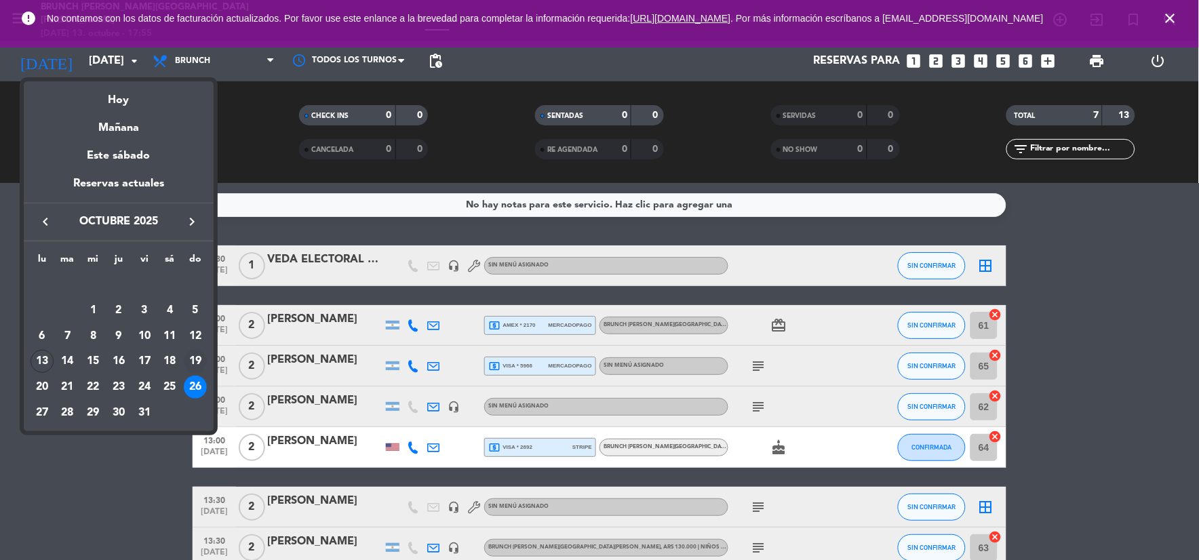
click at [197, 355] on div "19" at bounding box center [195, 361] width 23 height 23
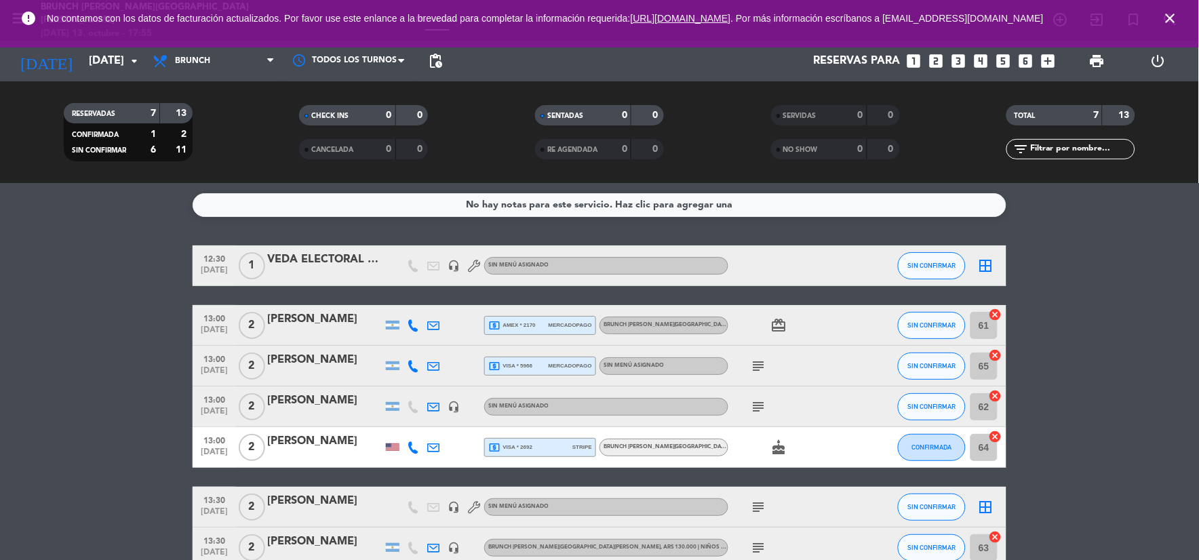
type input "[DATE]"
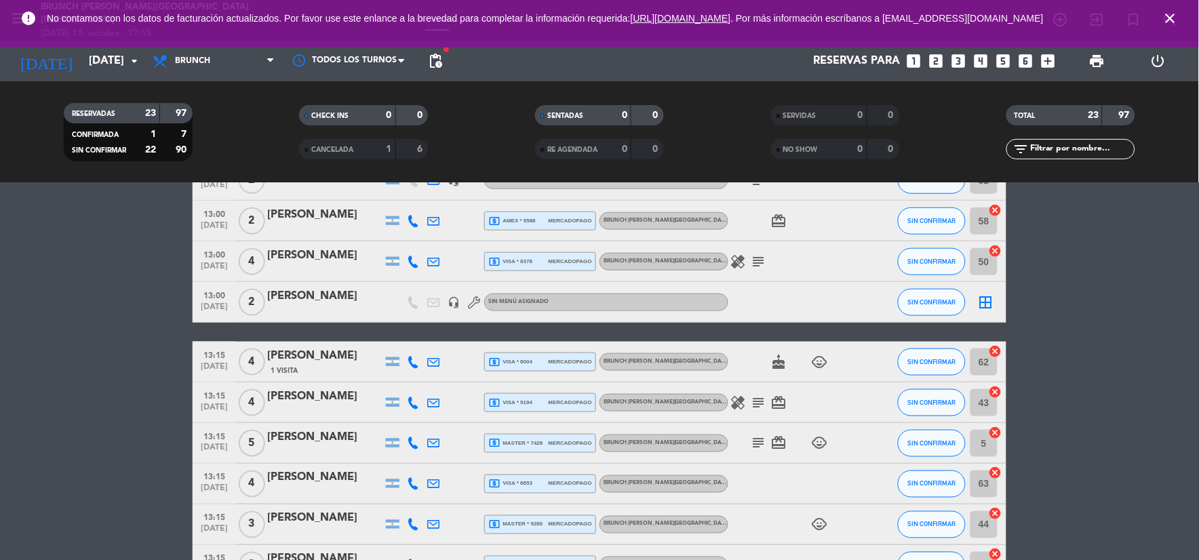
scroll to position [368, 0]
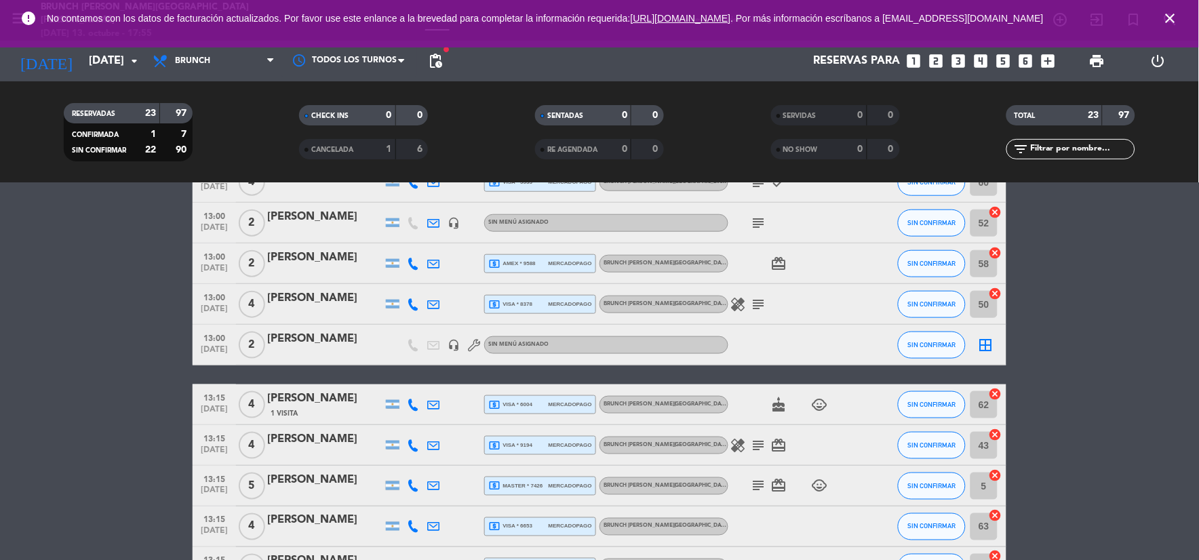
click at [936, 56] on icon "looks_two" at bounding box center [936, 61] width 18 height 18
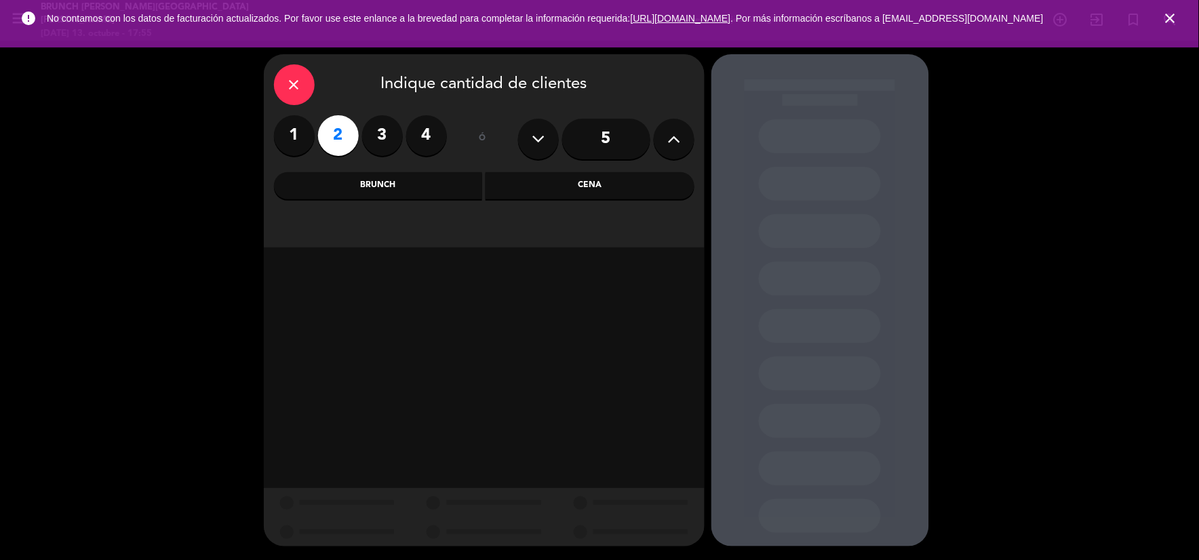
click at [367, 179] on div "Brunch" at bounding box center [378, 185] width 209 height 27
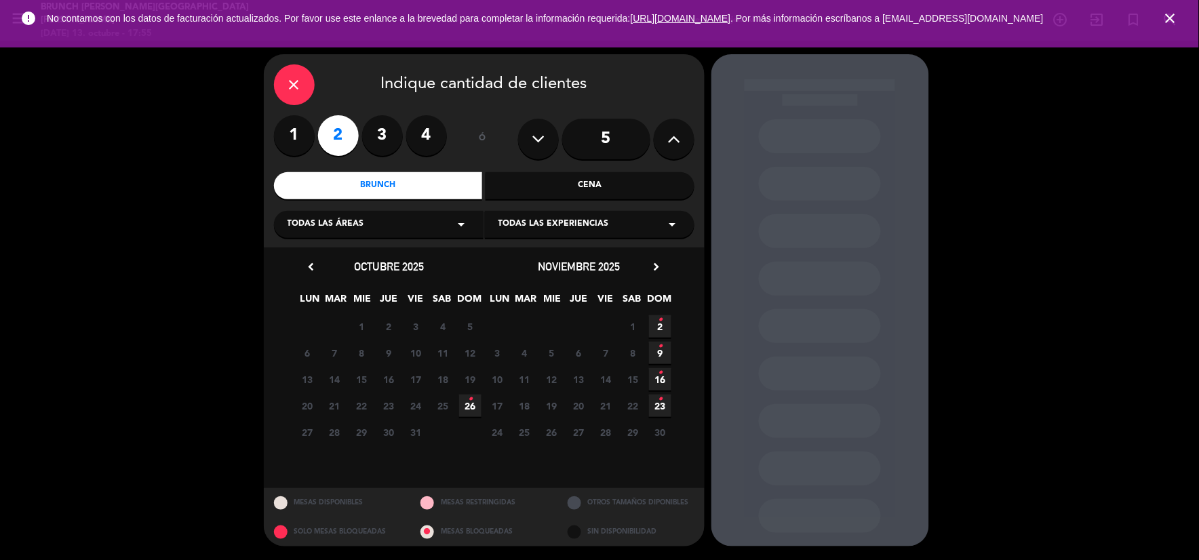
click at [289, 81] on icon "close" at bounding box center [294, 85] width 16 height 16
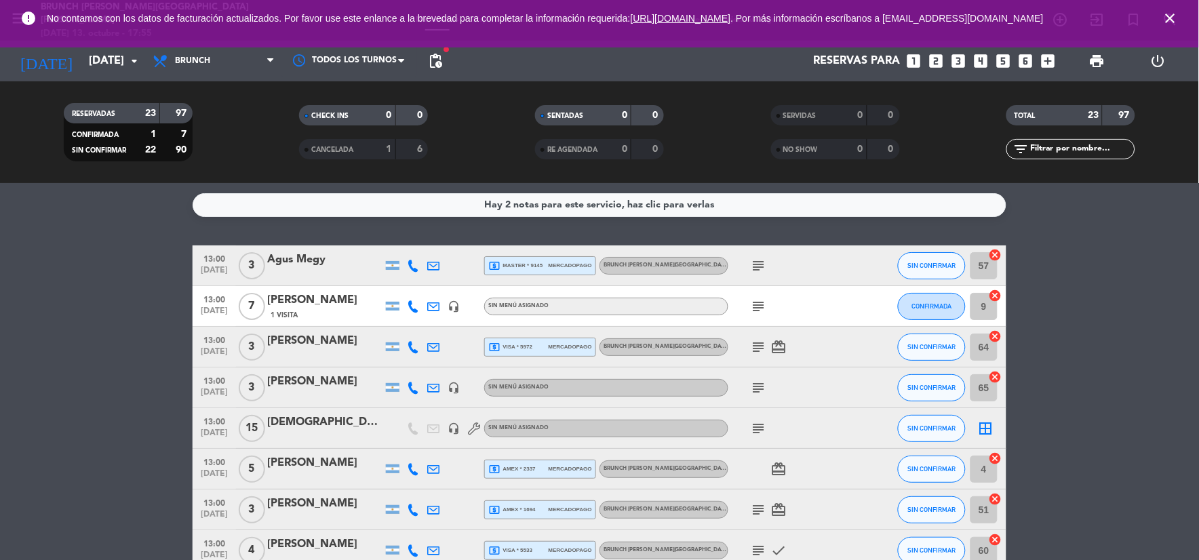
click at [1168, 21] on icon "close" at bounding box center [1170, 18] width 16 height 16
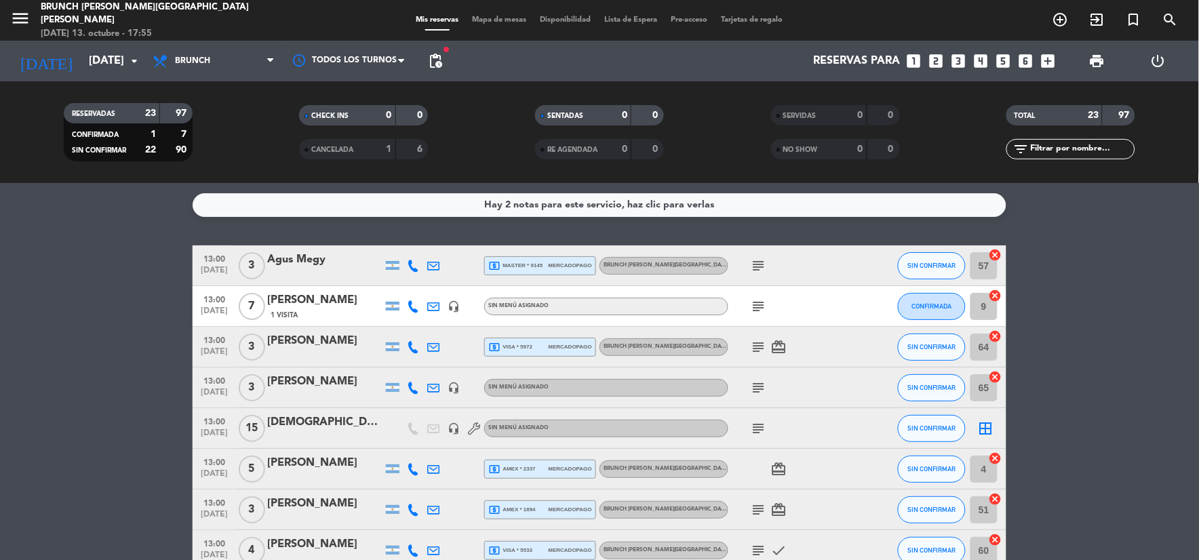
click at [672, 199] on div "Hay 2 notas para este servicio, haz clic para verlas" at bounding box center [600, 205] width 230 height 16
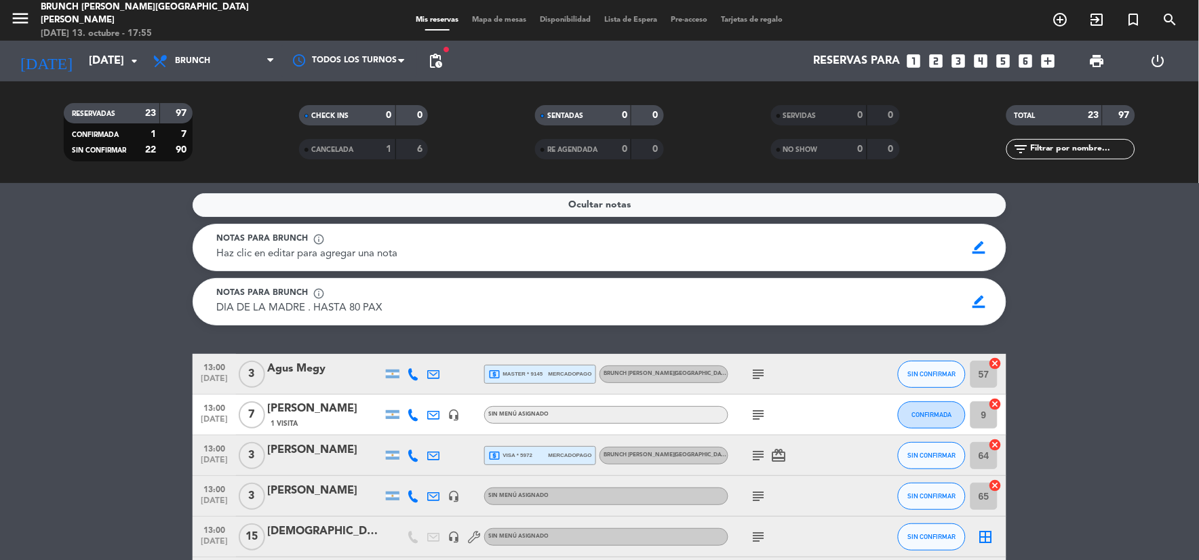
drag, startPoint x: 985, startPoint y: 296, endPoint x: 873, endPoint y: 286, distance: 112.3
click at [985, 296] on span "border_color" at bounding box center [979, 302] width 26 height 26
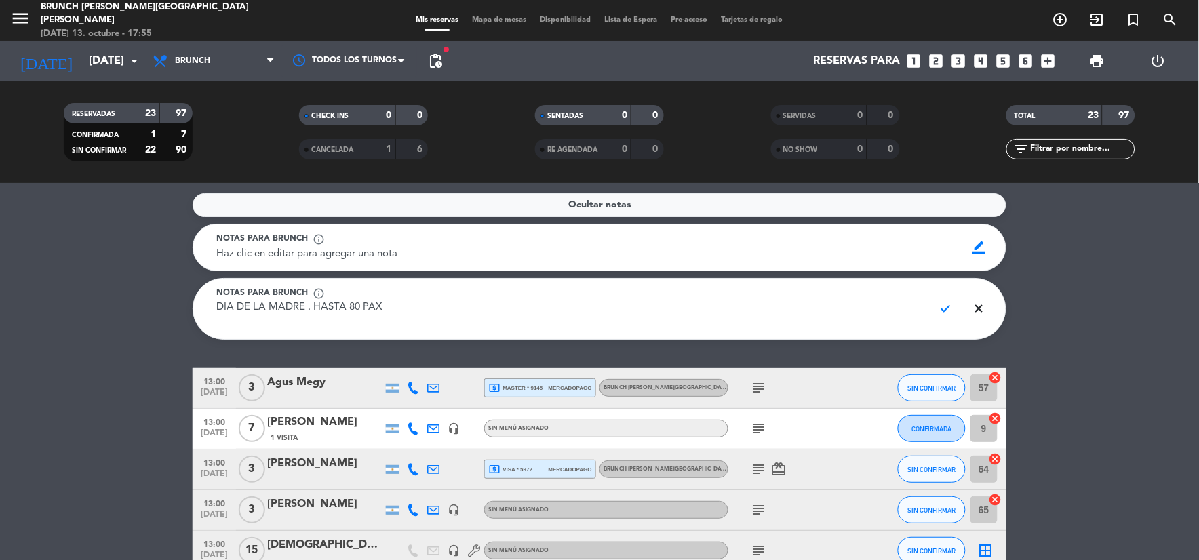
drag, startPoint x: 404, startPoint y: 300, endPoint x: -3, endPoint y: 296, distance: 407.5
click at [0, 296] on html "close × Brunch [PERSON_NAME] [PERSON_NAME] × chrome_reader_mode Listado de Rese…" at bounding box center [599, 280] width 1199 height 560
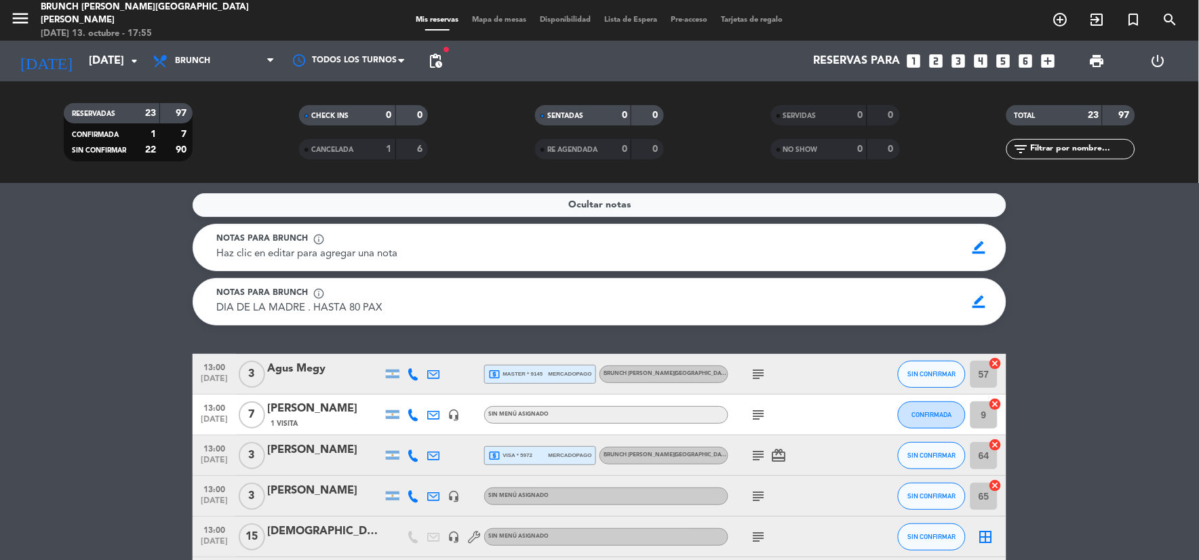
click at [994, 292] on div "Notas para brunch info_outline DIA DE LA MADRE . HASTA 80 PAX DIA DE LA MADRE .…" at bounding box center [600, 301] width 814 height 47
drag, startPoint x: 983, startPoint y: 300, endPoint x: 801, endPoint y: 325, distance: 184.1
click at [978, 302] on span "border_color" at bounding box center [979, 302] width 26 height 26
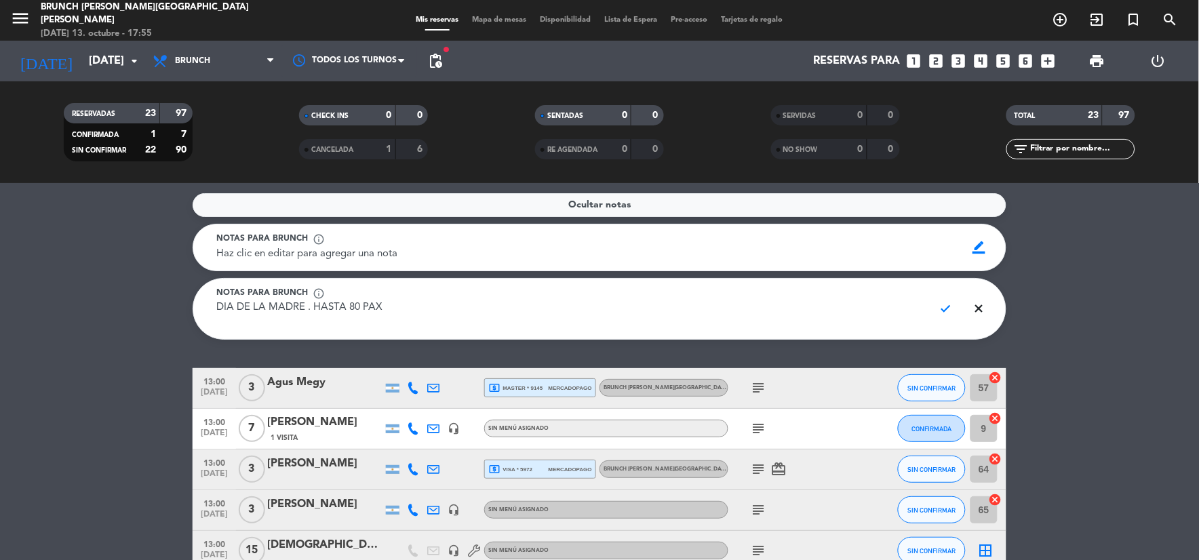
drag, startPoint x: 370, startPoint y: 313, endPoint x: 313, endPoint y: 310, distance: 56.4
click at [313, 310] on textarea "DIA DE LA MADRE . HASTA 80 PAX" at bounding box center [569, 315] width 707 height 31
type textarea "DIA DE LA MADRE . TOTAL 107 PAX"
click at [950, 309] on span "check" at bounding box center [946, 309] width 26 height 26
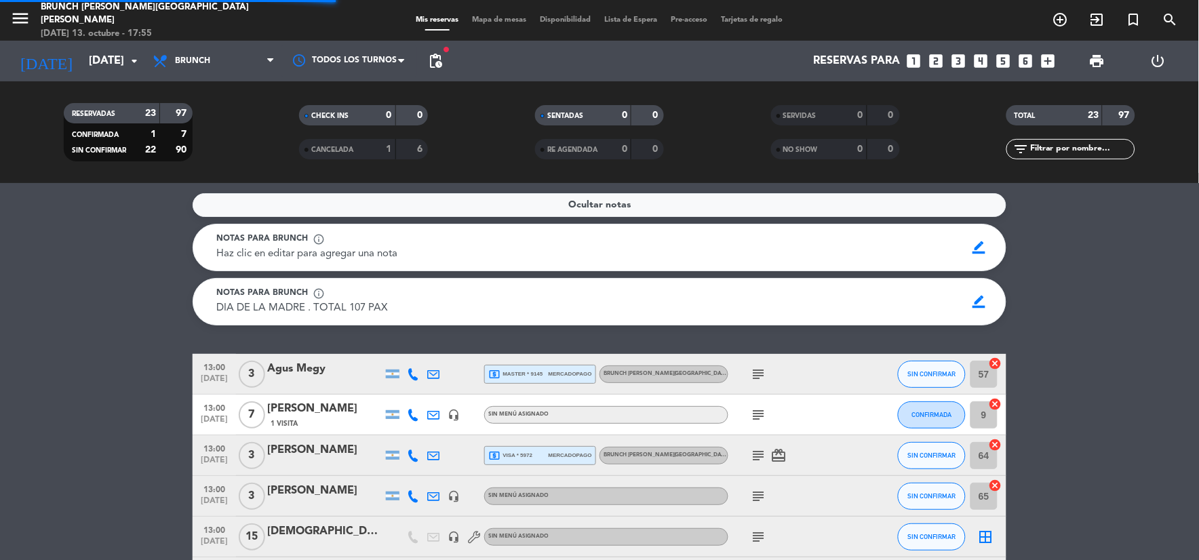
click at [1063, 288] on service-notes "Ocultar notas Notas para brunch info_outline Haz clic en editar para agregar un…" at bounding box center [599, 259] width 1199 height 132
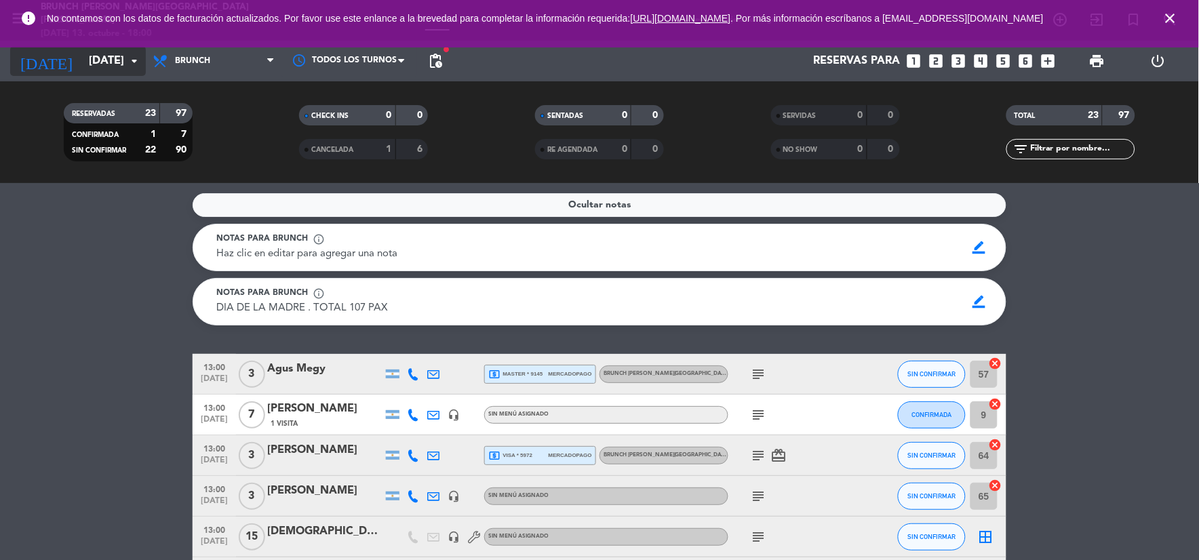
click at [90, 68] on input "[DATE]" at bounding box center [154, 61] width 144 height 26
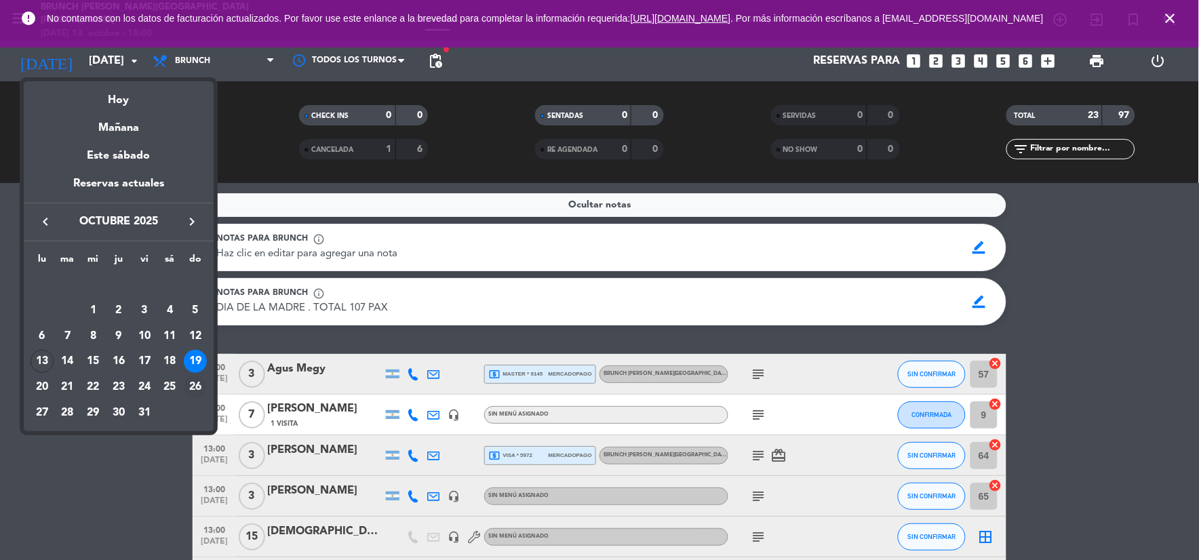
click at [191, 380] on div "26" at bounding box center [195, 387] width 23 height 23
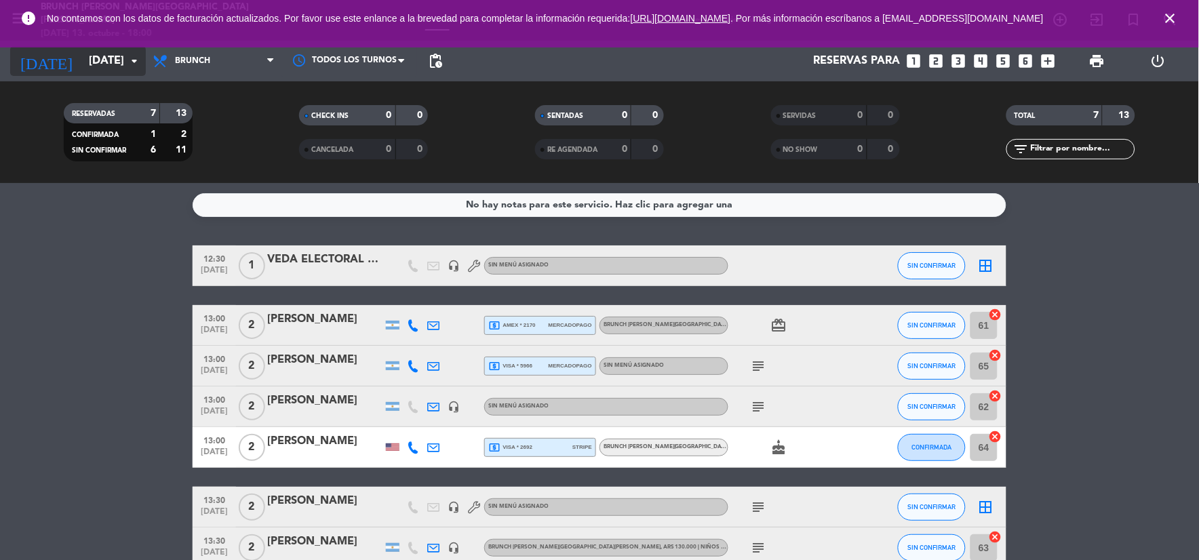
click at [82, 64] on input "[DATE]" at bounding box center [154, 61] width 144 height 26
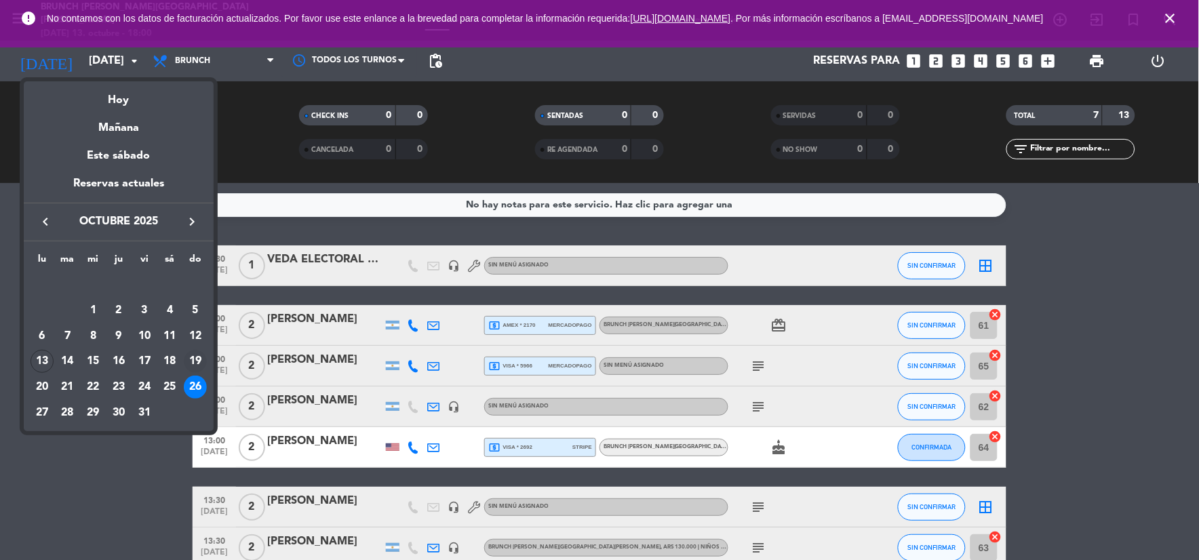
click at [192, 356] on div "19" at bounding box center [195, 361] width 23 height 23
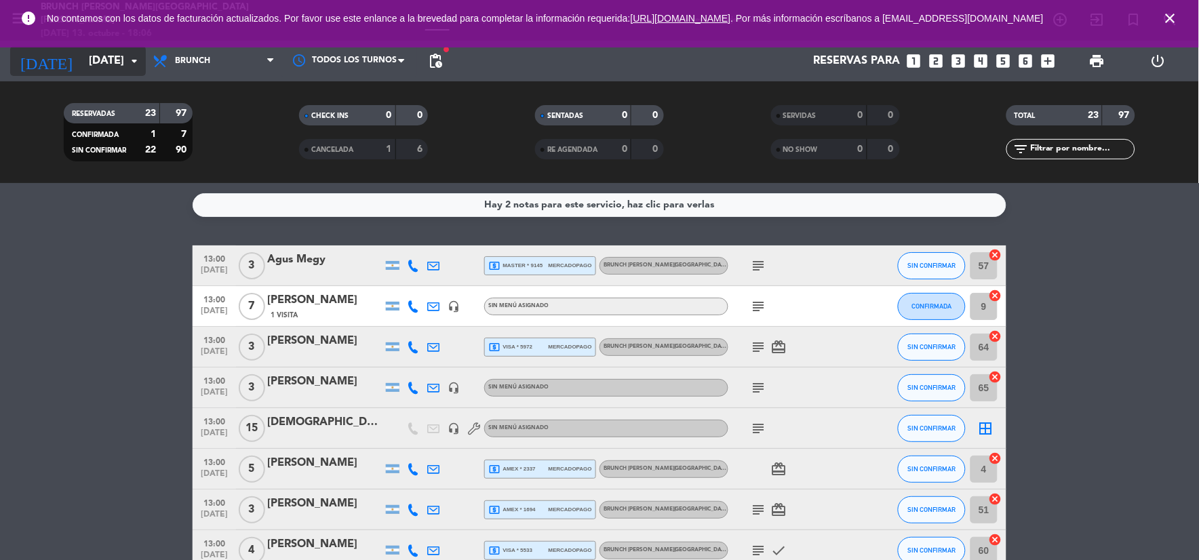
click at [106, 52] on input "[DATE]" at bounding box center [154, 61] width 144 height 26
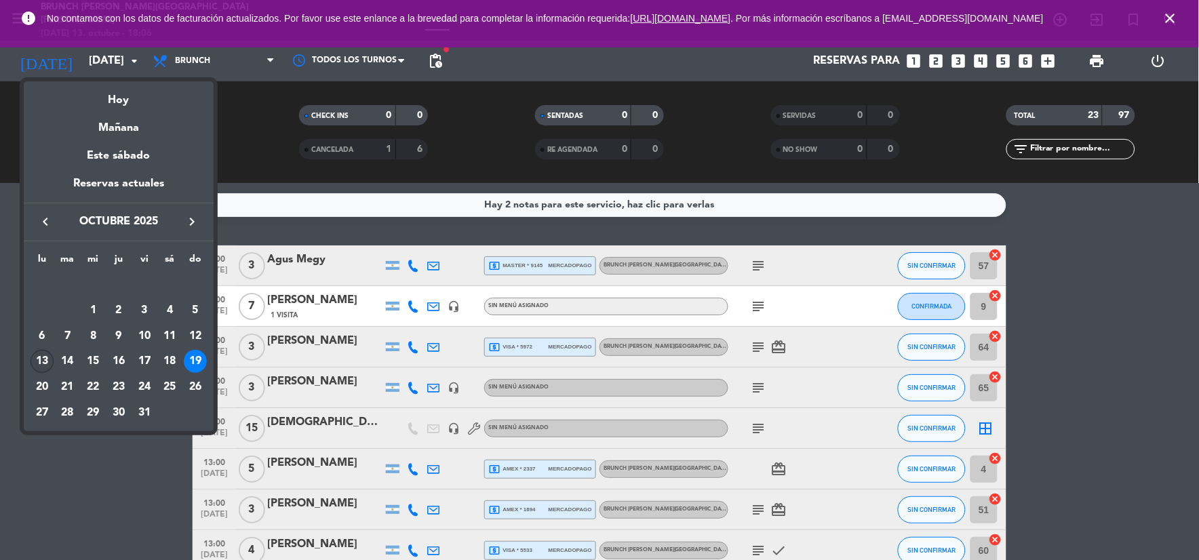
click at [49, 354] on div "13" at bounding box center [42, 361] width 23 height 23
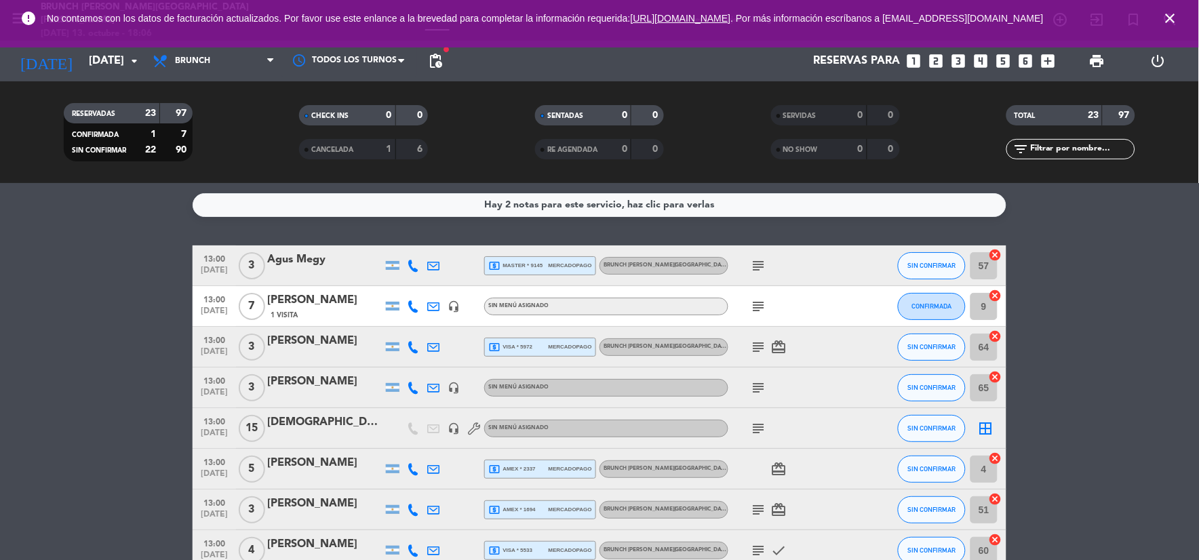
type input "[DATE]"
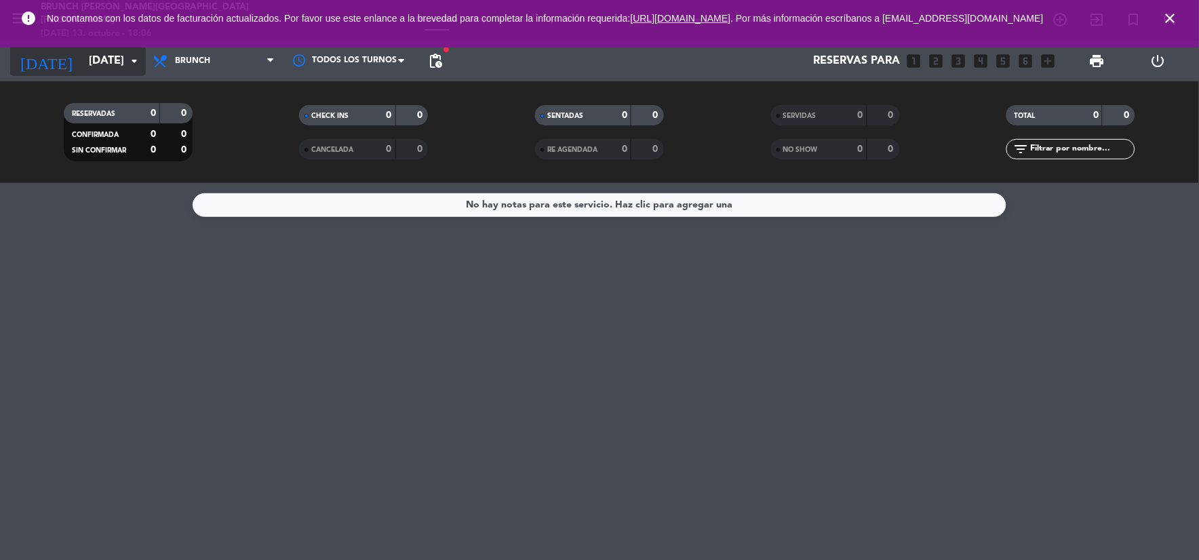
click at [129, 66] on icon "arrow_drop_down" at bounding box center [134, 61] width 16 height 16
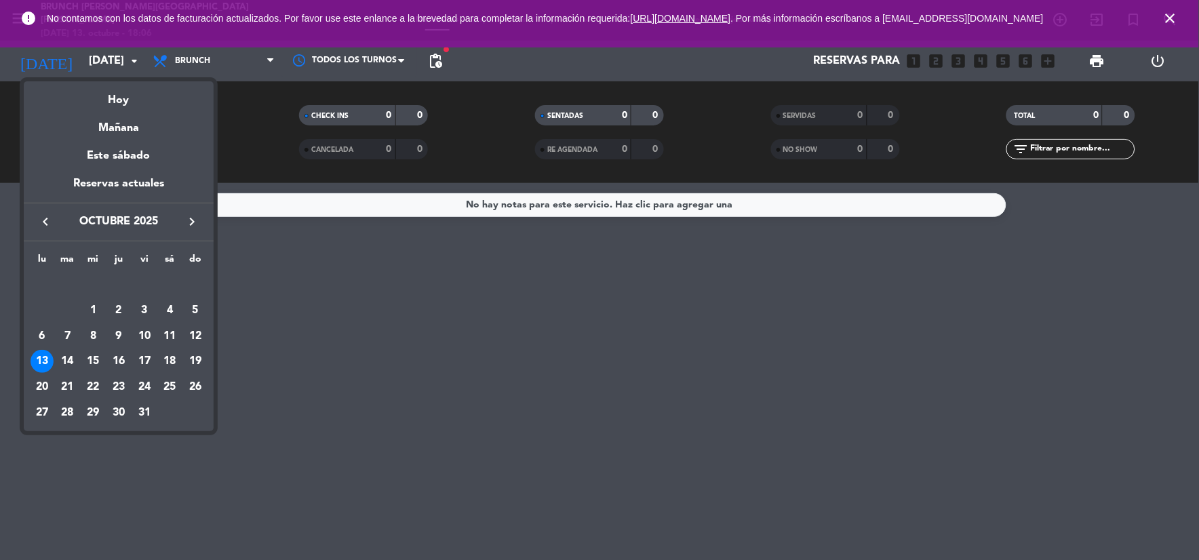
click at [1170, 21] on div at bounding box center [599, 280] width 1199 height 560
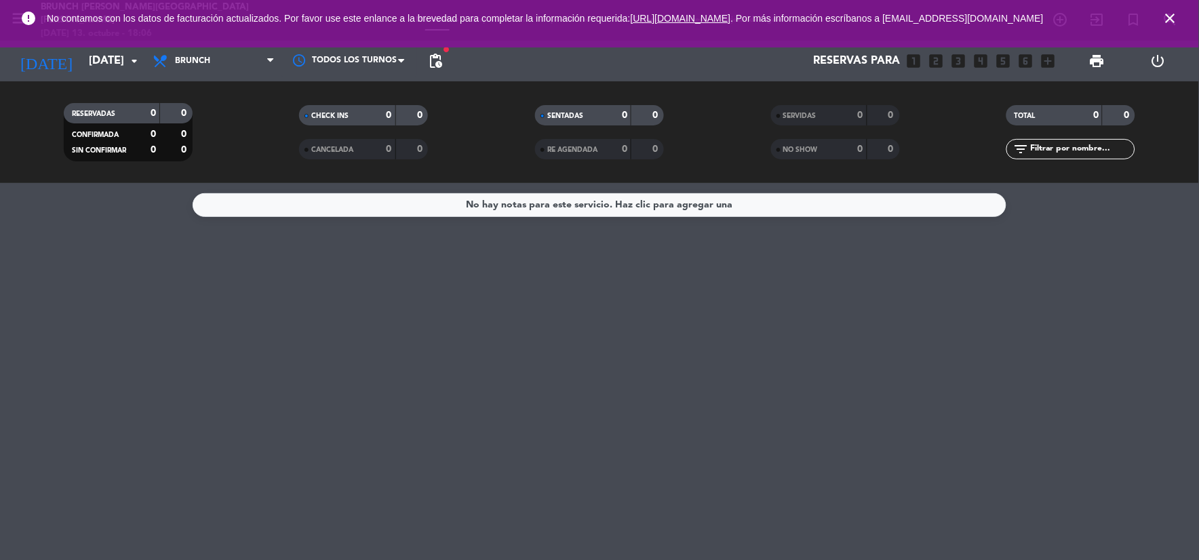
click at [1175, 26] on icon "close" at bounding box center [1170, 18] width 16 height 16
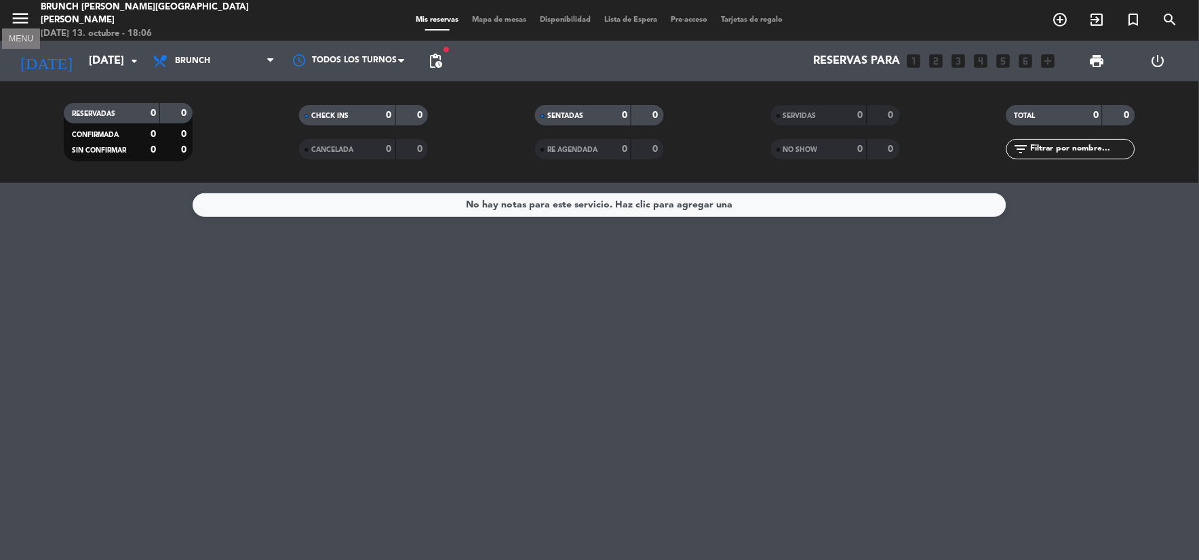
click at [22, 23] on icon "menu" at bounding box center [20, 18] width 20 height 20
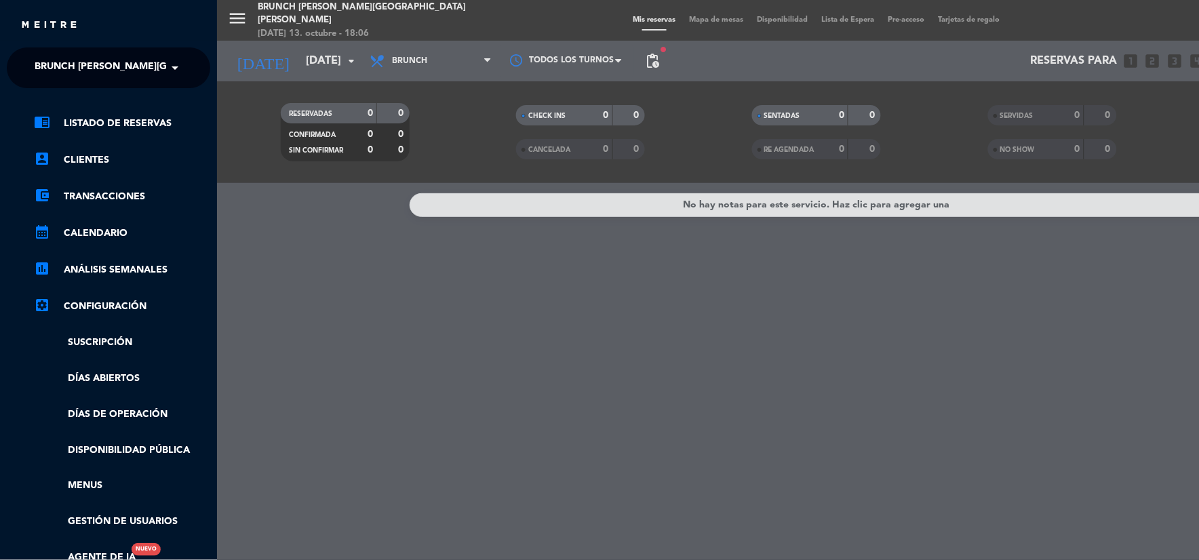
click at [71, 66] on span "Brunch [PERSON_NAME][GEOGRAPHIC_DATA][PERSON_NAME]" at bounding box center [185, 68] width 301 height 28
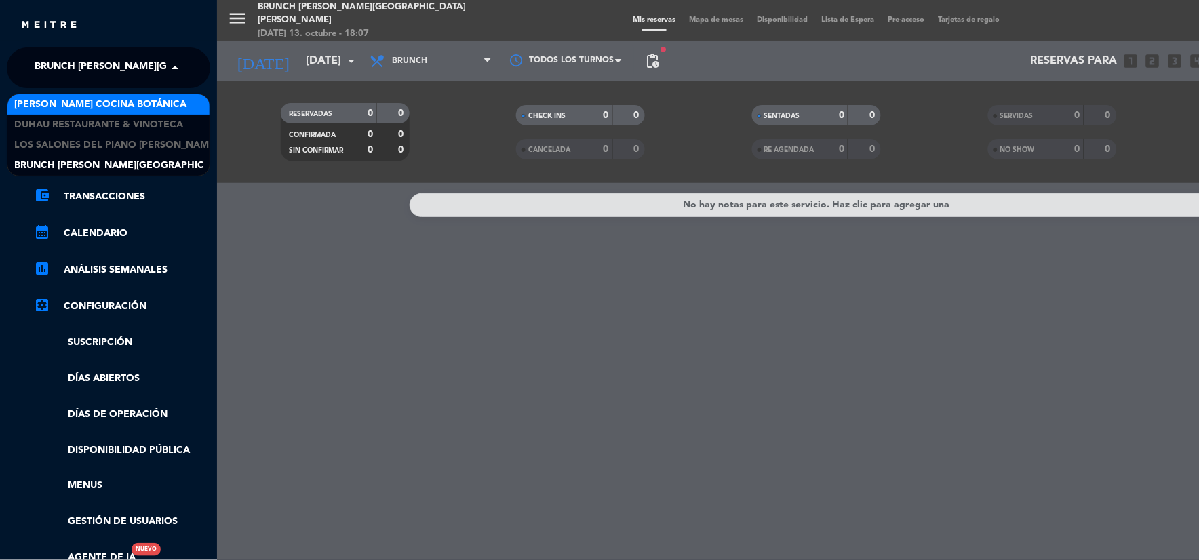
click at [75, 110] on span "[PERSON_NAME] Cocina Botánica" at bounding box center [100, 105] width 172 height 16
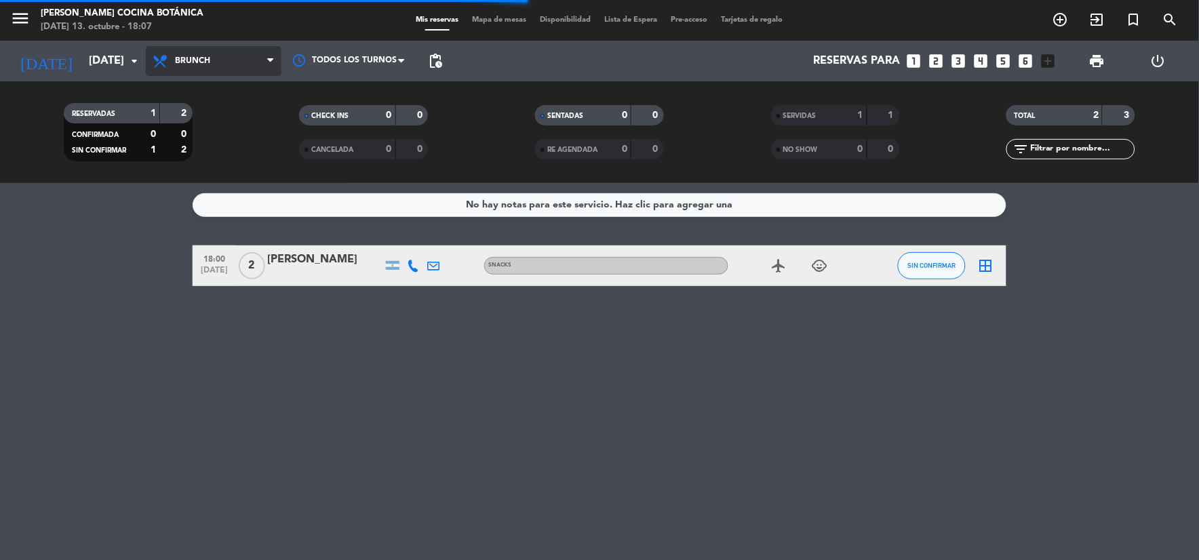
drag, startPoint x: 195, startPoint y: 48, endPoint x: 219, endPoint y: 99, distance: 56.4
click at [195, 48] on span "Brunch" at bounding box center [214, 61] width 136 height 30
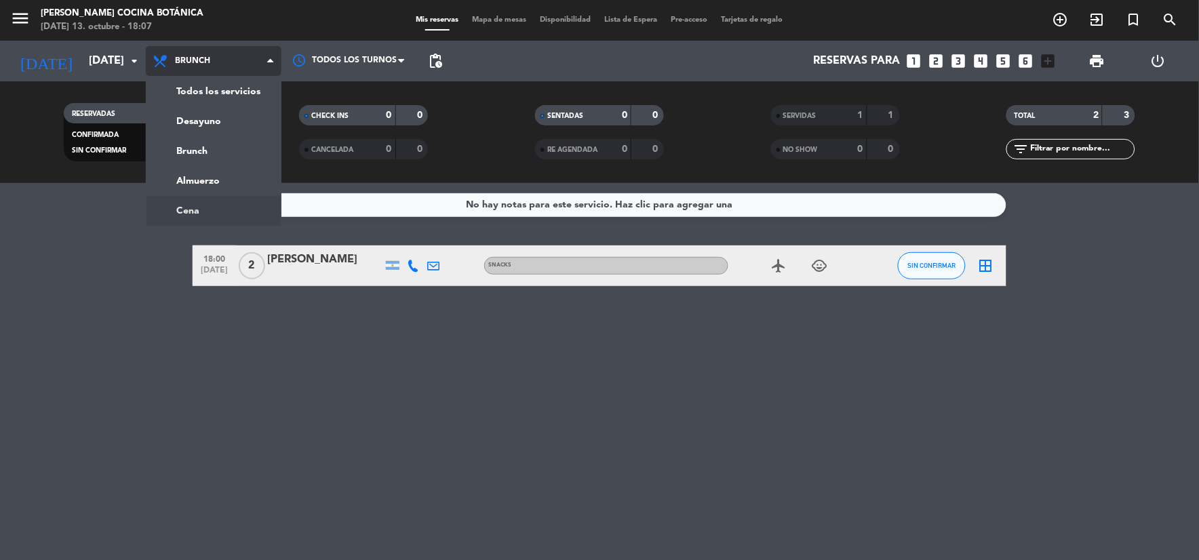
click at [214, 197] on ng-component "menu [PERSON_NAME] Cocina Botánica [DATE] 13. octubre - 18:07 Mis reservas Mapa…" at bounding box center [599, 280] width 1199 height 560
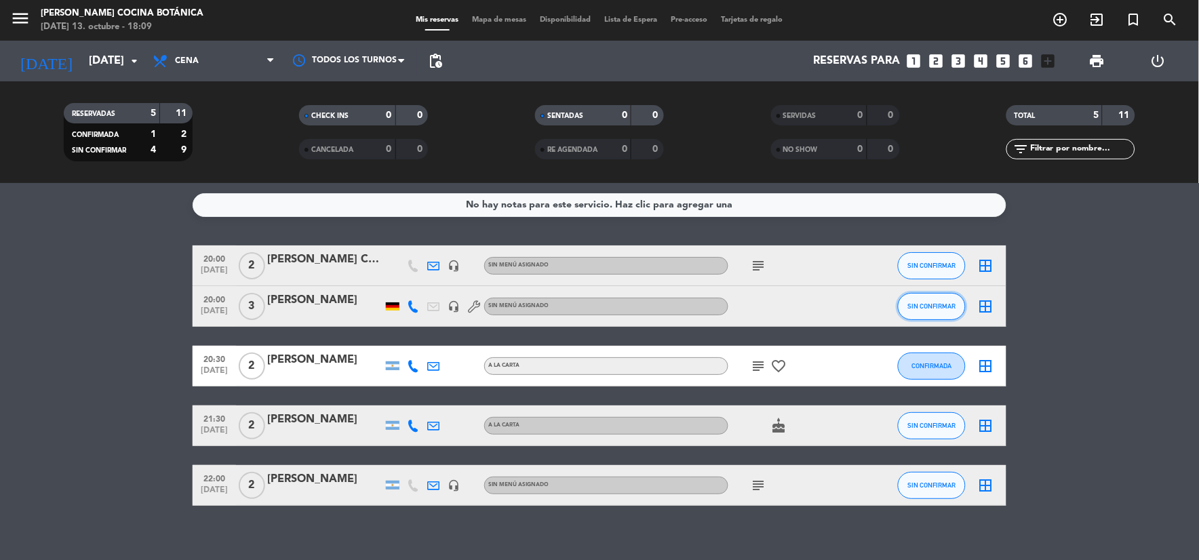
click at [924, 303] on span "SIN CONFIRMAR" at bounding box center [932, 305] width 48 height 7
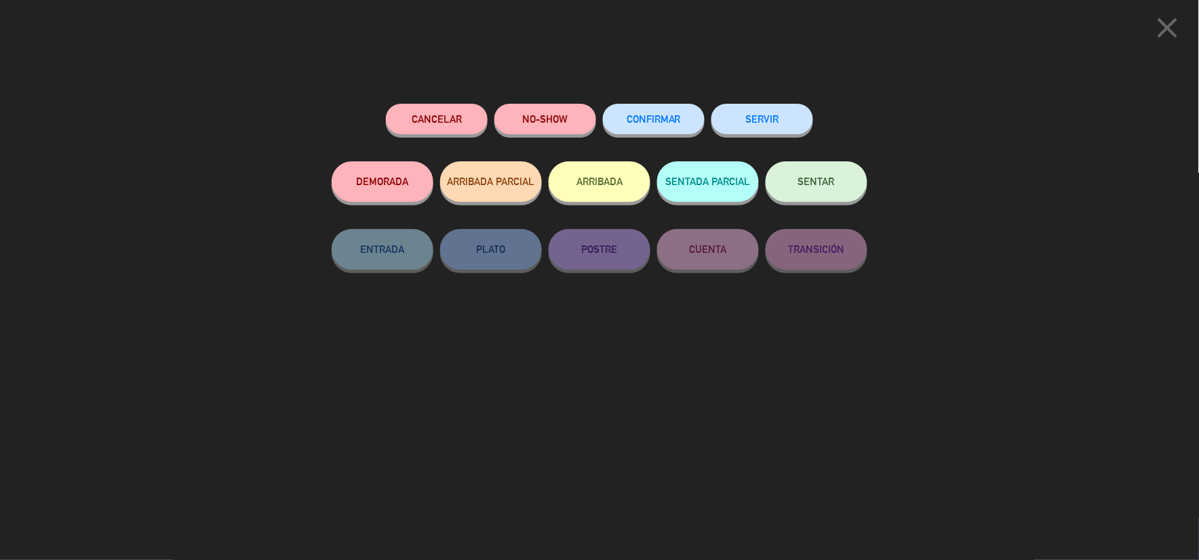
click at [844, 172] on button "SENTAR" at bounding box center [817, 181] width 102 height 41
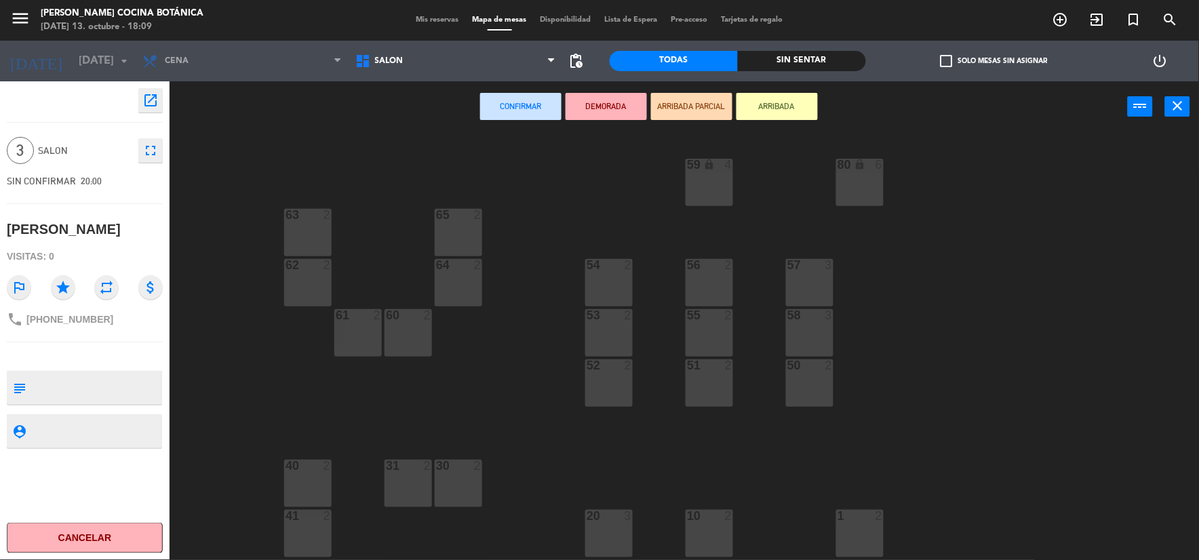
click at [307, 477] on div "40 2" at bounding box center [307, 483] width 47 height 47
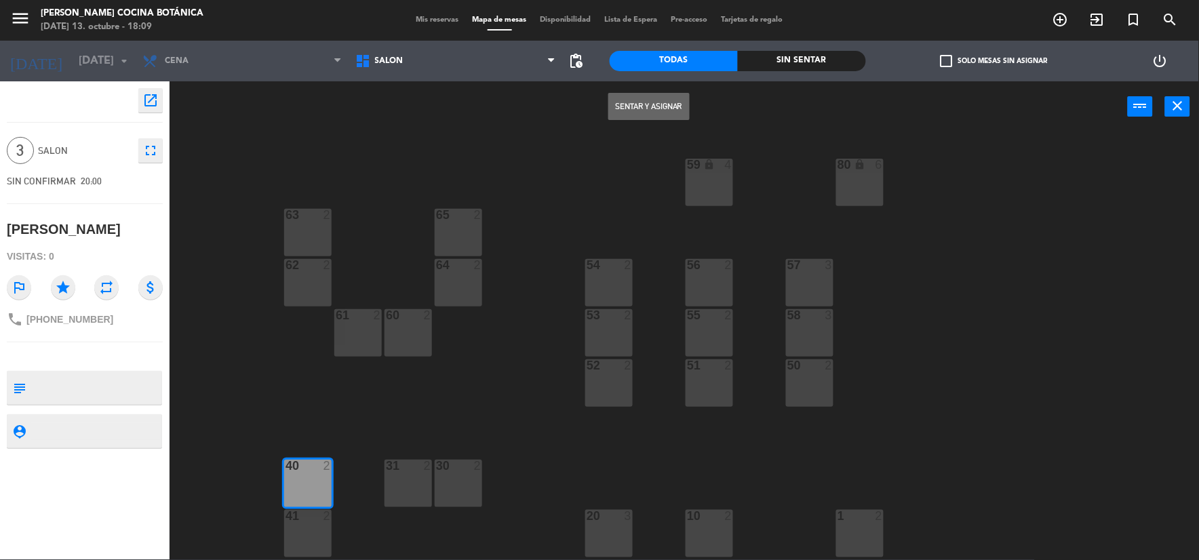
click at [658, 102] on button "Sentar y Asignar" at bounding box center [648, 106] width 81 height 27
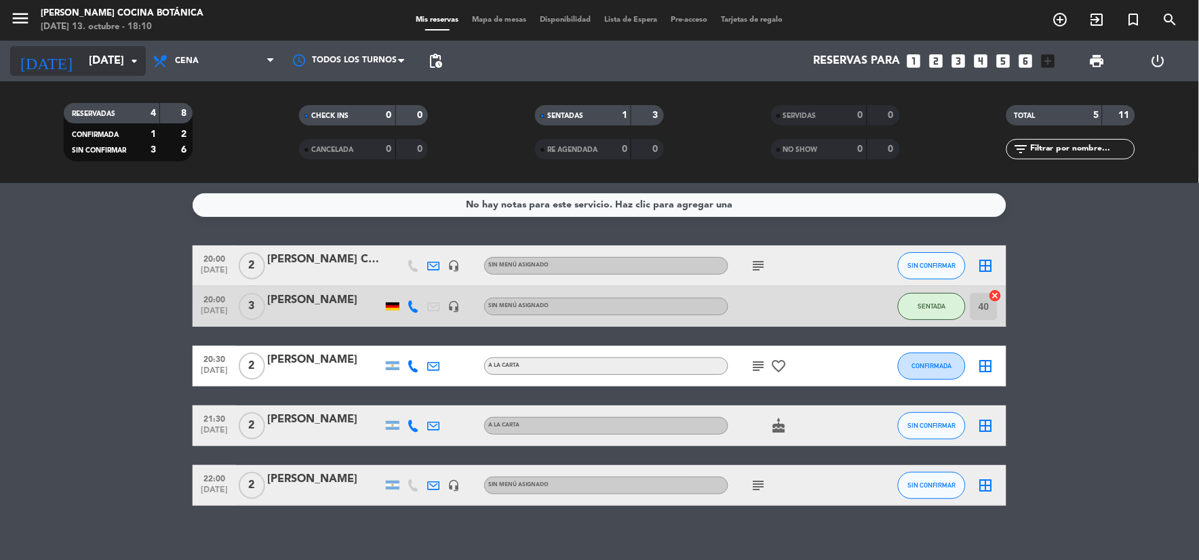
click at [39, 66] on icon "[DATE]" at bounding box center [46, 61] width 72 height 30
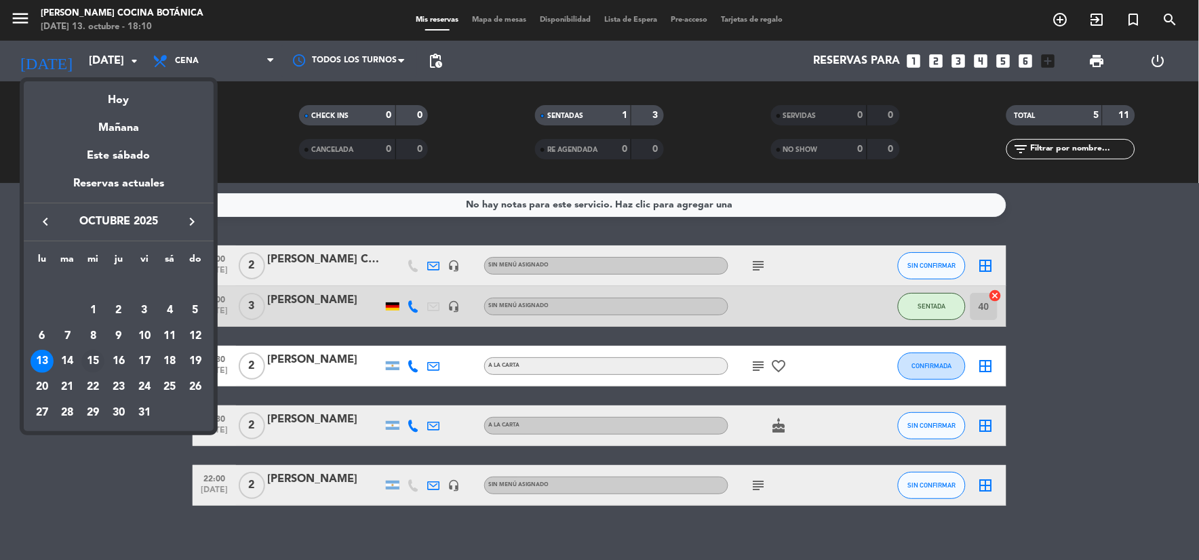
click at [95, 359] on div "15" at bounding box center [92, 361] width 23 height 23
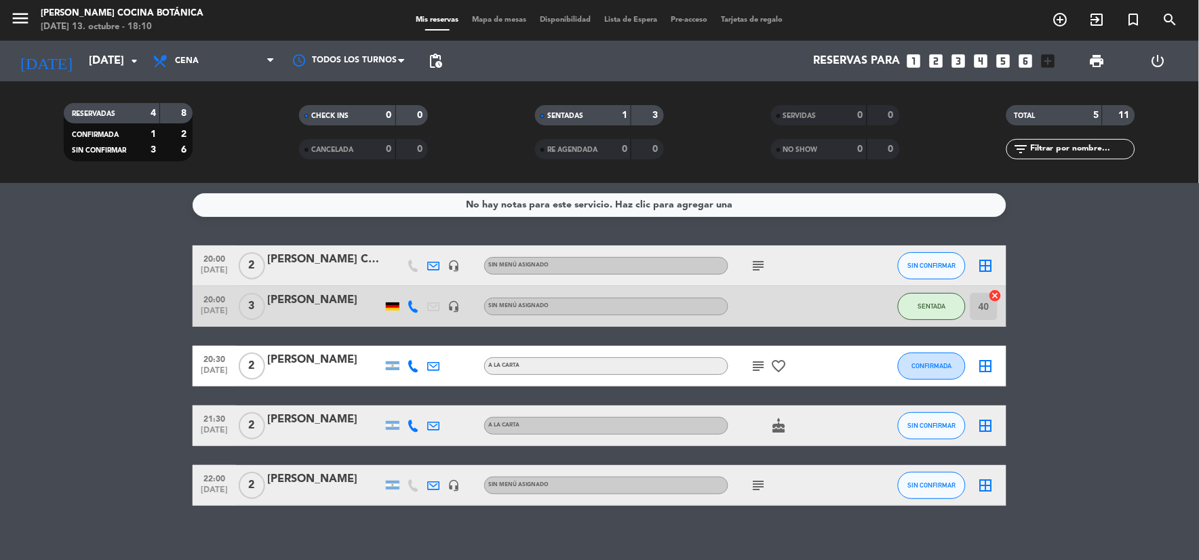
type input "[DATE]"
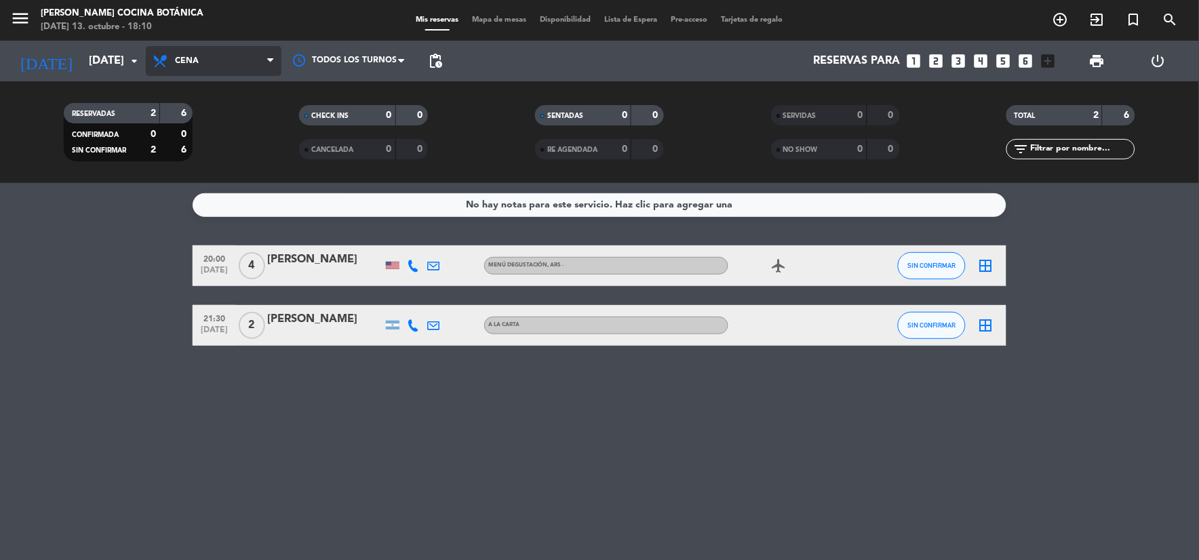
click at [206, 72] on span "Cena" at bounding box center [214, 61] width 136 height 30
click at [206, 160] on div "menu [PERSON_NAME] Cocina Botánica [DATE] 13. octubre - 18:10 Mis reservas Mapa…" at bounding box center [599, 91] width 1199 height 183
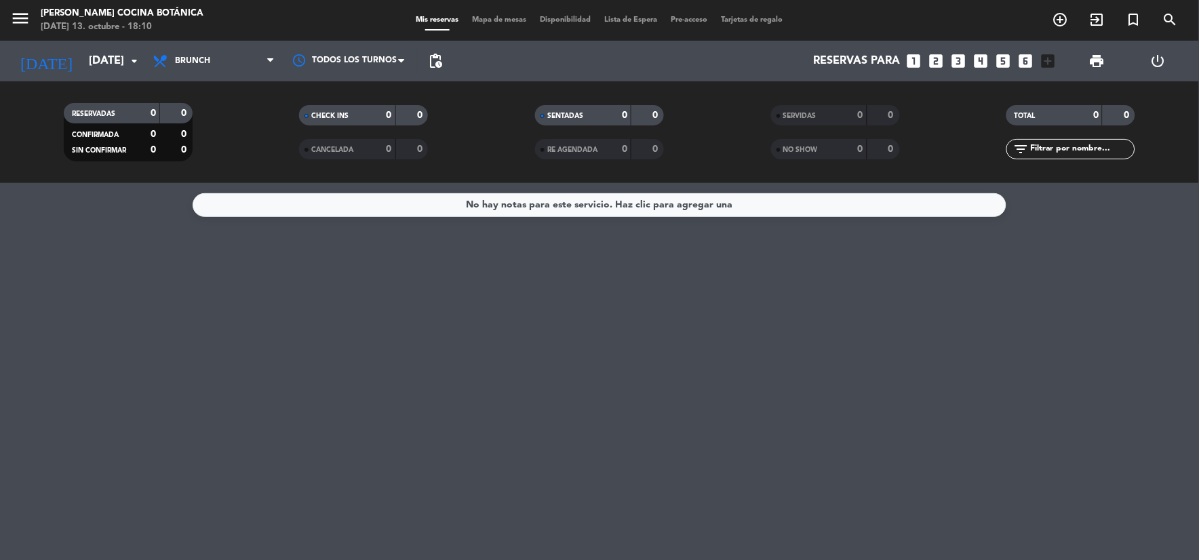
click at [936, 64] on icon "looks_two" at bounding box center [936, 61] width 18 height 18
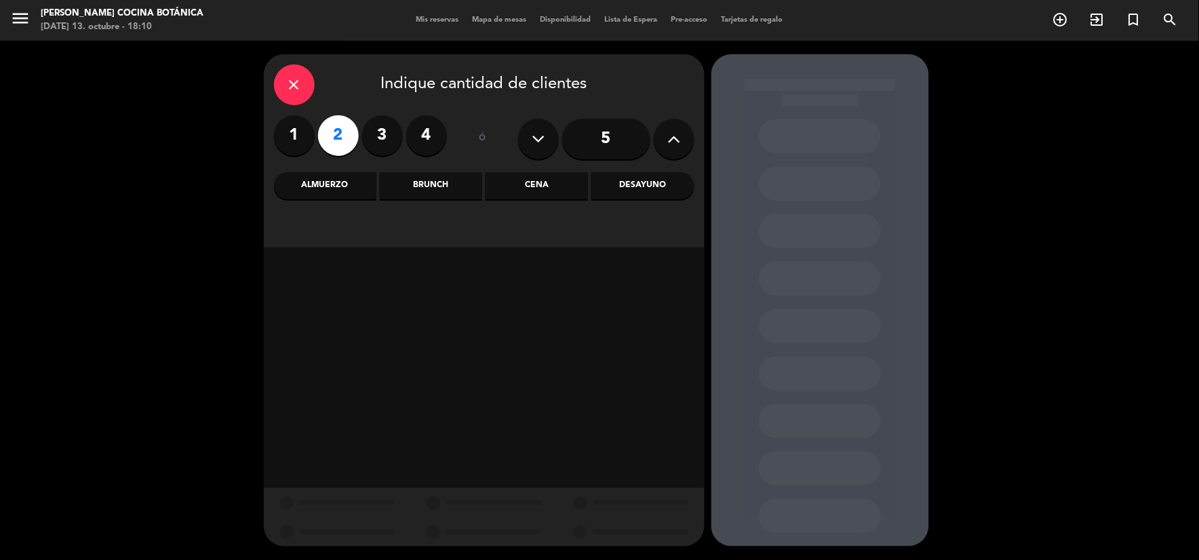
click at [411, 179] on div "Brunch" at bounding box center [431, 185] width 102 height 27
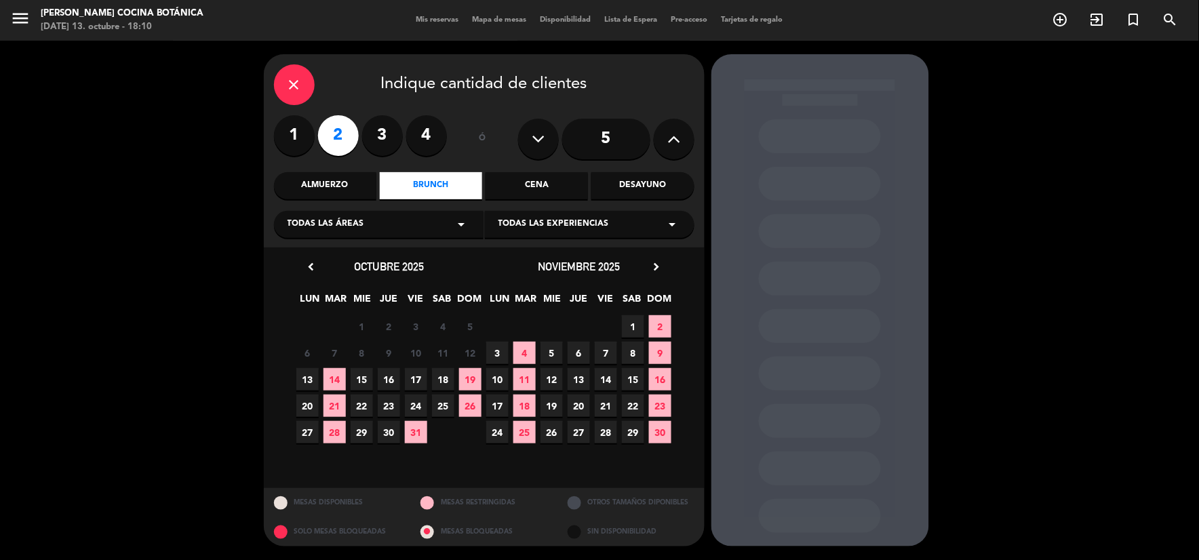
click at [357, 380] on span "15" at bounding box center [362, 379] width 22 height 22
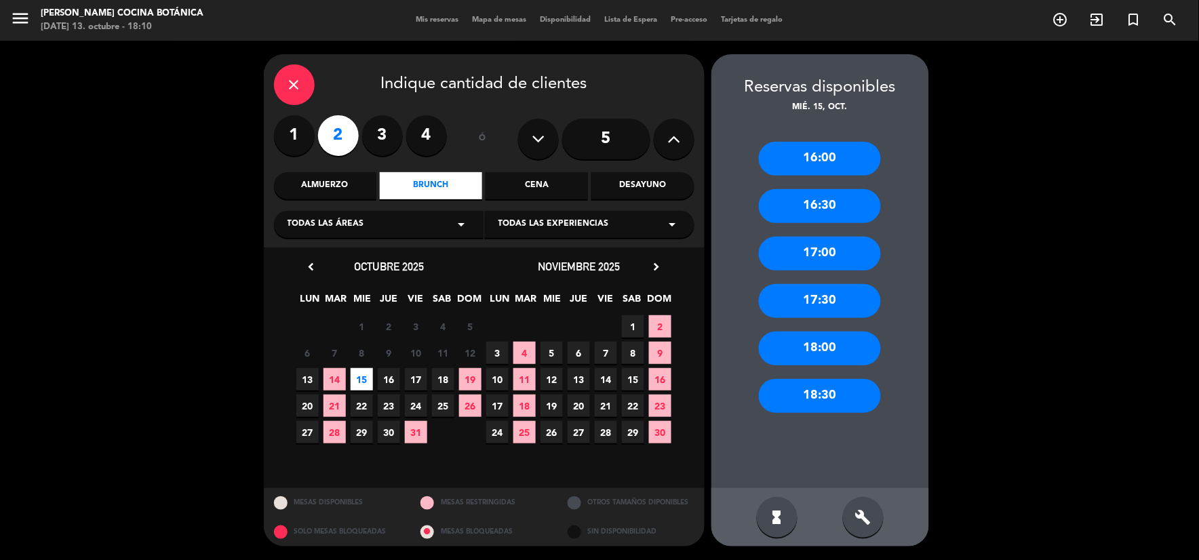
click at [793, 163] on div "16:00" at bounding box center [820, 159] width 122 height 34
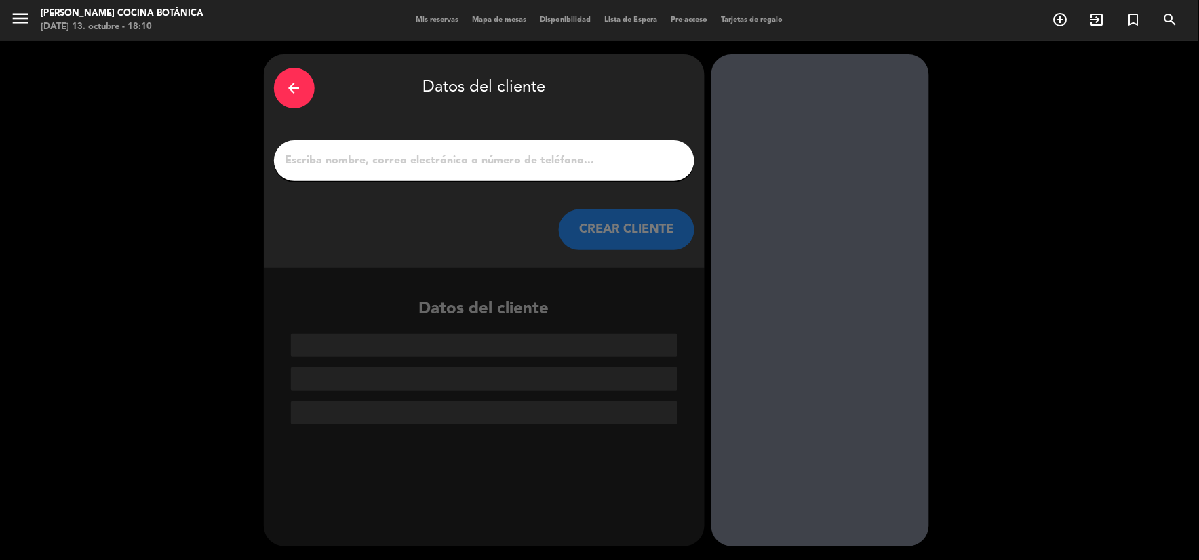
click at [482, 171] on div at bounding box center [484, 160] width 420 height 41
drag, startPoint x: 481, startPoint y: 159, endPoint x: 473, endPoint y: 155, distance: 9.7
click at [481, 159] on input "1" at bounding box center [484, 160] width 400 height 19
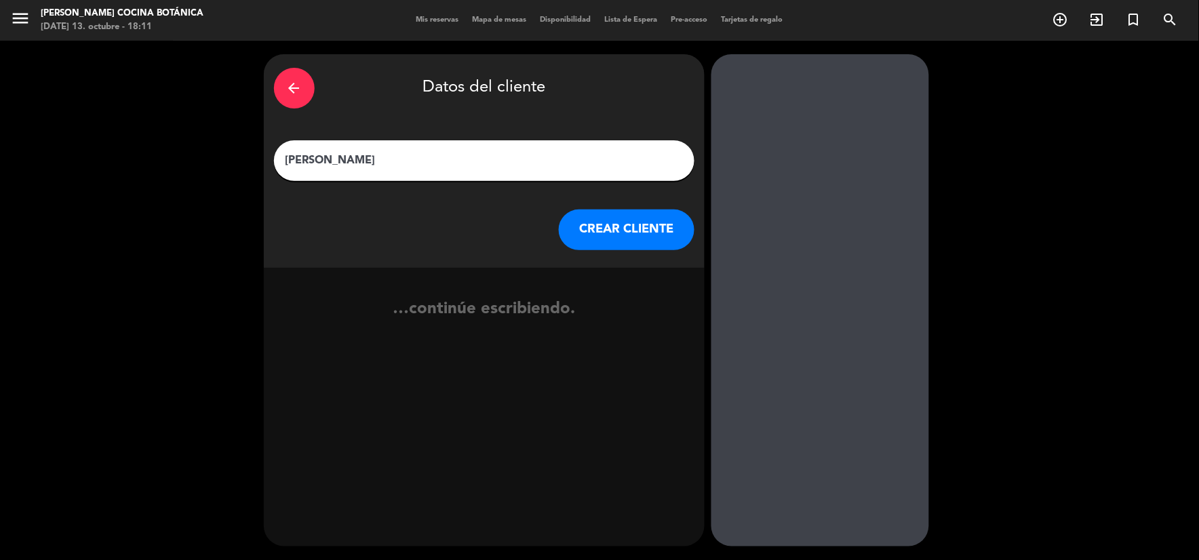
type input "[PERSON_NAME]"
click at [590, 218] on button "CREAR CLIENTE" at bounding box center [627, 230] width 136 height 41
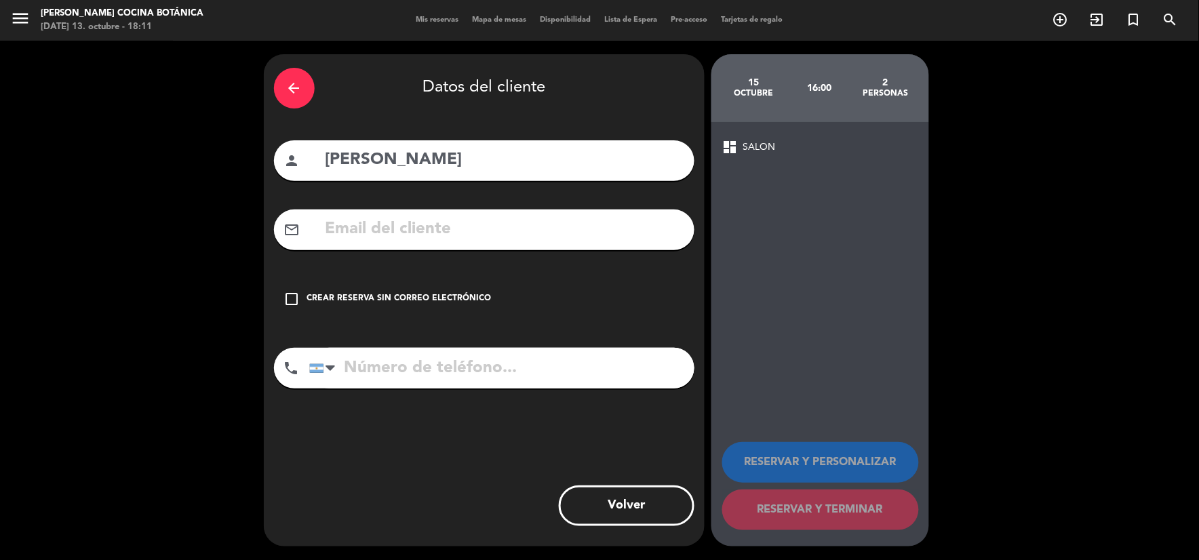
click at [516, 234] on input "text" at bounding box center [504, 230] width 360 height 28
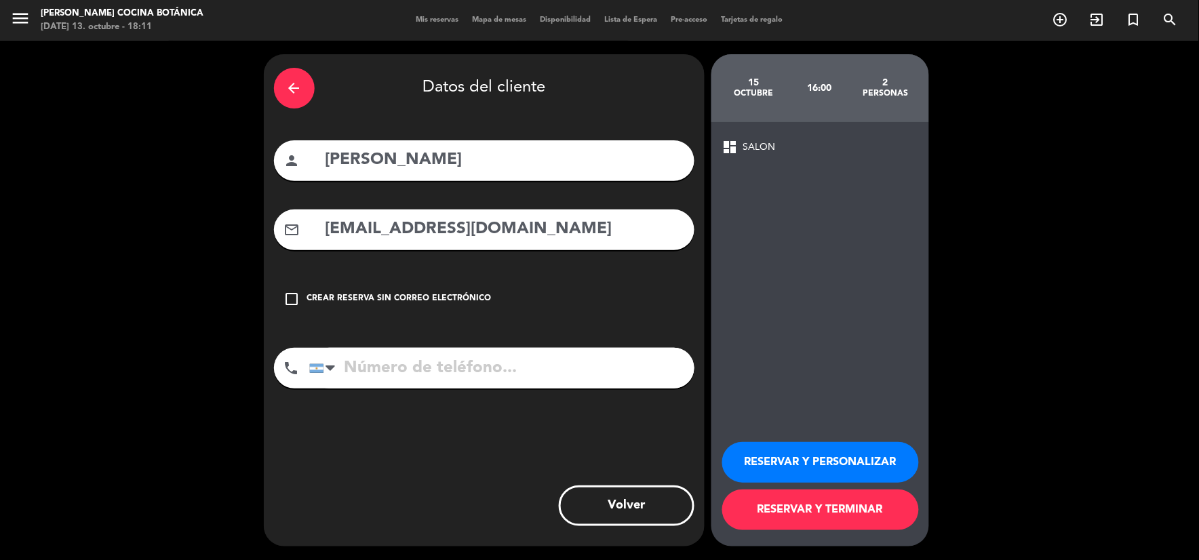
type input "[EMAIL_ADDRESS][DOMAIN_NAME]"
click at [848, 506] on button "RESERVAR Y TERMINAR" at bounding box center [820, 510] width 197 height 41
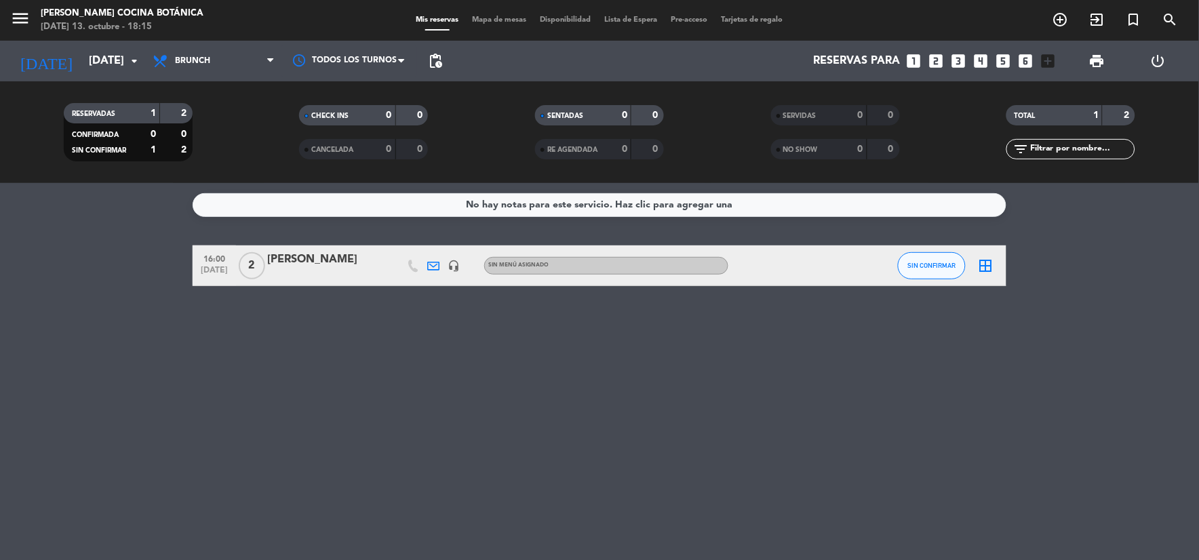
click at [81, 43] on div "[DATE] [DATE] arrow_drop_down" at bounding box center [78, 61] width 136 height 41
click at [82, 58] on input "[DATE]" at bounding box center [154, 61] width 144 height 26
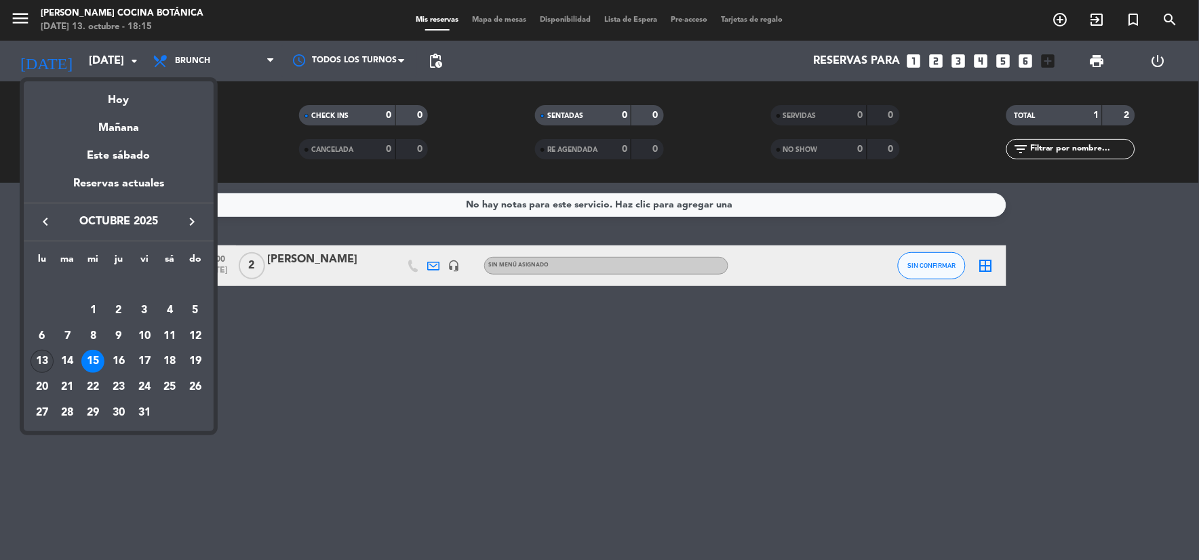
click at [44, 357] on div "13" at bounding box center [42, 361] width 23 height 23
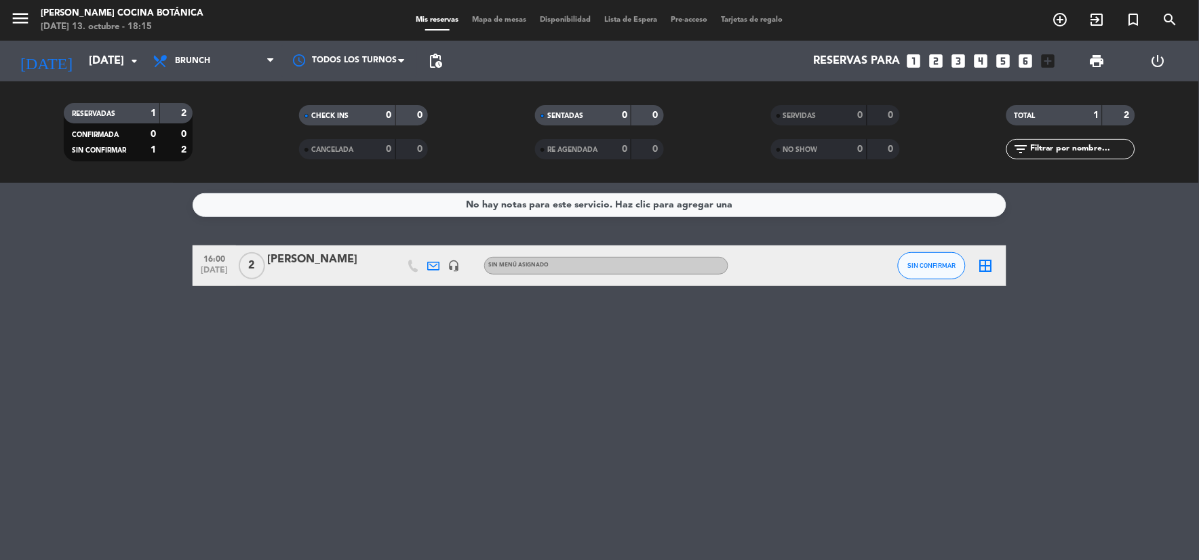
type input "[DATE]"
click at [212, 66] on span "Brunch" at bounding box center [214, 61] width 136 height 30
click at [218, 124] on div "menu [PERSON_NAME] Cocina Botánica [DATE] 13. octubre - 18:15 Mis reservas Mapa…" at bounding box center [599, 91] width 1199 height 183
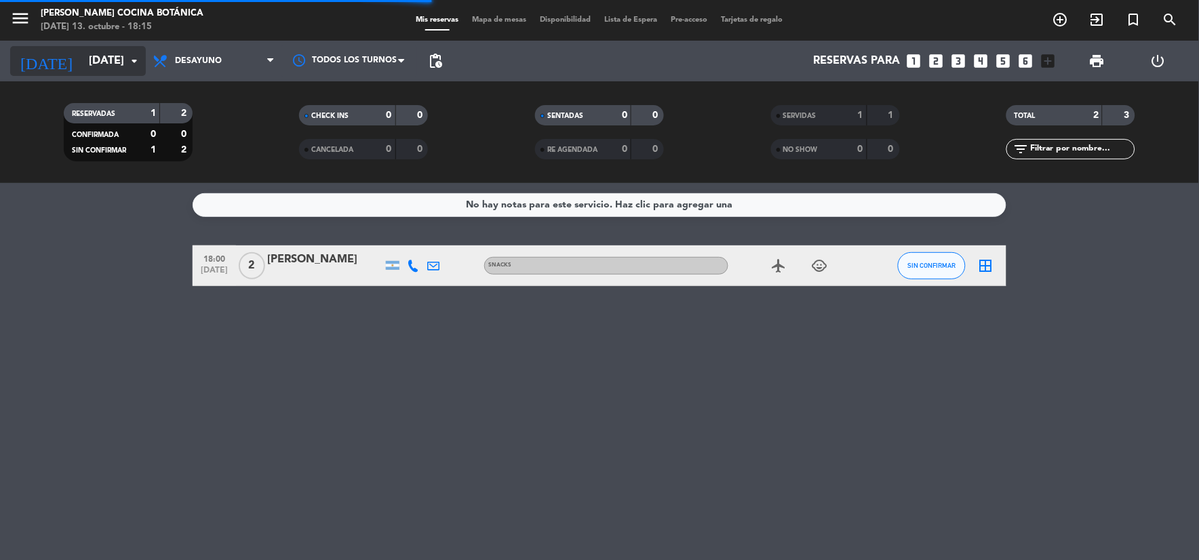
click at [104, 50] on input "[DATE]" at bounding box center [154, 61] width 144 height 26
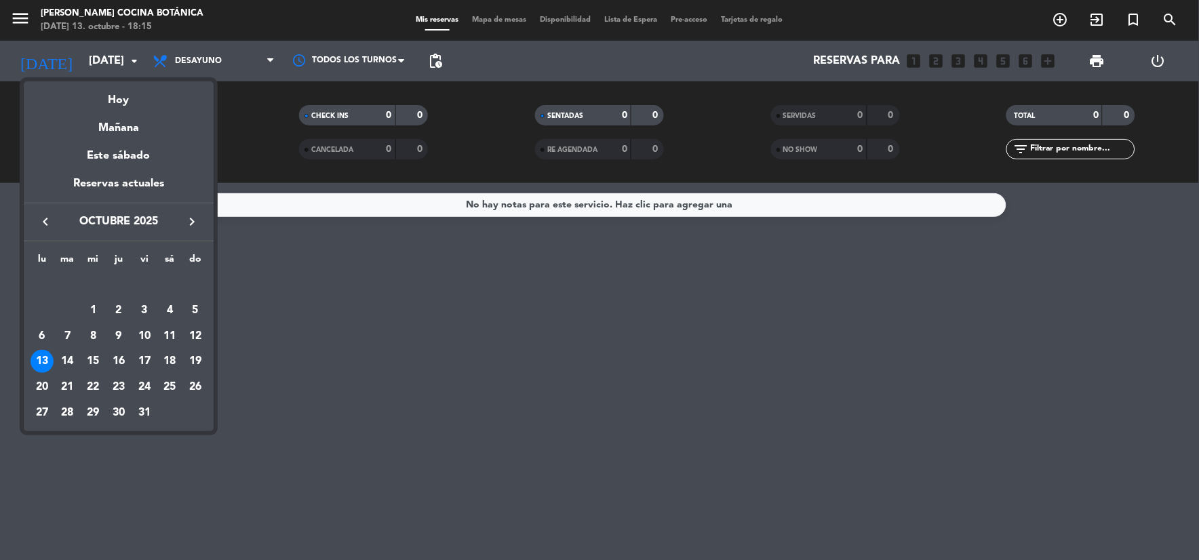
click at [98, 52] on div at bounding box center [599, 280] width 1199 height 560
